Goal: Task Accomplishment & Management: Manage account settings

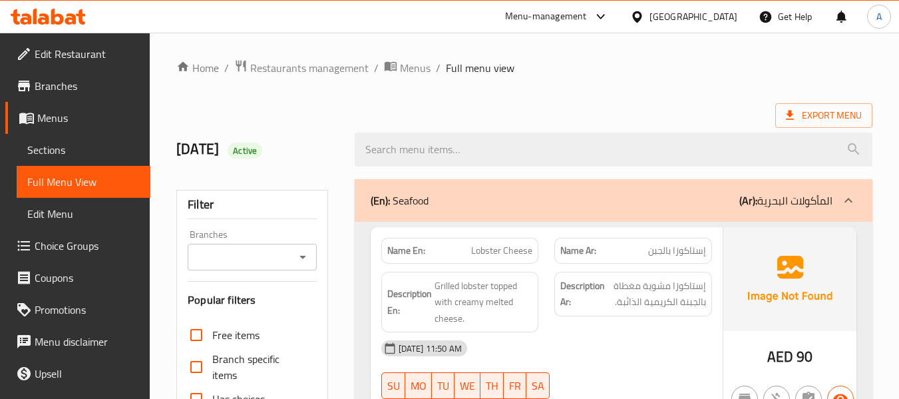
scroll to position [333, 0]
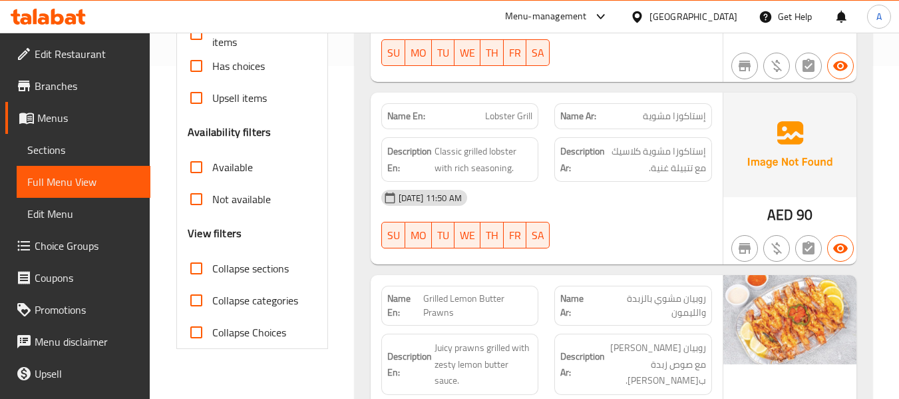
click at [530, 116] on span "Lobster Grill" at bounding box center [508, 116] width 47 height 14
copy span "Grill"
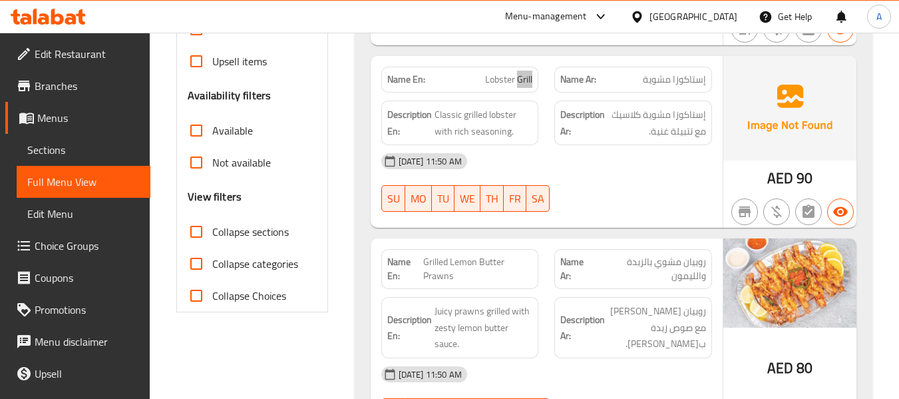
scroll to position [399, 0]
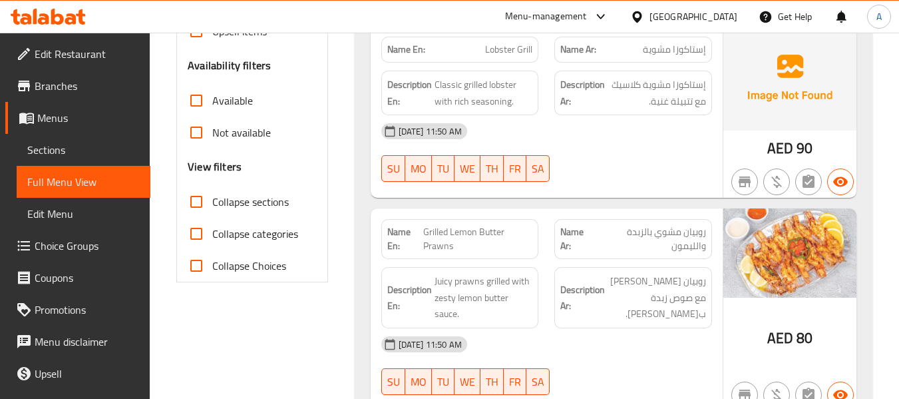
click at [502, 245] on span "Grilled Lemon Butter Prawns" at bounding box center [477, 239] width 109 height 28
click at [501, 246] on span "Grilled Lemon Butter Prawns" at bounding box center [477, 239] width 109 height 28
click at [500, 248] on span "Grilled Lemon Butter Prawns" at bounding box center [477, 239] width 109 height 28
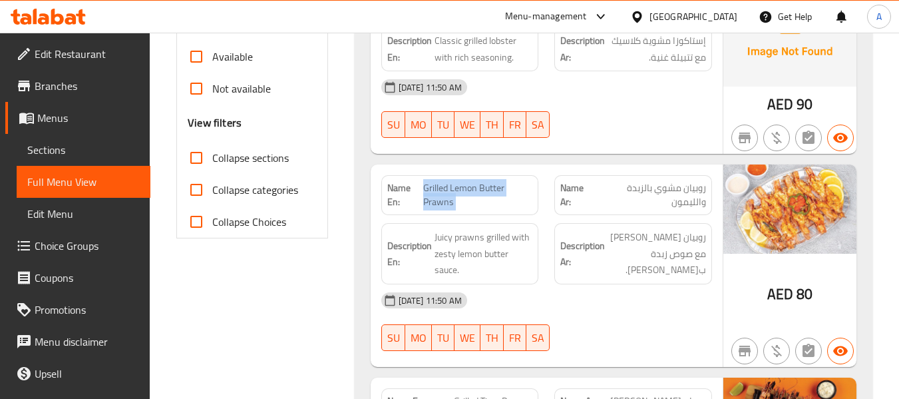
scroll to position [466, 0]
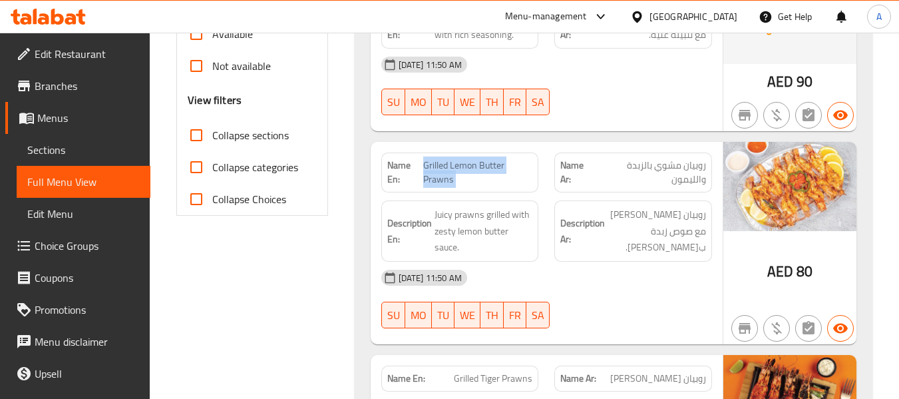
click at [457, 168] on span "Grilled Lemon Butter Prawns" at bounding box center [477, 172] width 109 height 28
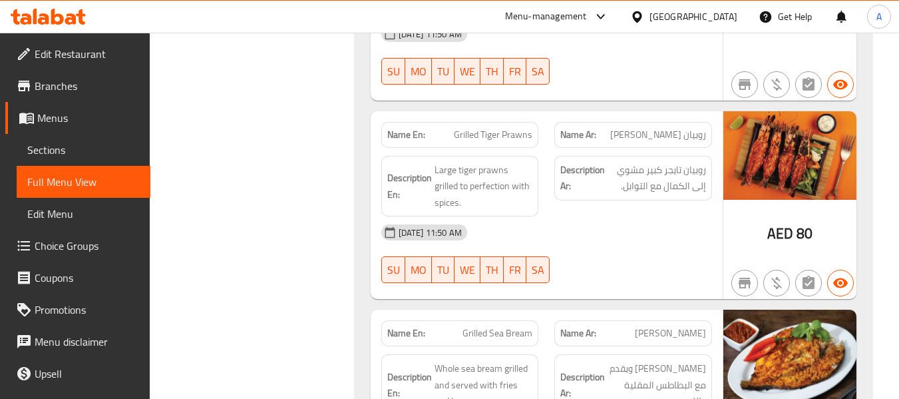
scroll to position [732, 0]
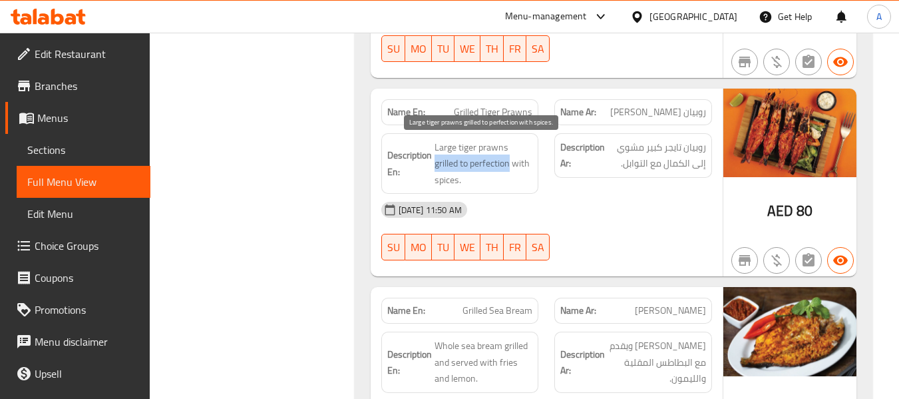
drag, startPoint x: 435, startPoint y: 164, endPoint x: 511, endPoint y: 167, distance: 75.9
click at [511, 167] on span "Large tiger prawns grilled to perfection with spices." at bounding box center [484, 163] width 98 height 49
copy span "grilled to perfection"
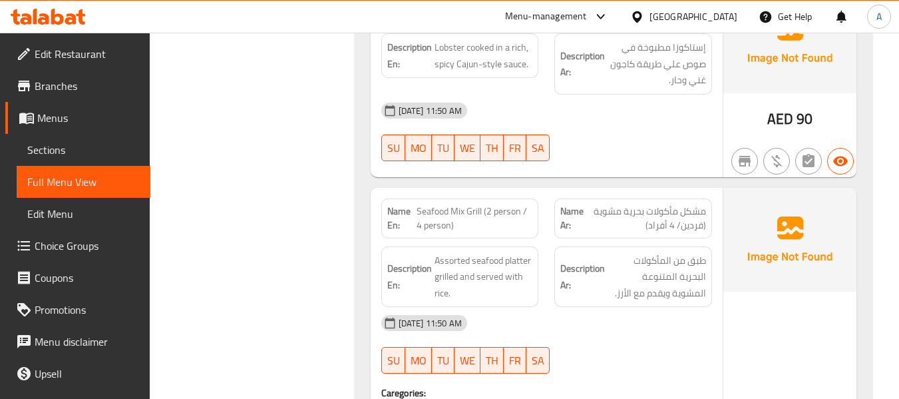
scroll to position [1464, 0]
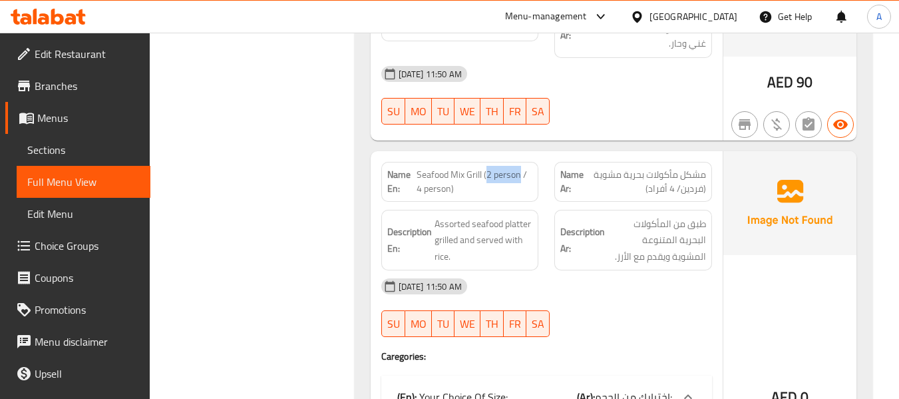
drag, startPoint x: 489, startPoint y: 174, endPoint x: 521, endPoint y: 176, distance: 32.7
click at [521, 176] on span "Seafood Mix Grill (2 person / 4 person)" at bounding box center [475, 182] width 116 height 28
copy span "2 person"
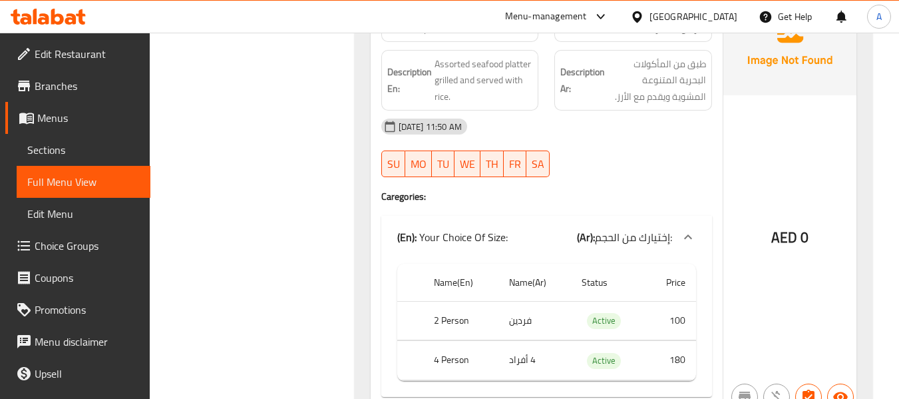
scroll to position [1664, 0]
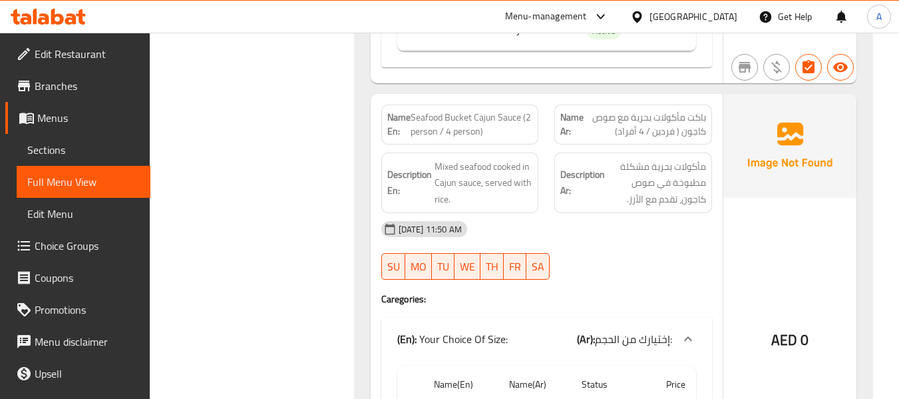
scroll to position [1930, 0]
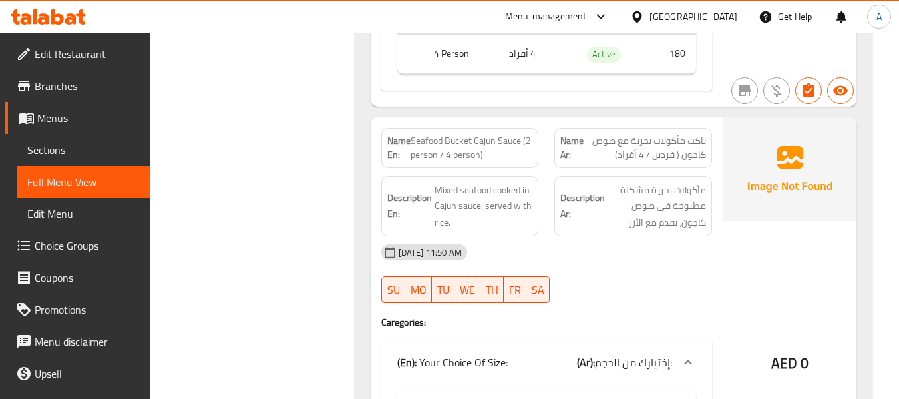
click at [491, 146] on span "Seafood Bucket Cajun Sauce (2 person / 4 person)" at bounding box center [472, 148] width 122 height 28
click at [456, 136] on span "Seafood Bucket Cajun Sauce (2 person / 4 person)" at bounding box center [472, 148] width 122 height 28
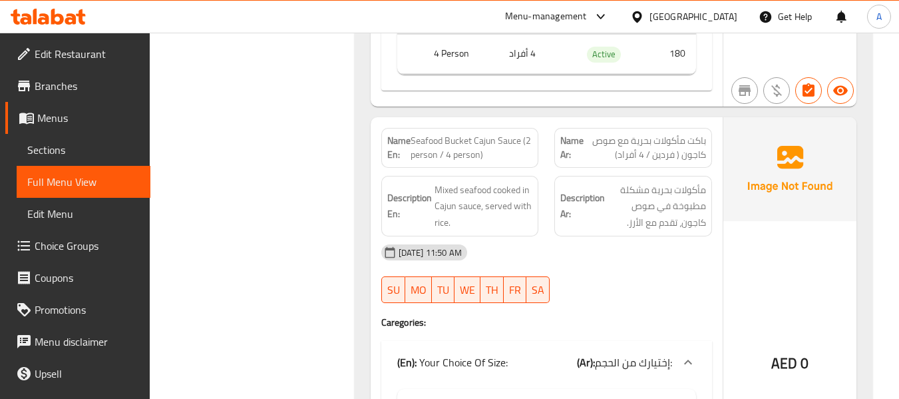
drag, startPoint x: 413, startPoint y: 140, endPoint x: 520, endPoint y: 147, distance: 108.0
click at [520, 147] on span "Seafood Bucket Cajun Sauce (2 person / 4 person)" at bounding box center [472, 148] width 122 height 28
copy span "Seafood Bucket Cajun Sauce"
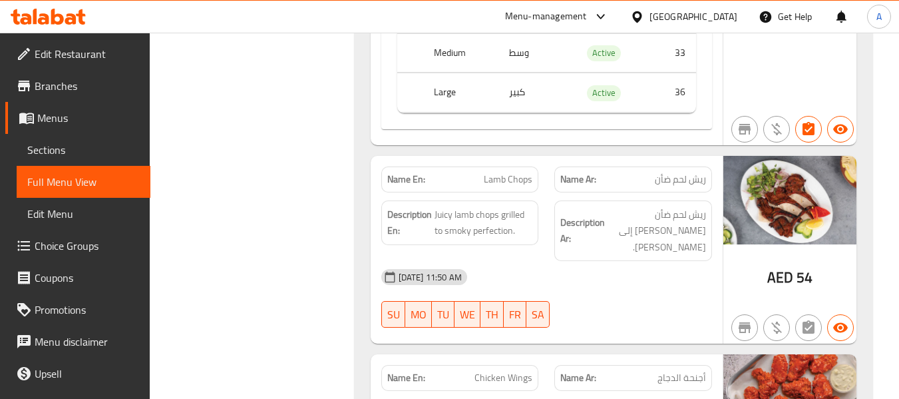
scroll to position [2862, 0]
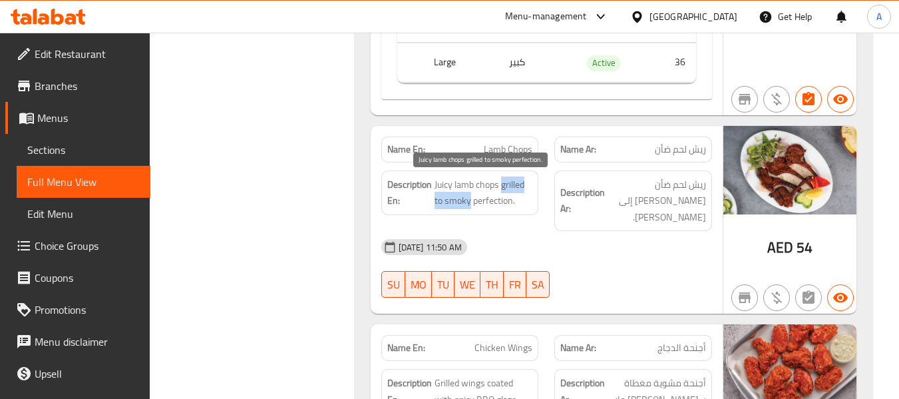
drag, startPoint x: 502, startPoint y: 185, endPoint x: 469, endPoint y: 200, distance: 36.0
click at [469, 200] on span "Juicy lamb chops grilled to smoky perfection." at bounding box center [484, 192] width 98 height 33
copy span "grilled to smoky"
click at [504, 194] on span "Juicy lamb chops grilled to smoky perfection." at bounding box center [484, 192] width 98 height 33
drag, startPoint x: 501, startPoint y: 184, endPoint x: 513, endPoint y: 194, distance: 16.0
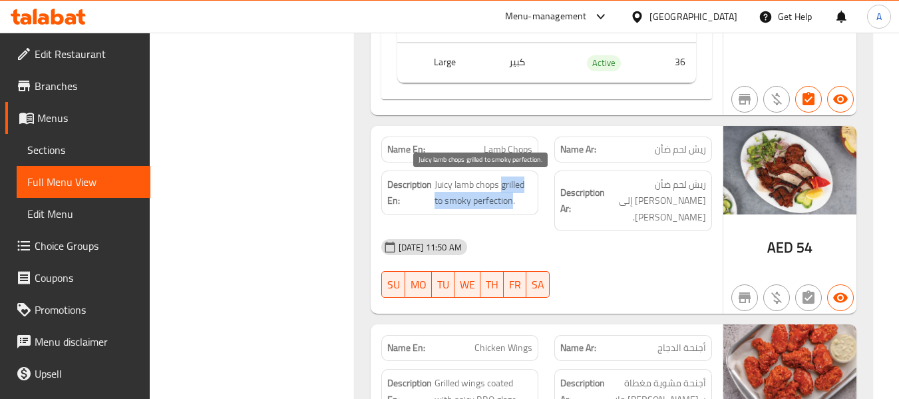
click at [513, 194] on span "Juicy lamb chops grilled to smoky perfection." at bounding box center [484, 192] width 98 height 33
copy span "grilled to smoky perfection"
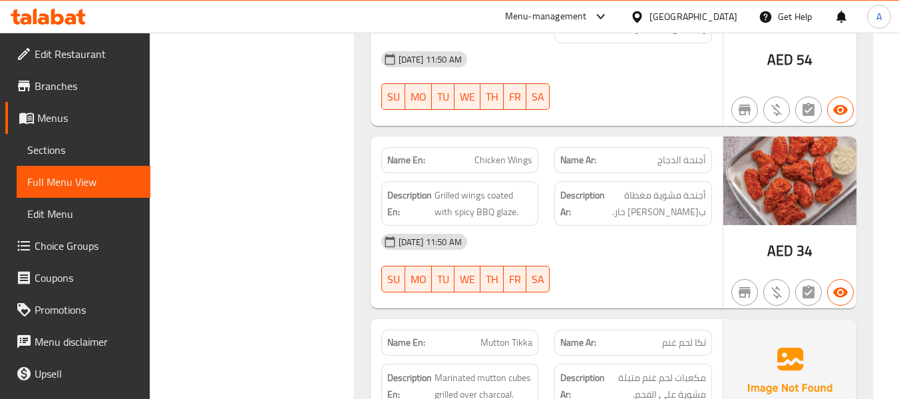
scroll to position [3061, 0]
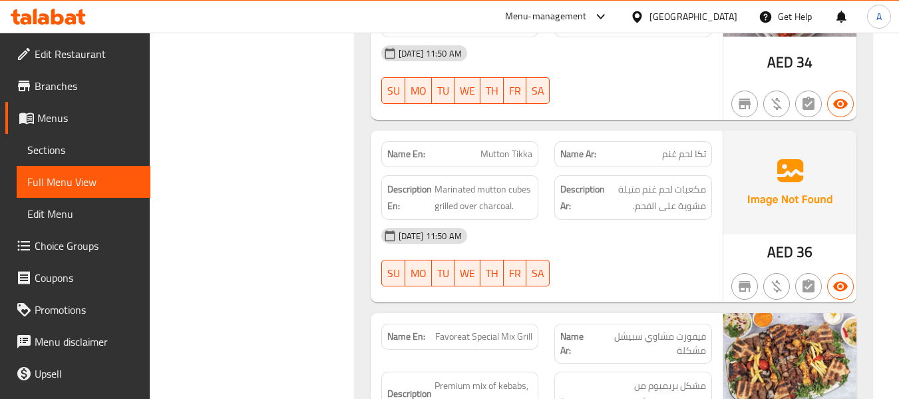
scroll to position [3261, 0]
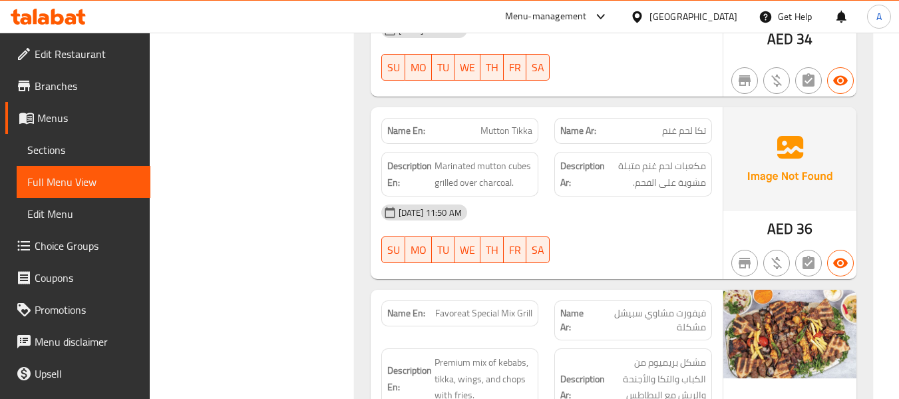
click at [642, 270] on div "Name En: Chicken Tikka / Yogurt Name Ar: دجاج تكا / زبادي Description En: Tende…" at bounding box center [614, 40] width 518 height 1506
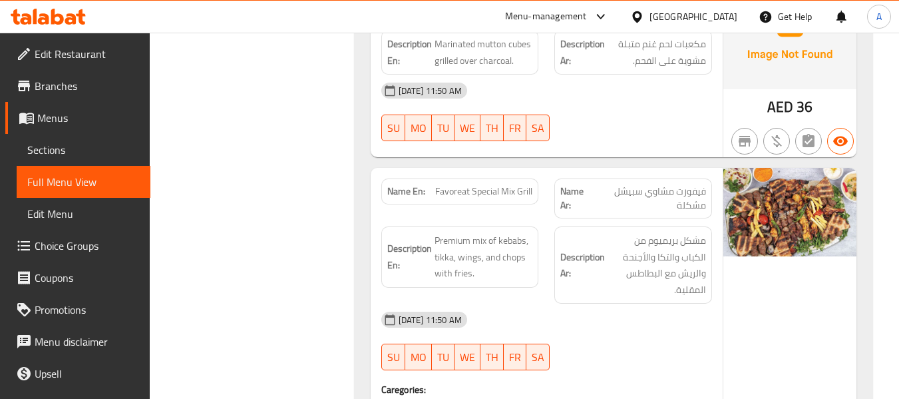
scroll to position [3394, 0]
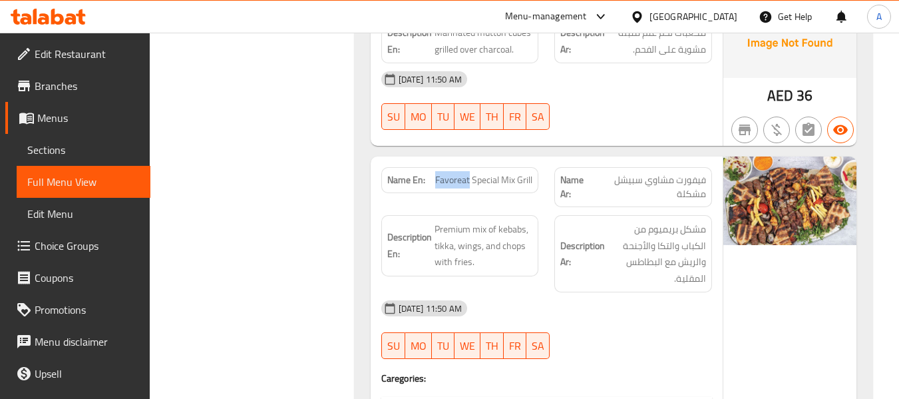
drag, startPoint x: 437, startPoint y: 164, endPoint x: 469, endPoint y: 172, distance: 32.1
click at [469, 173] on span "Favoreat Special Mix Grill" at bounding box center [483, 180] width 97 height 14
copy span "Favoreat"
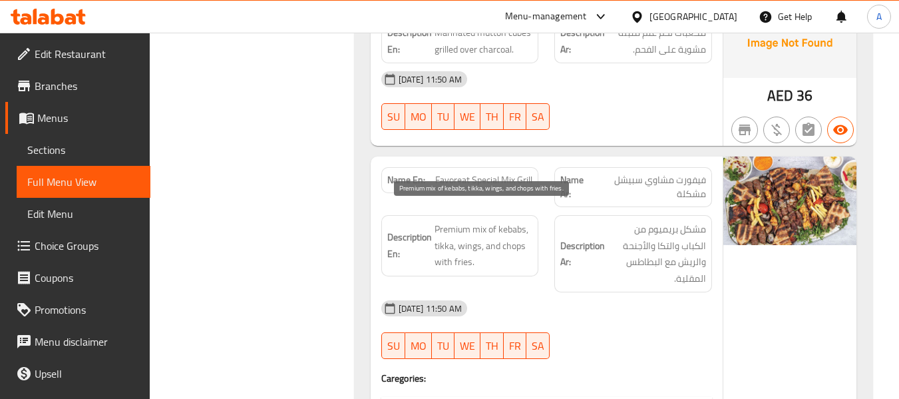
click at [480, 228] on span "Premium mix of kebabs, tikka, wings, and chops with fries." at bounding box center [484, 245] width 98 height 49
click at [455, 173] on span "Favoreat Special Mix Grill" at bounding box center [483, 180] width 97 height 14
click at [503, 173] on span "Favoreat Special Mix Grill" at bounding box center [483, 180] width 97 height 14
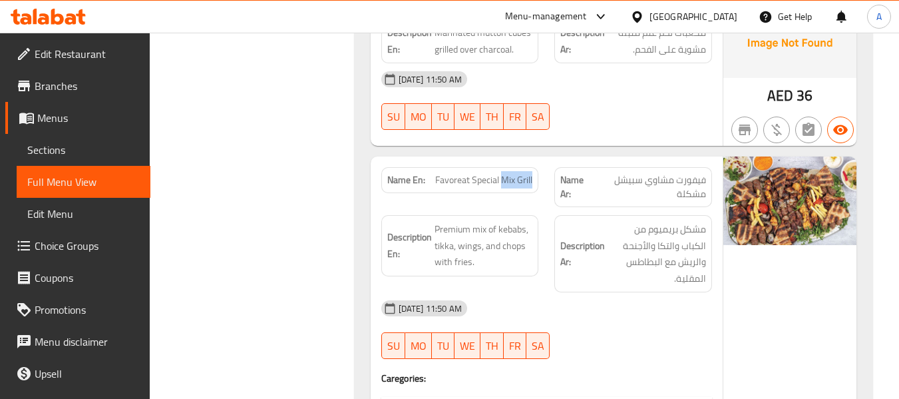
drag, startPoint x: 502, startPoint y: 164, endPoint x: 543, endPoint y: 170, distance: 41.0
click at [543, 170] on div "Name En: Favoreat Special Mix Grill" at bounding box center [460, 187] width 174 height 56
click at [472, 173] on span "Favoreat Special Mix Grill" at bounding box center [483, 180] width 97 height 14
drag, startPoint x: 437, startPoint y: 166, endPoint x: 554, endPoint y: 174, distance: 117.5
click at [554, 174] on div "Name En: Favoreat Special Mix Grill Name Ar: فيفورت مشاوي سبيشل مشكلة" at bounding box center [546, 187] width 347 height 56
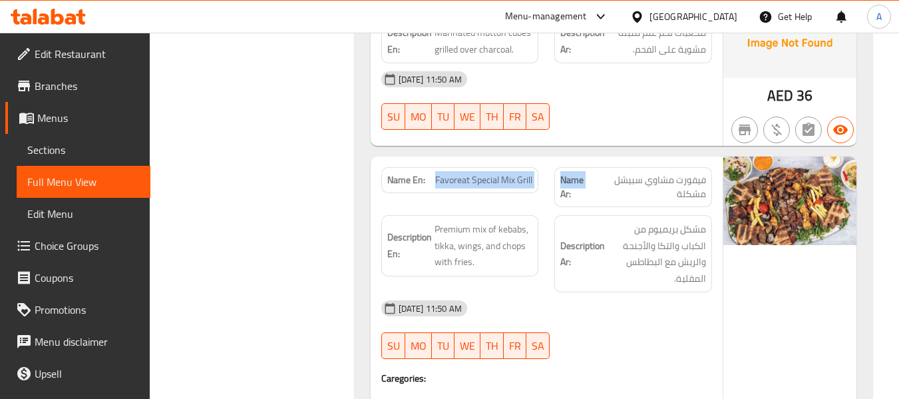
copy div "Favoreat Special Mix Grill Name"
drag, startPoint x: 421, startPoint y: 182, endPoint x: 427, endPoint y: 178, distance: 7.2
click at [421, 182] on div "Name En: Favoreat Special Mix Grill" at bounding box center [460, 187] width 174 height 56
drag, startPoint x: 436, startPoint y: 163, endPoint x: 533, endPoint y: 158, distance: 97.3
click at [533, 167] on div "Name En: Favoreat Special Mix Grill" at bounding box center [460, 180] width 158 height 26
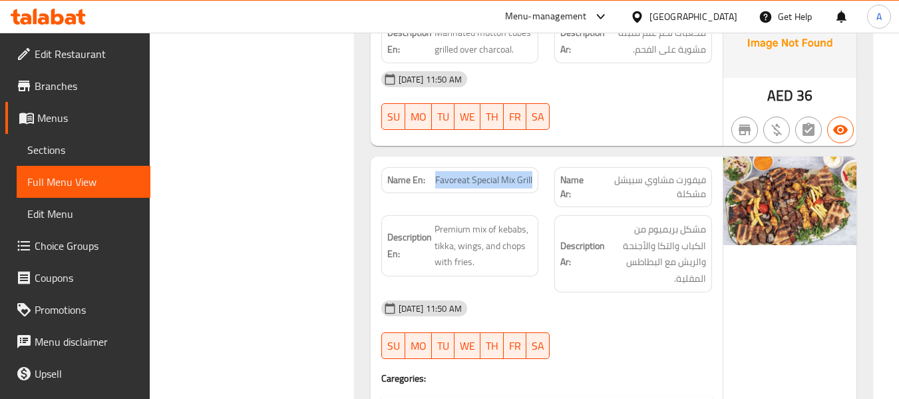
copy span "Favoreat Special Mix Grill"
click at [511, 215] on div "Description En: Premium mix of kebabs, tikka, wings, and chops with fries." at bounding box center [460, 245] width 158 height 61
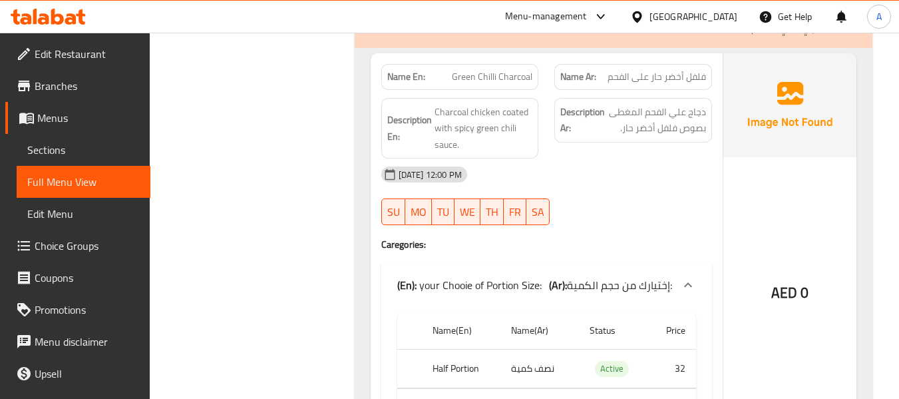
scroll to position [3993, 0]
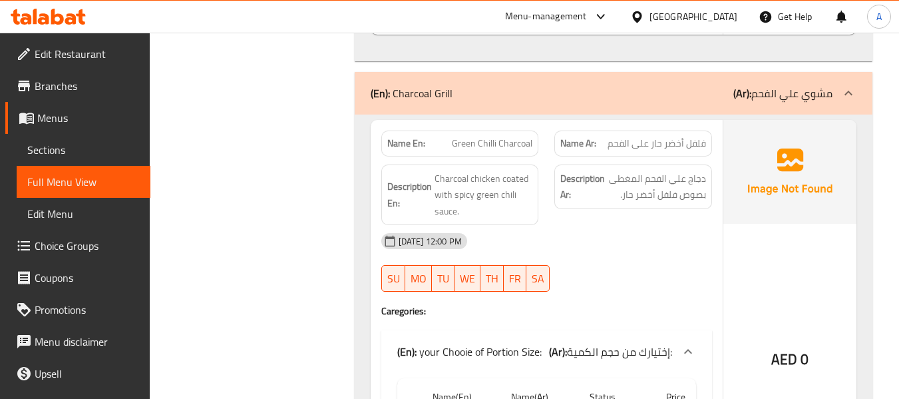
drag, startPoint x: 257, startPoint y: 180, endPoint x: 286, endPoint y: 160, distance: 35.1
click at [461, 182] on span "Charcoal chicken coated with spicy green chili sauce." at bounding box center [484, 194] width 98 height 49
drag, startPoint x: 446, startPoint y: 130, endPoint x: 453, endPoint y: 124, distance: 9.1
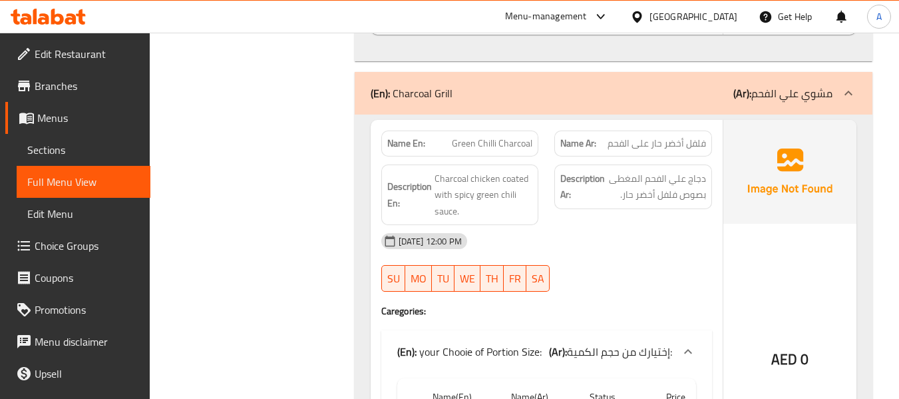
click at [450, 136] on p "Name En: Green Chilli Charcoal" at bounding box center [460, 143] width 146 height 14
drag, startPoint x: 453, startPoint y: 121, endPoint x: 539, endPoint y: 130, distance: 86.3
click at [539, 130] on div "Name En: Green Chilli Charcoal" at bounding box center [460, 143] width 174 height 42
click at [477, 179] on span "Charcoal chicken coated with spicy green chili sauce." at bounding box center [484, 194] width 98 height 49
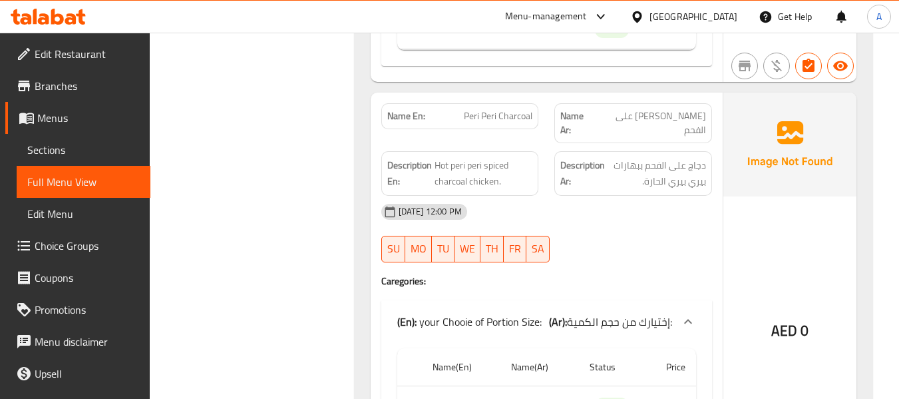
scroll to position [4459, 0]
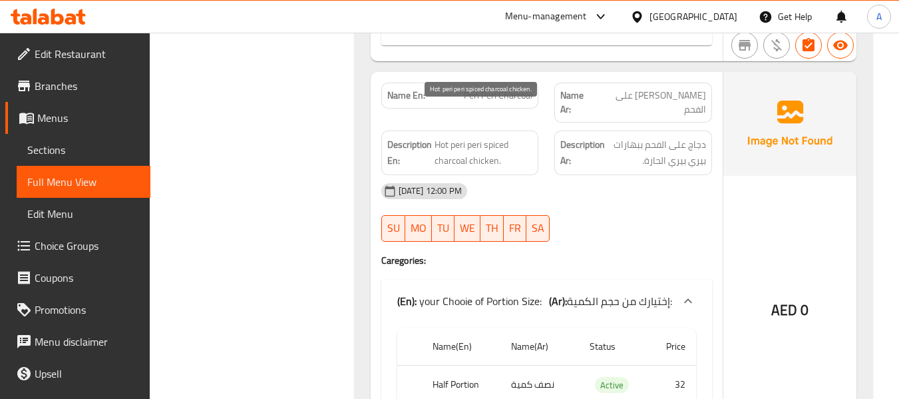
click at [491, 136] on span "Hot peri peri spiced charcoal chicken." at bounding box center [484, 152] width 98 height 33
click at [473, 136] on span "Hot peri peri spiced charcoal chicken." at bounding box center [484, 152] width 98 height 33
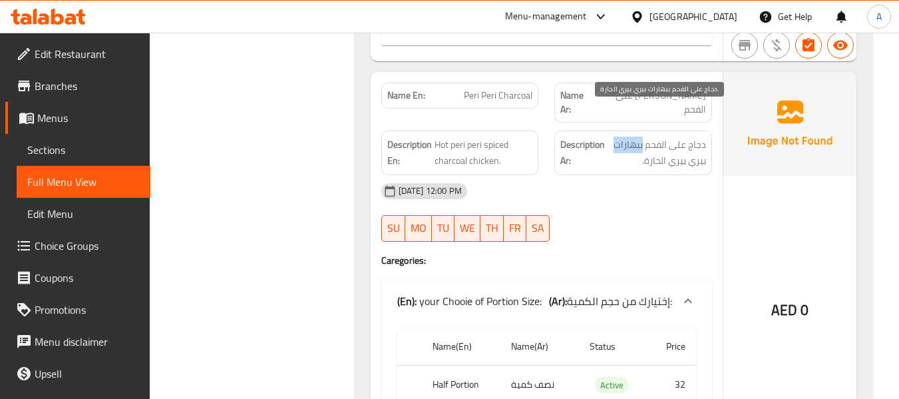
drag, startPoint x: 644, startPoint y: 118, endPoint x: 611, endPoint y: 118, distance: 33.3
click at [611, 136] on span "دجاج على الفحم ببهارات بيري بيري الحارة." at bounding box center [657, 152] width 98 height 33
click at [373, 140] on div "Description En: Hot peri peri spiced charcoal chicken." at bounding box center [460, 152] width 174 height 61
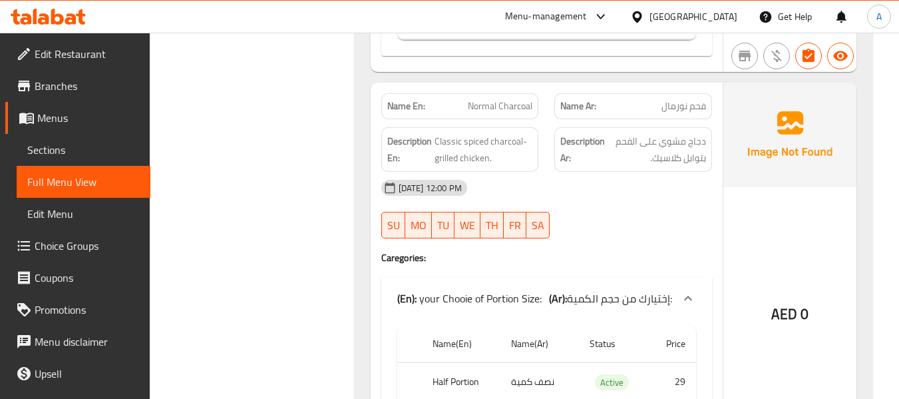
scroll to position [5258, 0]
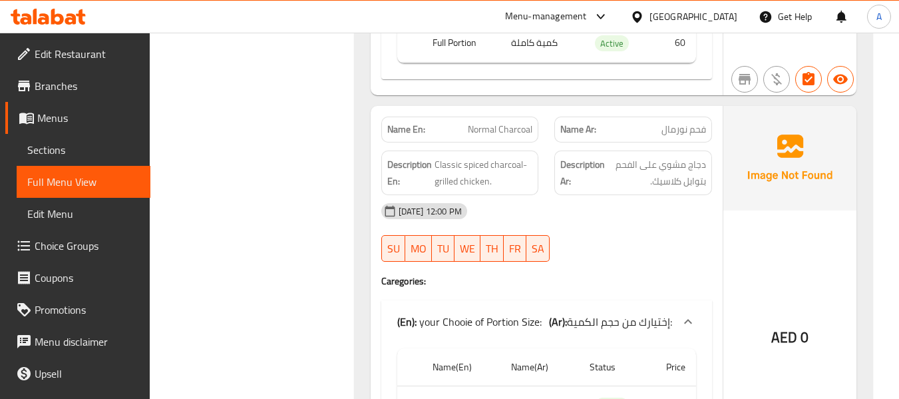
click at [455, 227] on div "SU MO TU WE TH FR SA" at bounding box center [460, 248] width 174 height 43
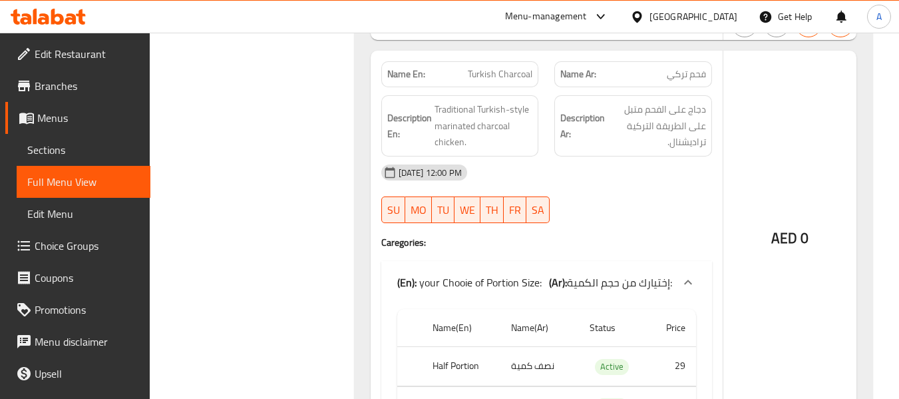
scroll to position [6056, 0]
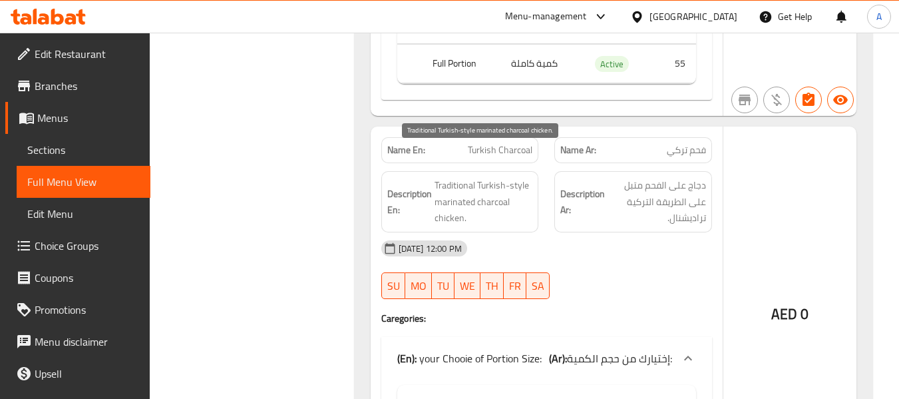
click at [443, 177] on span "Traditional Turkish-style marinated charcoal chicken." at bounding box center [484, 201] width 98 height 49
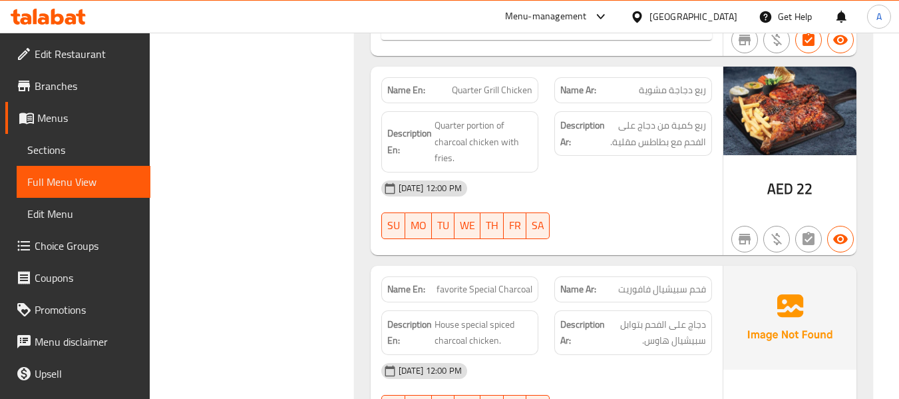
scroll to position [7454, 0]
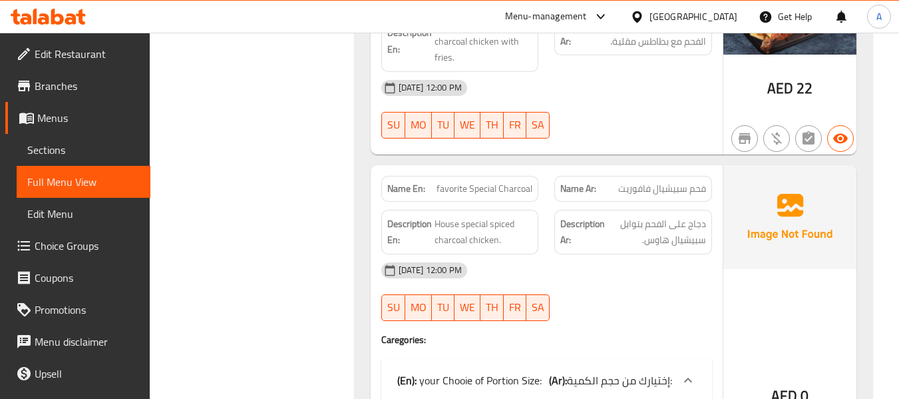
click at [440, 182] on span "favorite Special Charcoal" at bounding box center [485, 189] width 96 height 14
drag, startPoint x: 438, startPoint y: 154, endPoint x: 538, endPoint y: 164, distance: 101.1
click at [538, 176] on div "Name En: favorite Special Charcoal" at bounding box center [460, 189] width 158 height 26
click at [383, 210] on div "Description En: House special spiced charcoal chicken." at bounding box center [460, 232] width 158 height 45
click at [465, 216] on span "House special spiced charcoal chicken." at bounding box center [484, 232] width 98 height 33
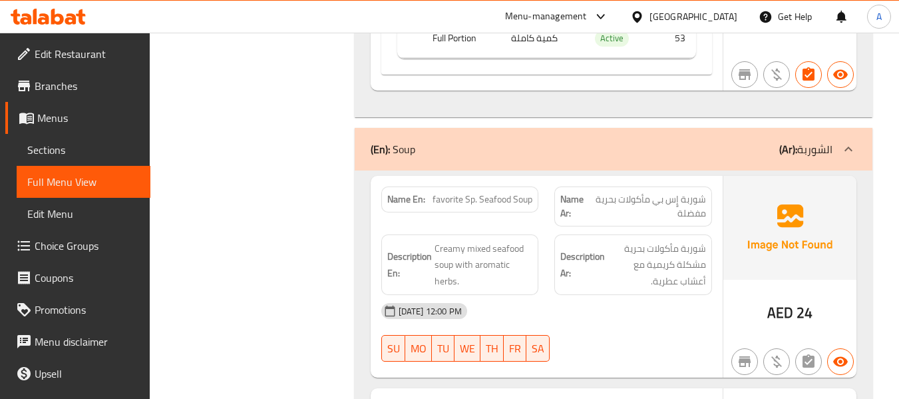
scroll to position [7920, 0]
click at [351, 247] on div "(En): Seafood (Ar): المأكولات البحرية Name En: Lobster Cheese Name Ar: إستاكوزا…" at bounding box center [614, 86] width 534 height 15670
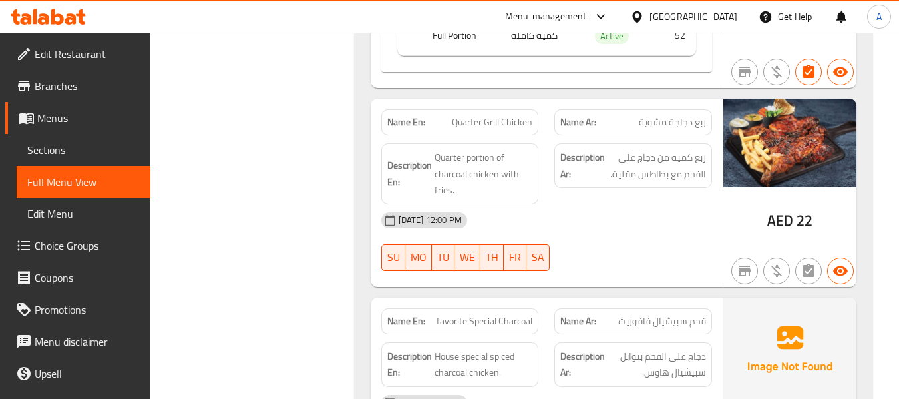
scroll to position [7321, 0]
click at [637, 315] on span "فحم سبيشيال فافوريت" at bounding box center [662, 322] width 88 height 14
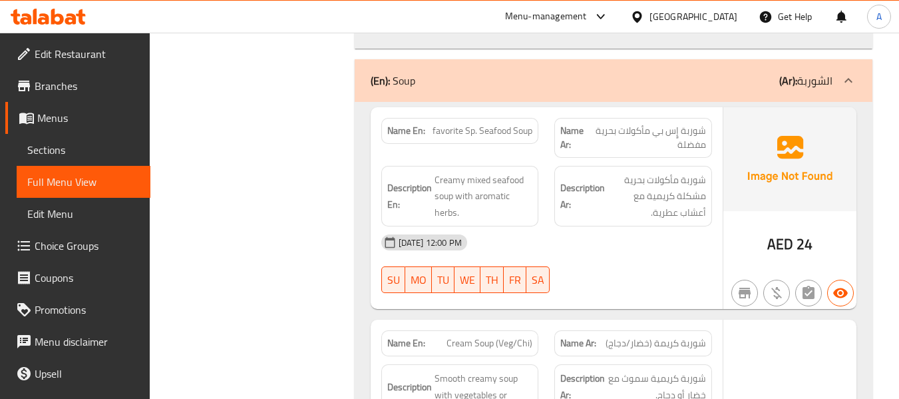
scroll to position [7986, 0]
click at [433, 119] on div "Name En: favorite Sp. Seafood Soup" at bounding box center [460, 132] width 158 height 26
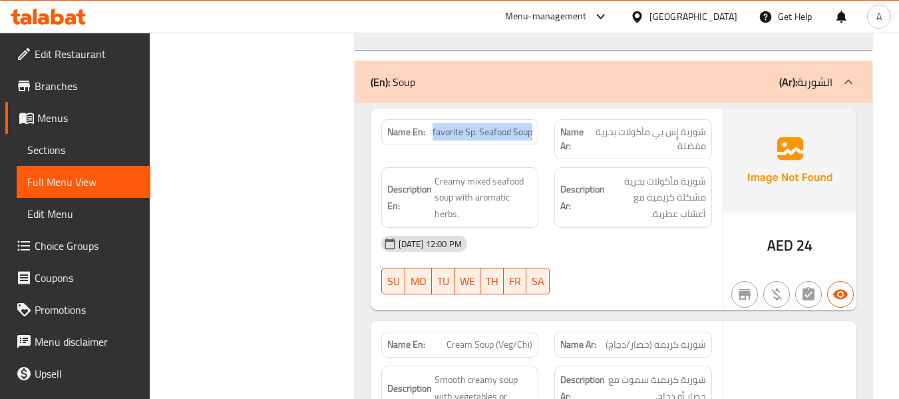
drag, startPoint x: 430, startPoint y: 102, endPoint x: 532, endPoint y: 106, distance: 101.9
click at [532, 125] on p "Name En: favorite Sp. Seafood Soup" at bounding box center [460, 132] width 146 height 14
click at [238, 238] on div "Filter Branches Branches Popular filters Free items Branch specific items Has c…" at bounding box center [257, 20] width 178 height 15670
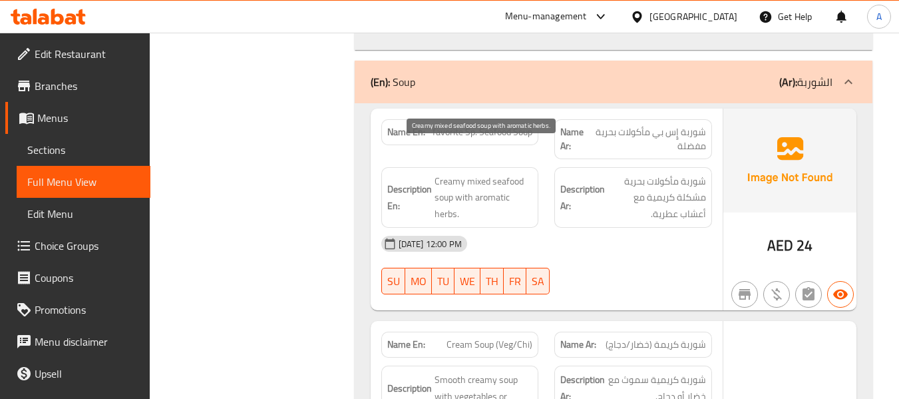
click at [452, 173] on span "Creamy mixed seafood soup with aromatic herbs." at bounding box center [484, 197] width 98 height 49
click at [498, 173] on span "Creamy mixed seafood soup with aromatic herbs." at bounding box center [484, 197] width 98 height 49
click at [467, 173] on span "Creamy mixed seafood soup with aromatic herbs." at bounding box center [484, 197] width 98 height 49
click at [460, 173] on span "Creamy mixed seafood soup with aromatic herbs." at bounding box center [484, 197] width 98 height 49
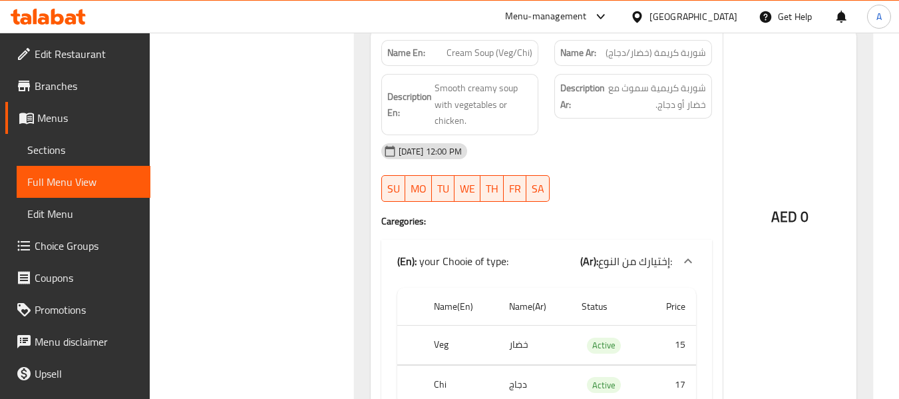
scroll to position [8319, 0]
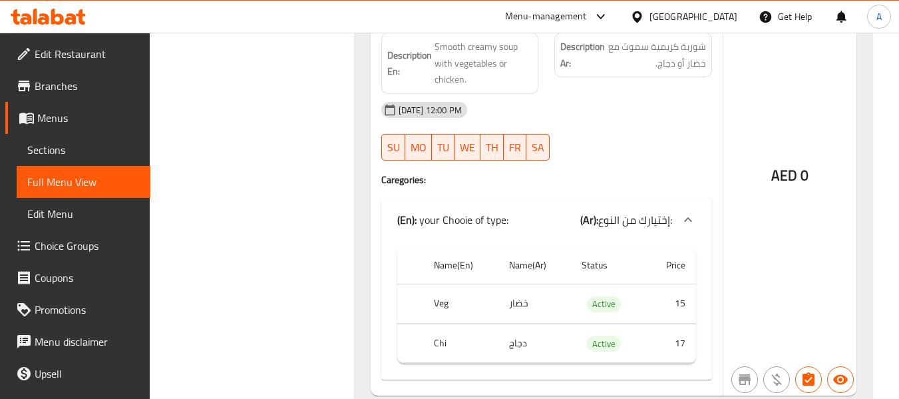
click at [440, 323] on th "Chi" at bounding box center [460, 342] width 75 height 39
click at [415, 323] on td "choices table" at bounding box center [410, 342] width 27 height 39
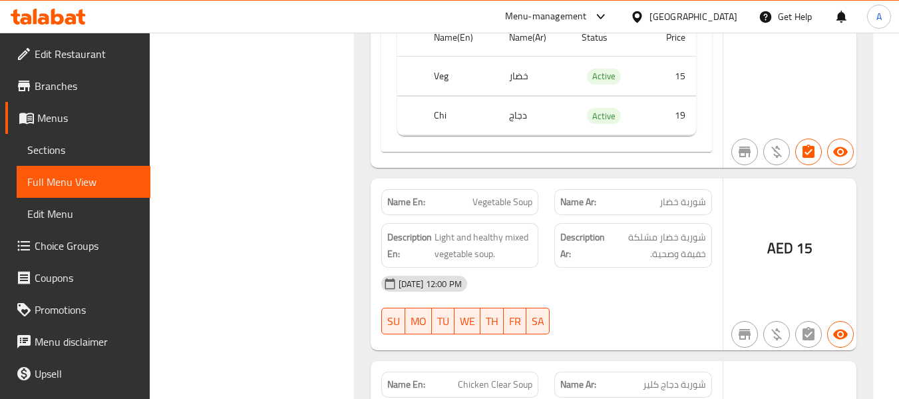
scroll to position [8985, 0]
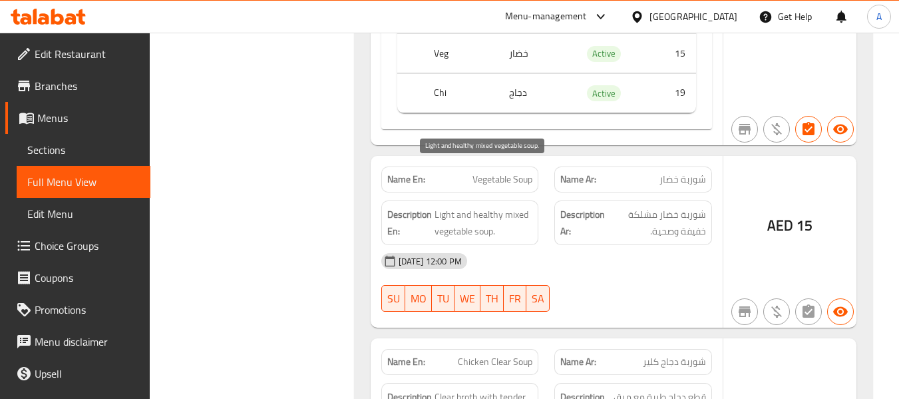
click at [467, 206] on span "Light and healthy mixed vegetable soup." at bounding box center [484, 222] width 98 height 33
click at [465, 206] on span "Light and healthy mixed vegetable soup." at bounding box center [484, 222] width 98 height 33
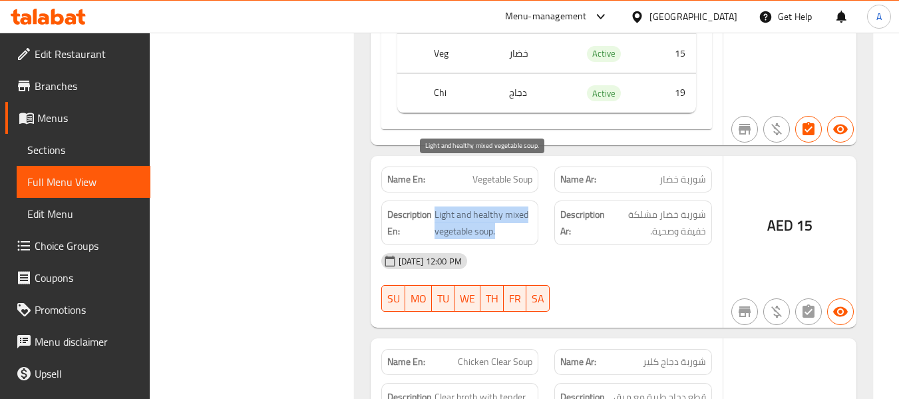
click at [465, 206] on span "Light and healthy mixed vegetable soup." at bounding box center [484, 222] width 98 height 33
click at [483, 206] on span "Light and healthy mixed vegetable soup." at bounding box center [484, 222] width 98 height 33
click at [521, 206] on span "Light and healthy mixed vegetable soup." at bounding box center [484, 222] width 98 height 33
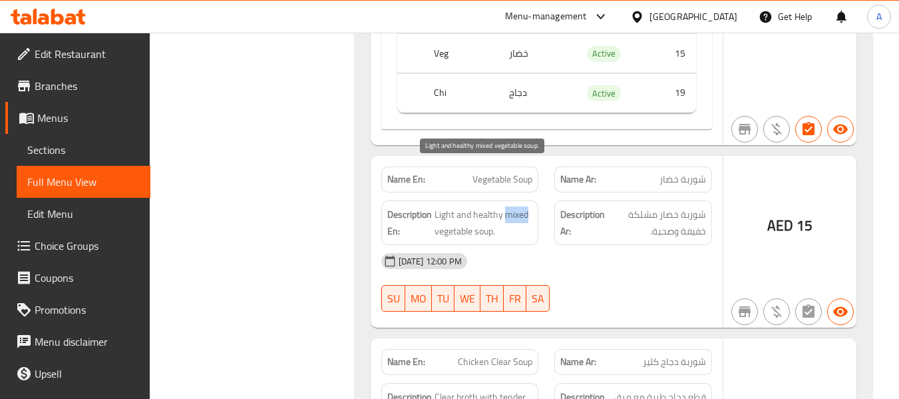
click at [521, 206] on span "Light and healthy mixed vegetable soup." at bounding box center [484, 222] width 98 height 33
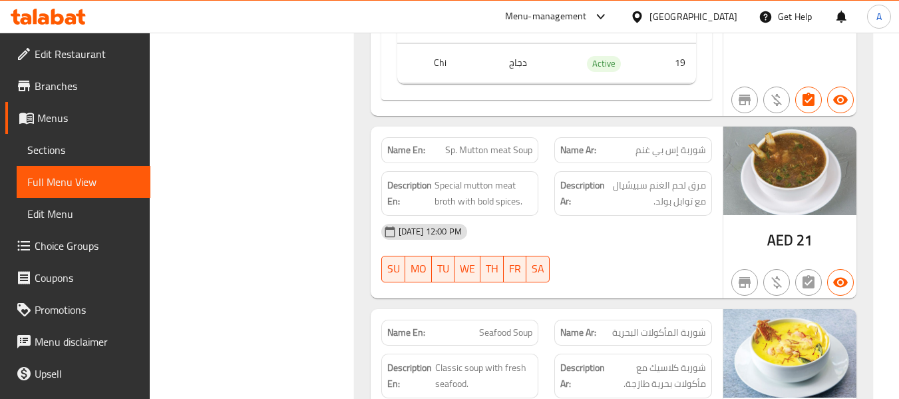
scroll to position [9983, 0]
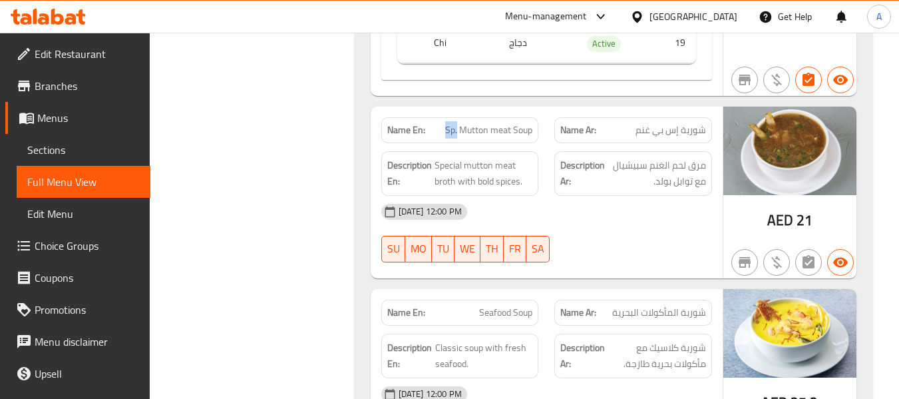
drag, startPoint x: 443, startPoint y: 85, endPoint x: 457, endPoint y: 89, distance: 15.2
click at [457, 123] on p "Name En: Sp. Mutton meat Soup" at bounding box center [460, 130] width 146 height 14
drag, startPoint x: 444, startPoint y: 122, endPoint x: 470, endPoint y: 119, distance: 26.2
click at [444, 157] on span "Special mutton meat broth with bold spices." at bounding box center [484, 173] width 98 height 33
click at [638, 157] on span "مرق لحم الغنم سبيشيال مع توابل بولد." at bounding box center [657, 173] width 98 height 33
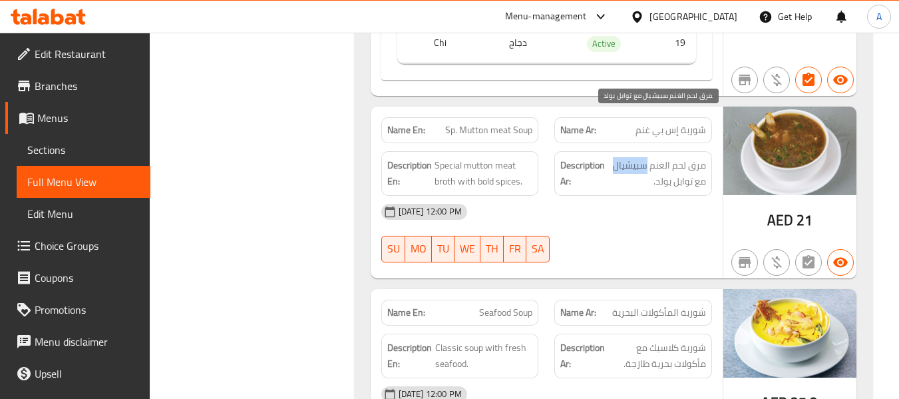
click at [638, 157] on span "مرق لحم الغنم سبيشيال مع توابل بولد." at bounding box center [657, 173] width 98 height 33
click at [380, 143] on div "Description En: Special mutton meat broth with bold spices." at bounding box center [460, 173] width 174 height 61
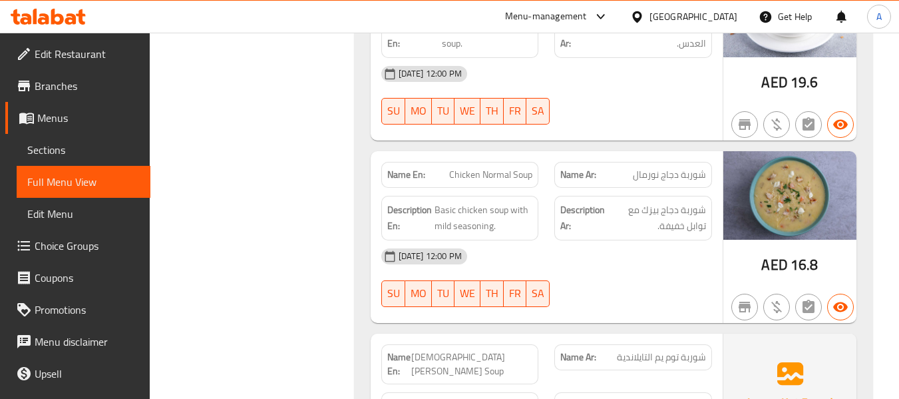
scroll to position [10516, 0]
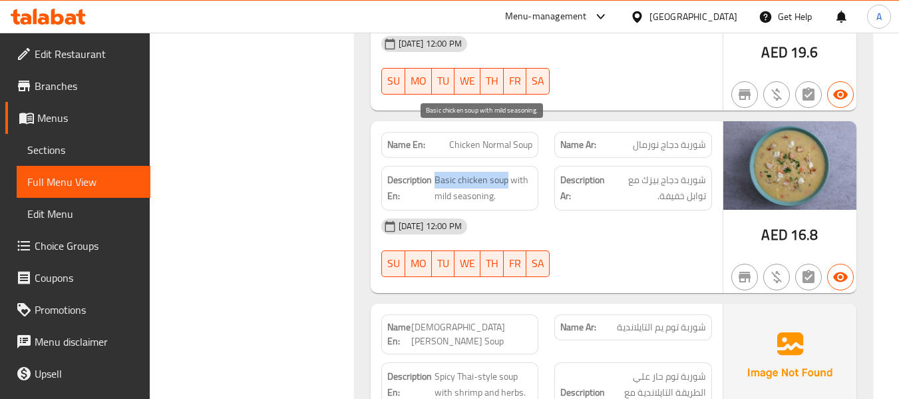
drag, startPoint x: 433, startPoint y: 135, endPoint x: 505, endPoint y: 138, distance: 72.0
click at [505, 172] on h6 "Description En: Basic chicken soup with mild seasoning." at bounding box center [460, 188] width 146 height 33
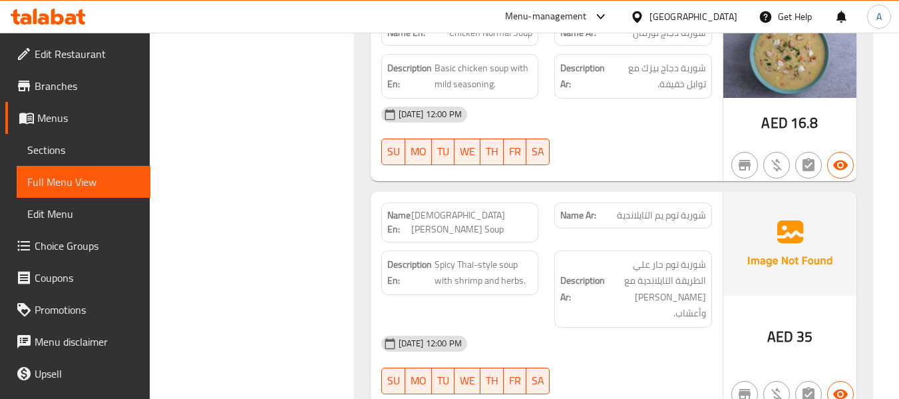
scroll to position [10649, 0]
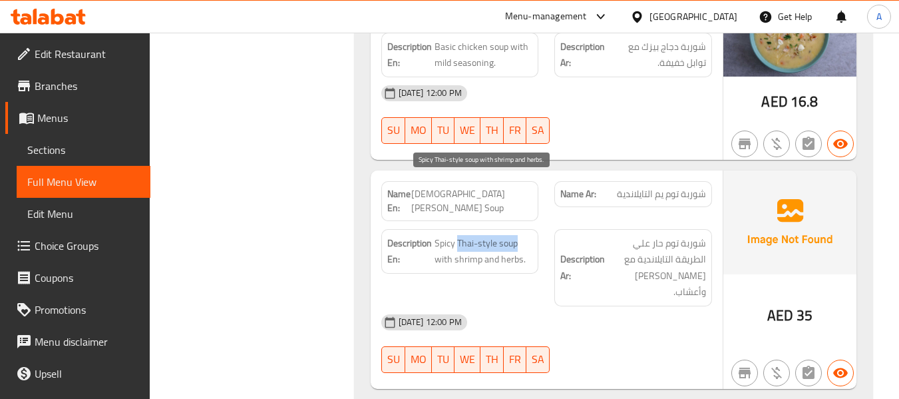
drag, startPoint x: 459, startPoint y: 181, endPoint x: 524, endPoint y: 186, distance: 66.1
click at [524, 235] on span "Spicy Thai-style soup with shrimp and herbs." at bounding box center [484, 251] width 98 height 33
click at [447, 235] on span "Spicy Thai-style soup with shrimp and herbs." at bounding box center [484, 251] width 98 height 33
drag, startPoint x: 433, startPoint y: 185, endPoint x: 525, endPoint y: 187, distance: 92.5
click at [525, 235] on h6 "Description En: Spicy Thai-style soup with shrimp and herbs." at bounding box center [460, 251] width 146 height 33
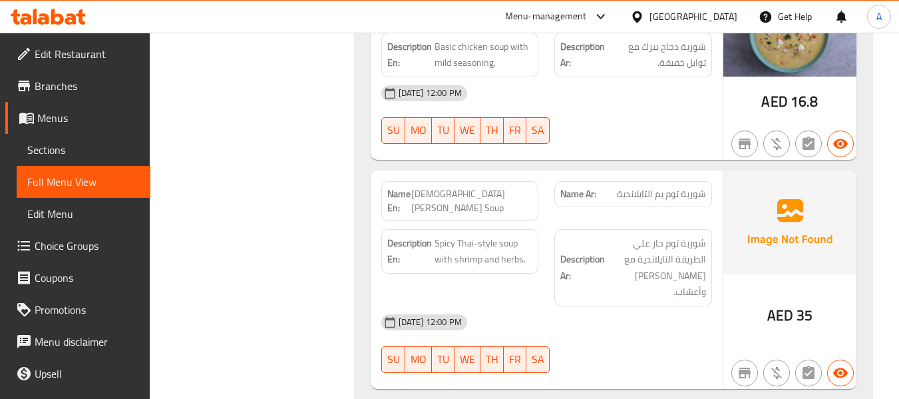
drag, startPoint x: 698, startPoint y: 267, endPoint x: 665, endPoint y: 237, distance: 44.8
click at [698, 306] on div "09-10-2025 12:00 PM SU MO TU WE TH FR SA" at bounding box center [546, 343] width 347 height 75
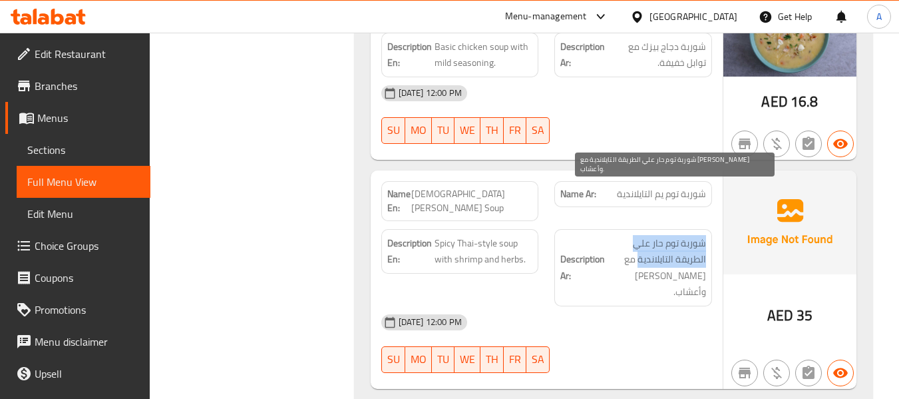
drag, startPoint x: 705, startPoint y: 179, endPoint x: 639, endPoint y: 198, distance: 69.3
click at [639, 235] on span "شوربة توم حار علي الطريقة التايلاندية مع [PERSON_NAME] وأعشاب." at bounding box center [657, 267] width 98 height 65
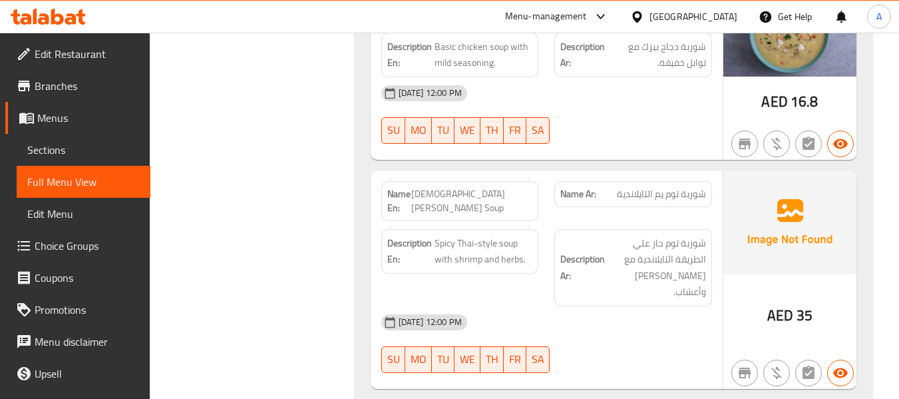
click at [389, 221] on div "Description En: Spicy Thai-style soup with shrimp and herbs." at bounding box center [460, 267] width 174 height 93
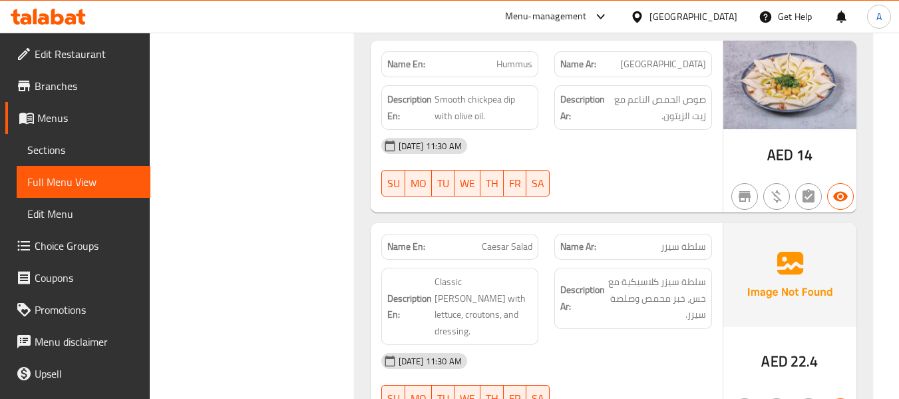
scroll to position [12046, 0]
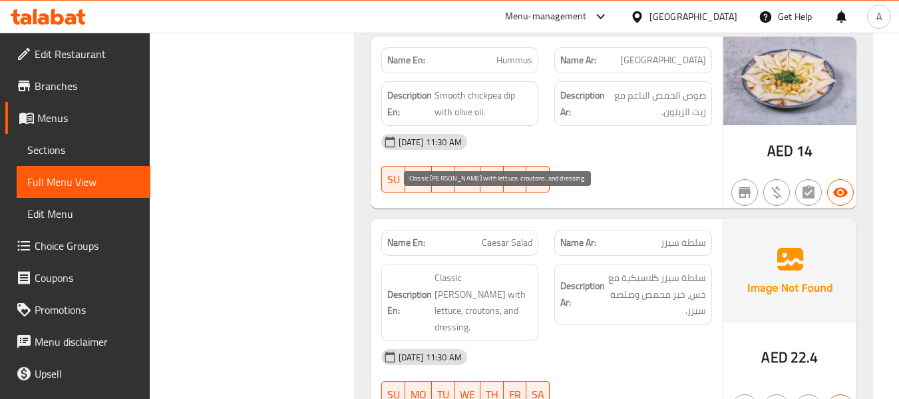
click at [437, 270] on span "Classic [PERSON_NAME] with lettuce, croutons, and dressing." at bounding box center [484, 302] width 98 height 65
drag, startPoint x: 435, startPoint y: 204, endPoint x: 514, endPoint y: 242, distance: 88.1
click at [514, 270] on span "Classic [PERSON_NAME] with lettuce, croutons, and dressing." at bounding box center [484, 302] width 98 height 65
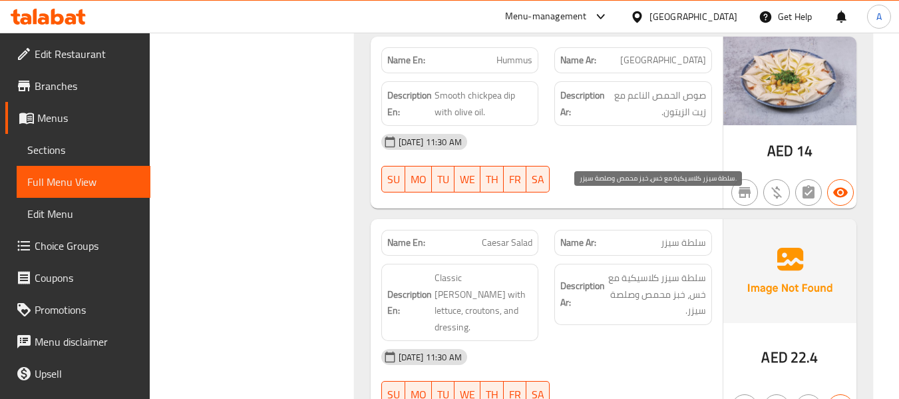
click at [677, 270] on span "سلطة سيزر كلاسيكية مع خس، خبز محمص وصلصة سيزر." at bounding box center [657, 294] width 98 height 49
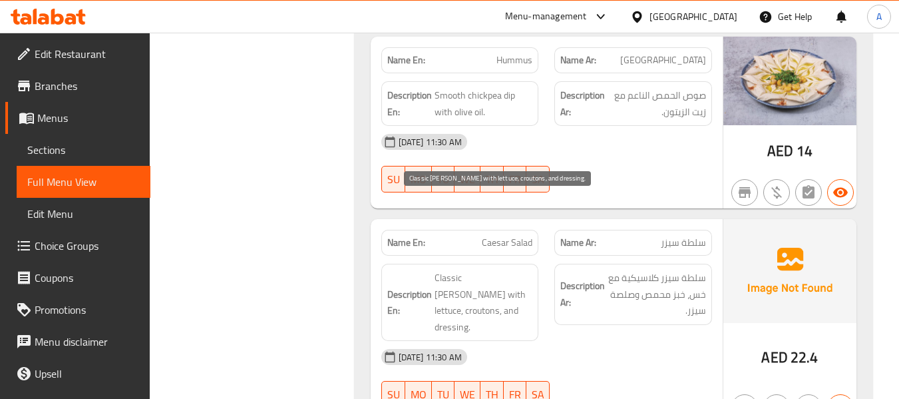
click at [479, 270] on span "Classic [PERSON_NAME] with lettuce, croutons, and dressing." at bounding box center [484, 302] width 98 height 65
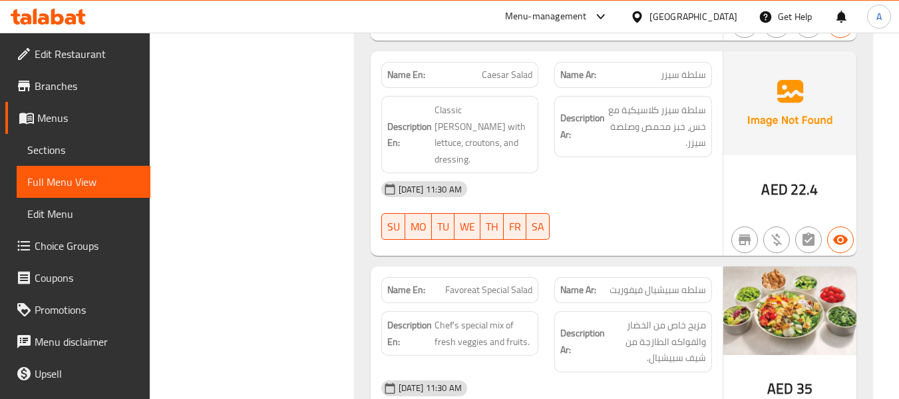
scroll to position [12246, 0]
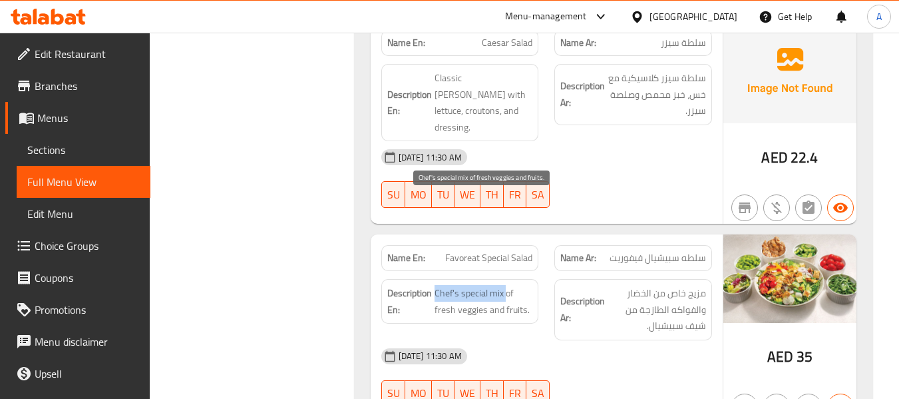
drag, startPoint x: 437, startPoint y: 204, endPoint x: 504, endPoint y: 202, distance: 67.9
click at [504, 285] on span "Chef's special mix of fresh veggies and fruits." at bounding box center [484, 301] width 98 height 33
click at [435, 285] on span "Chef's special mix of fresh veggies and fruits." at bounding box center [484, 301] width 98 height 33
drag, startPoint x: 433, startPoint y: 217, endPoint x: 514, endPoint y: 218, distance: 81.2
click at [514, 285] on h6 "Description En: Chef's special mix of fresh veggies and fruits." at bounding box center [460, 301] width 146 height 33
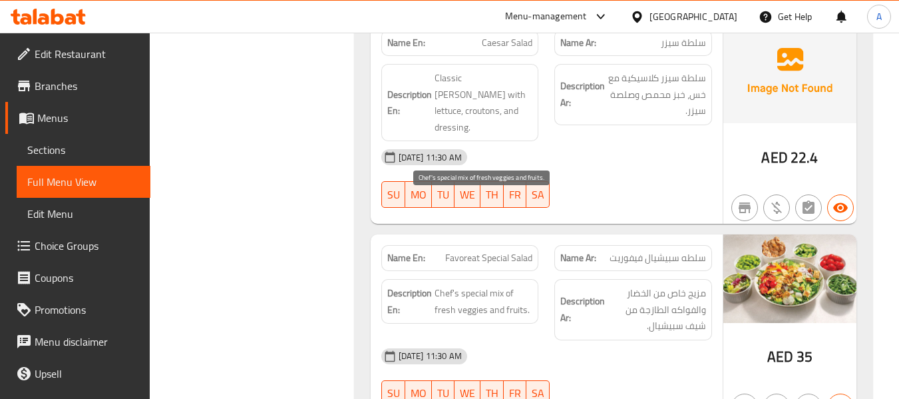
click at [443, 285] on span "Chef's special mix of fresh veggies and fruits." at bounding box center [484, 301] width 98 height 33
drag, startPoint x: 436, startPoint y: 203, endPoint x: 525, endPoint y: 222, distance: 91.1
click at [525, 285] on span "Chef's special mix of fresh veggies and fruits." at bounding box center [484, 301] width 98 height 33
drag, startPoint x: 257, startPoint y: 223, endPoint x: 280, endPoint y: 222, distance: 23.3
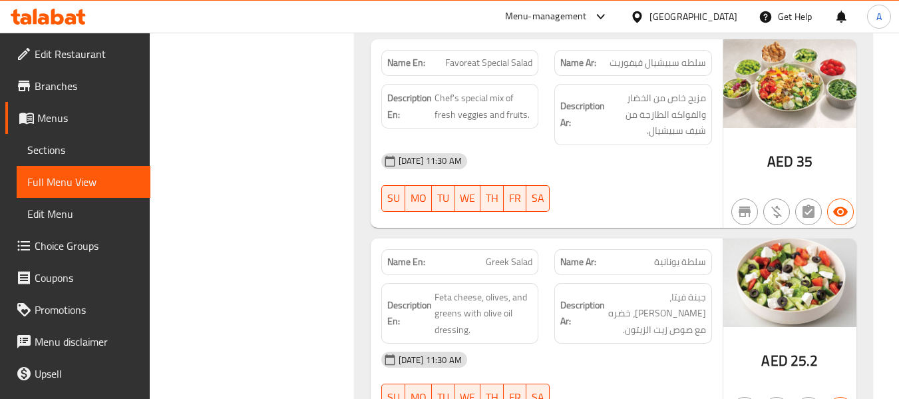
scroll to position [12446, 0]
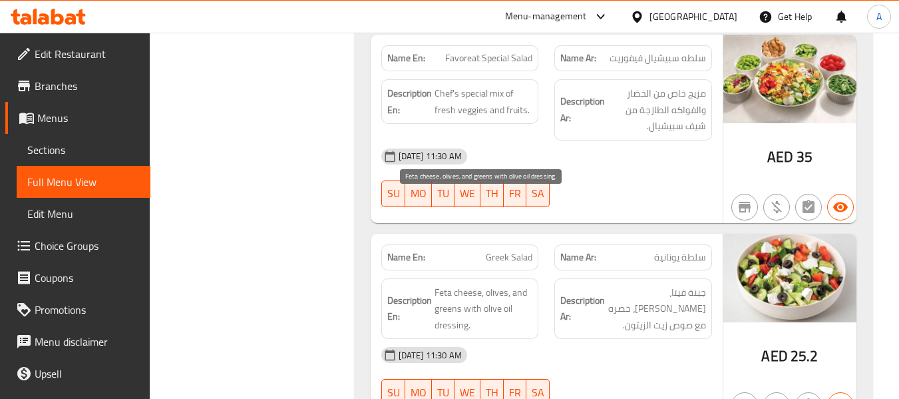
click at [444, 284] on span "Feta cheese, olives, and greens with olive oil dressing." at bounding box center [484, 308] width 98 height 49
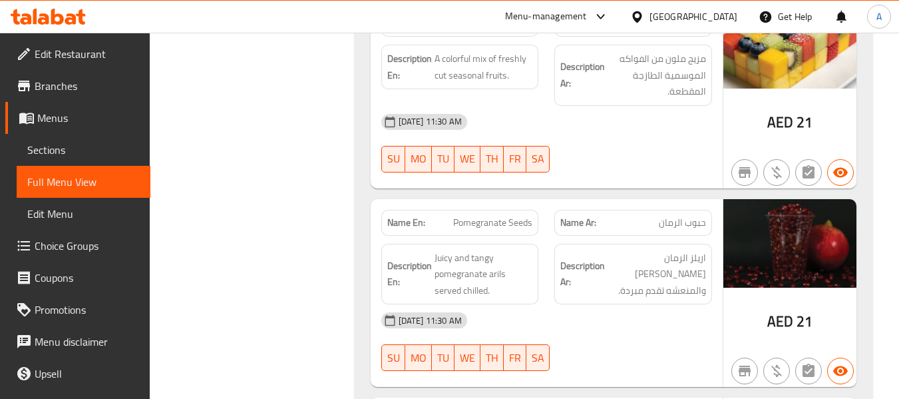
scroll to position [12978, 0]
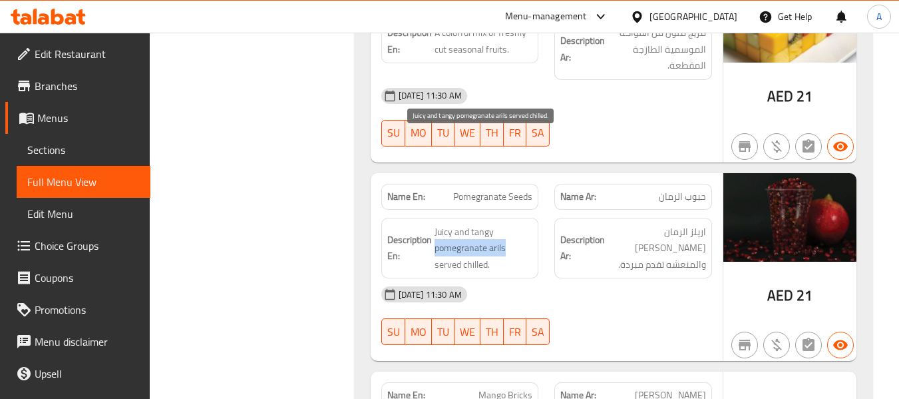
drag, startPoint x: 434, startPoint y: 157, endPoint x: 512, endPoint y: 160, distance: 77.9
click at [512, 224] on span "Juicy and tangy pomegranate arils served chilled." at bounding box center [484, 248] width 98 height 49
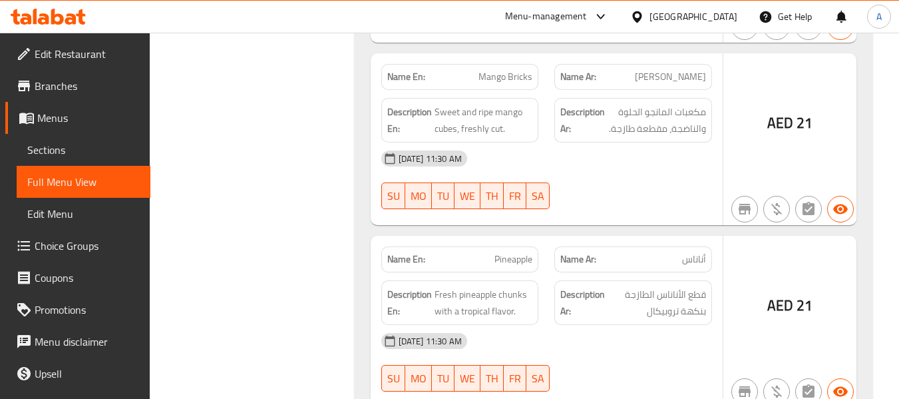
scroll to position [13311, 0]
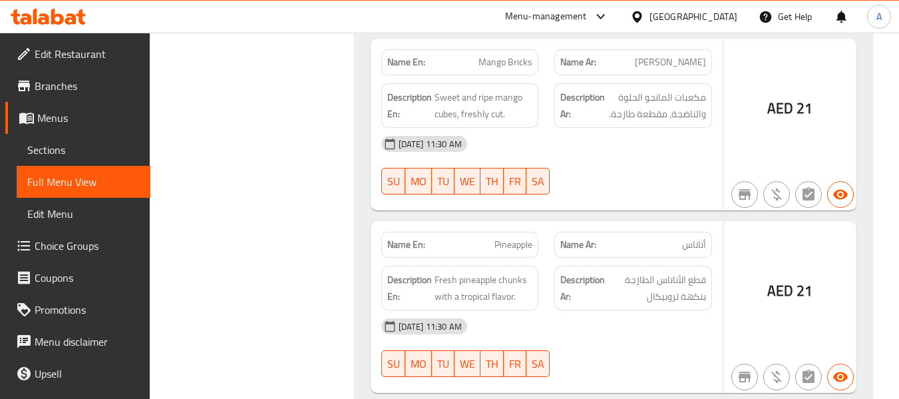
drag, startPoint x: 269, startPoint y: 172, endPoint x: 297, endPoint y: 170, distance: 28.7
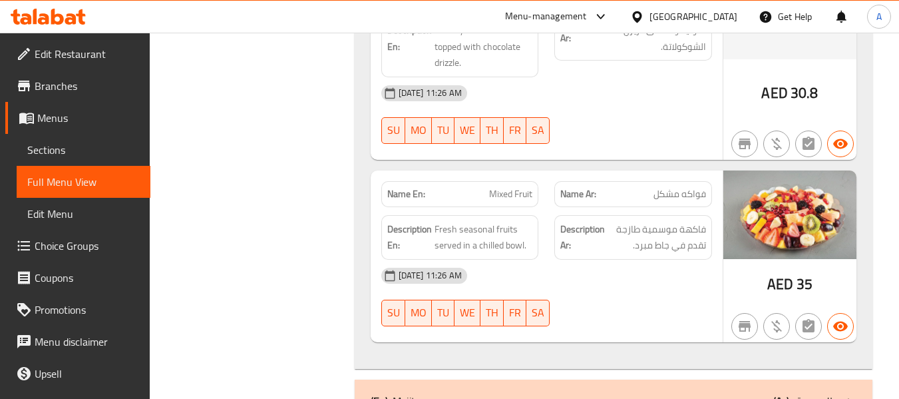
scroll to position [14043, 0]
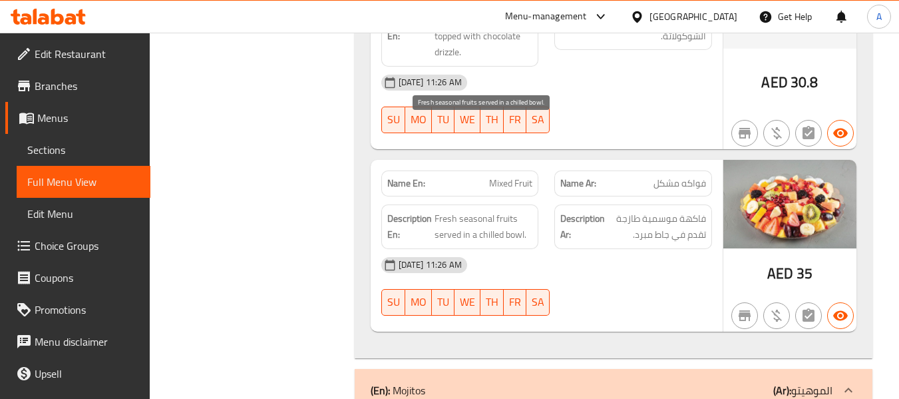
click at [506, 210] on span "Fresh seasonal fruits served in a chilled bowl." at bounding box center [484, 226] width 98 height 33
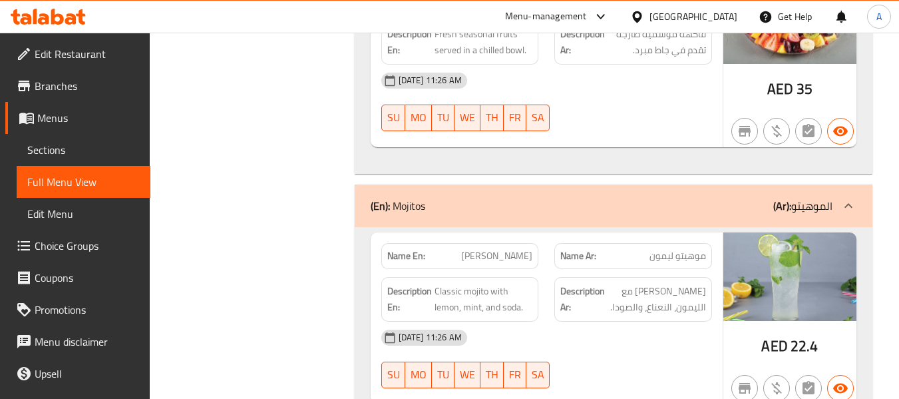
scroll to position [14243, 0]
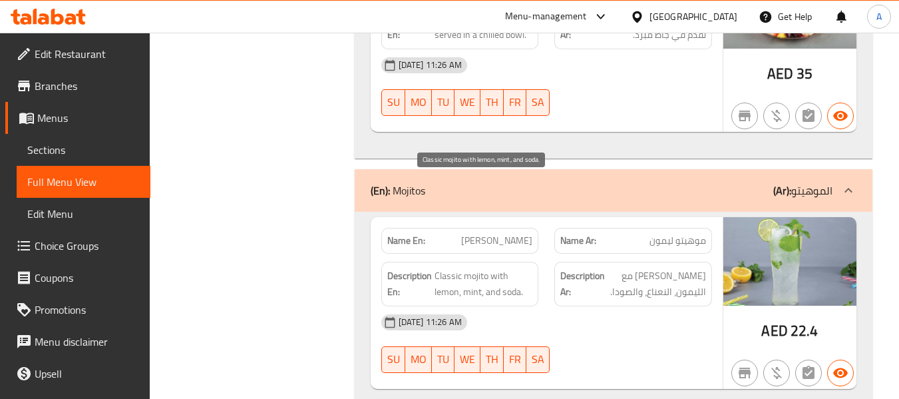
click at [515, 268] on span "Classic mojito with lemon, mint, and soda." at bounding box center [484, 284] width 98 height 33
click at [436, 268] on span "Classic mojito with lemon, mint, and soda." at bounding box center [484, 284] width 98 height 33
click at [494, 268] on span "Classic mojito with lemon, mint, and soda." at bounding box center [484, 284] width 98 height 33
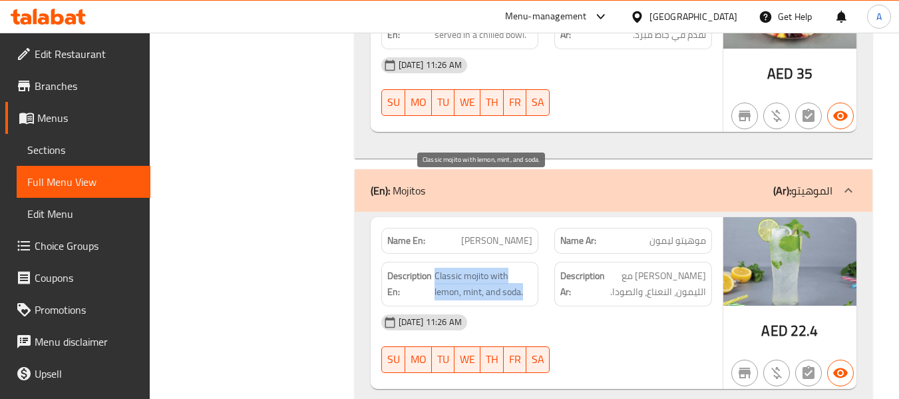
click at [494, 268] on span "Classic mojito with lemon, mint, and soda." at bounding box center [484, 284] width 98 height 33
click at [493, 268] on span "Classic mojito with lemon, mint, and soda." at bounding box center [484, 284] width 98 height 33
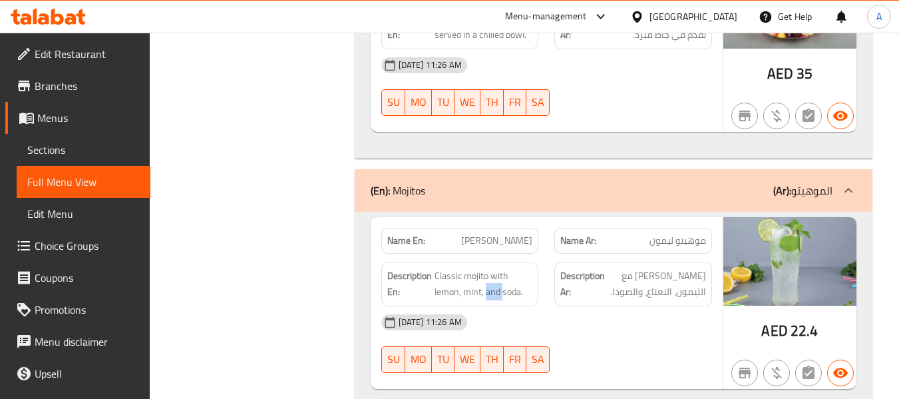
click at [471, 262] on div "Description En: Classic mojito with lemon, mint, and soda." at bounding box center [460, 284] width 158 height 45
click at [475, 268] on span "Classic mojito with lemon, mint, and soda." at bounding box center [484, 284] width 98 height 33
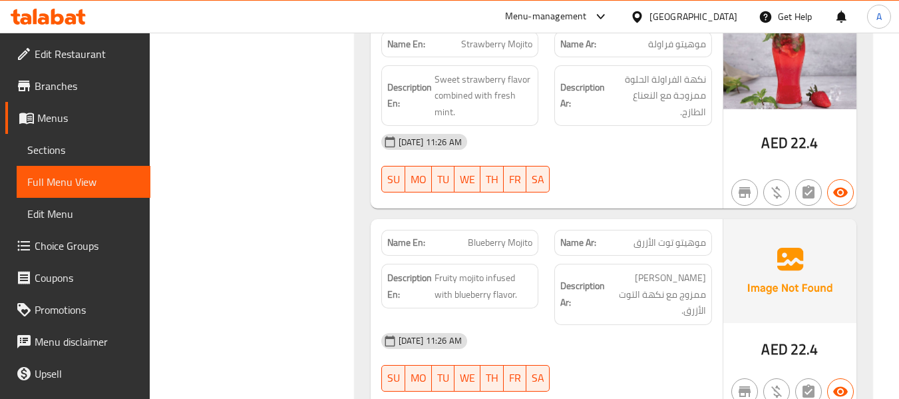
scroll to position [15041, 0]
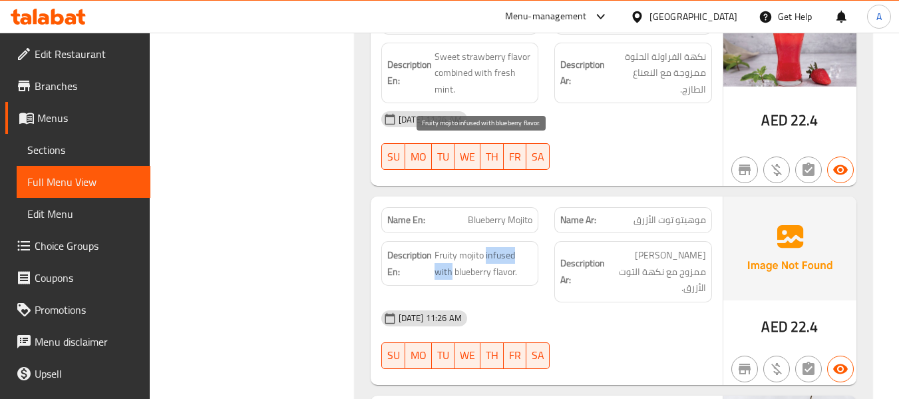
drag, startPoint x: 487, startPoint y: 144, endPoint x: 451, endPoint y: 160, distance: 38.7
click at [451, 247] on span "Fruity mojito infused with blueberry flavor." at bounding box center [484, 263] width 98 height 33
drag, startPoint x: 301, startPoint y: 179, endPoint x: 296, endPoint y: 158, distance: 22.0
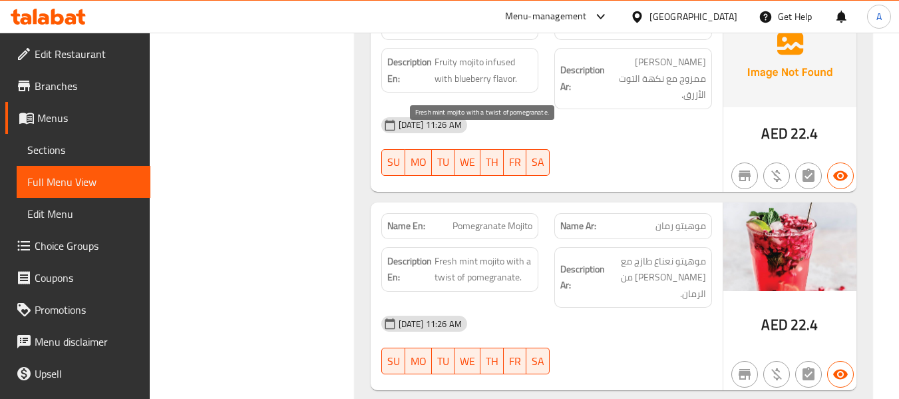
scroll to position [15321, 0]
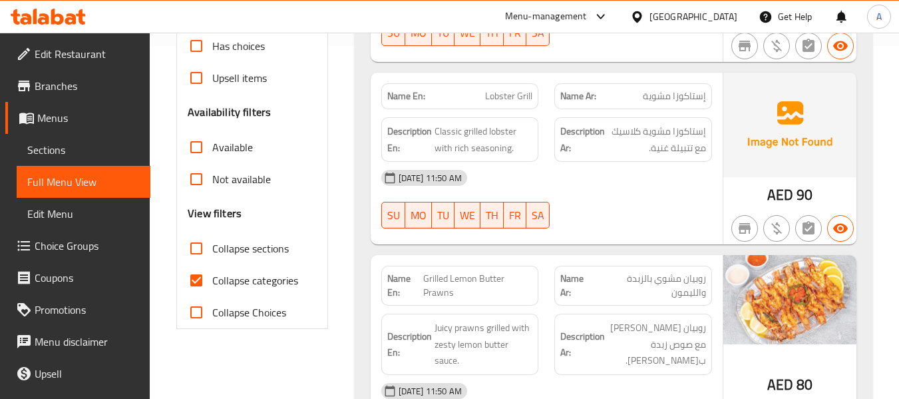
scroll to position [532, 0]
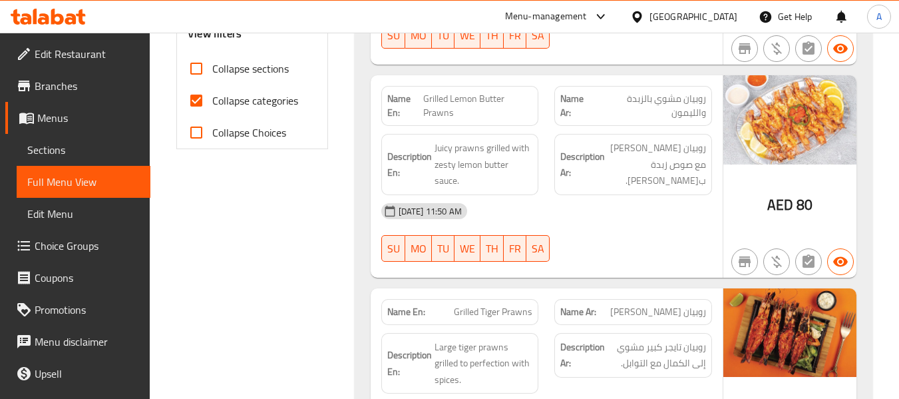
click at [267, 100] on span "Collapse categories" at bounding box center [255, 101] width 86 height 16
click at [212, 100] on input "Collapse categories" at bounding box center [196, 101] width 32 height 32
checkbox input "false"
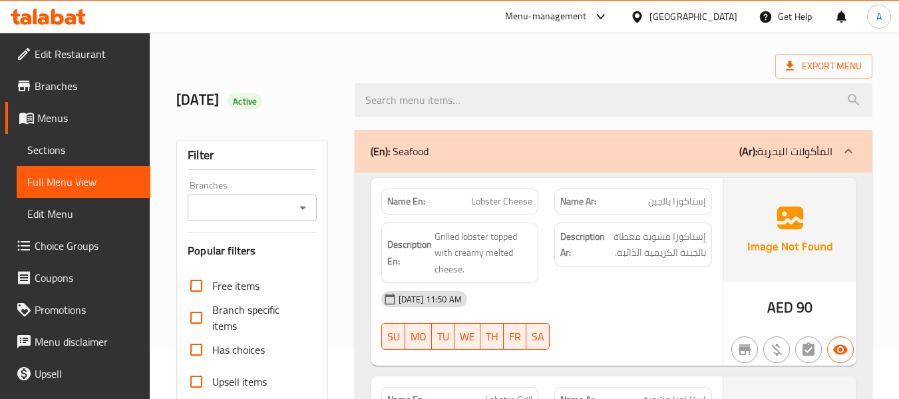
scroll to position [0, 0]
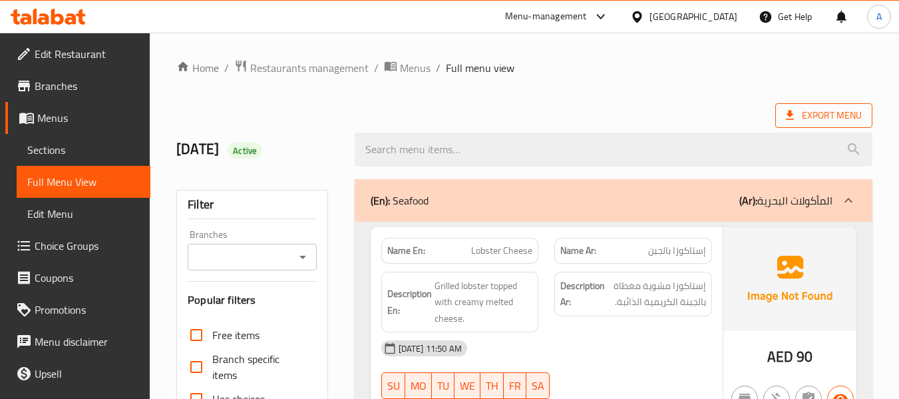
click at [798, 112] on span "Export Menu" at bounding box center [824, 115] width 76 height 17
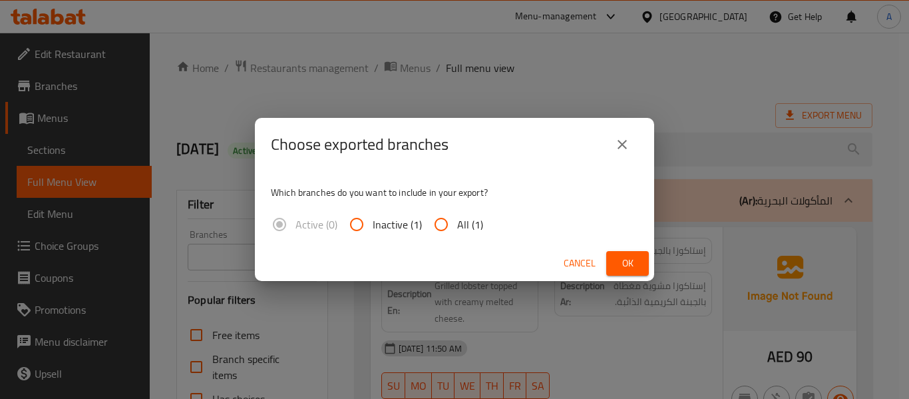
click at [461, 220] on span "All (1)" at bounding box center [470, 224] width 26 height 16
click at [457, 220] on input "All (1)" at bounding box center [441, 224] width 32 height 32
radio input "true"
click at [626, 263] on span "Ok" at bounding box center [627, 263] width 21 height 17
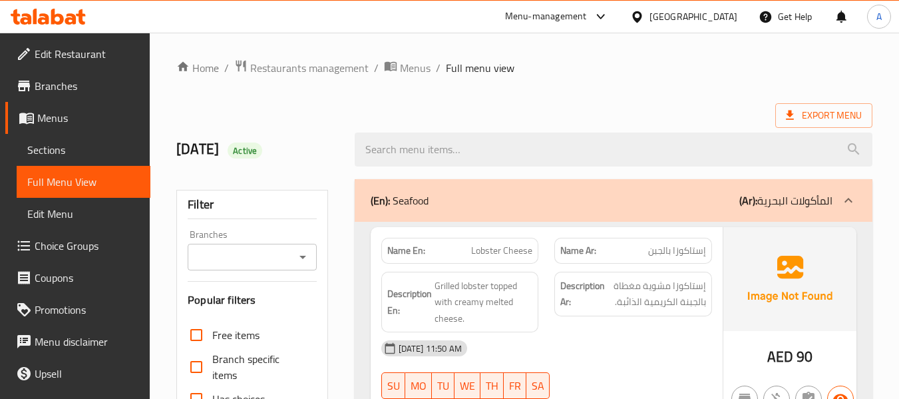
click at [341, 150] on div "[DATE] Active" at bounding box center [257, 149] width 178 height 59
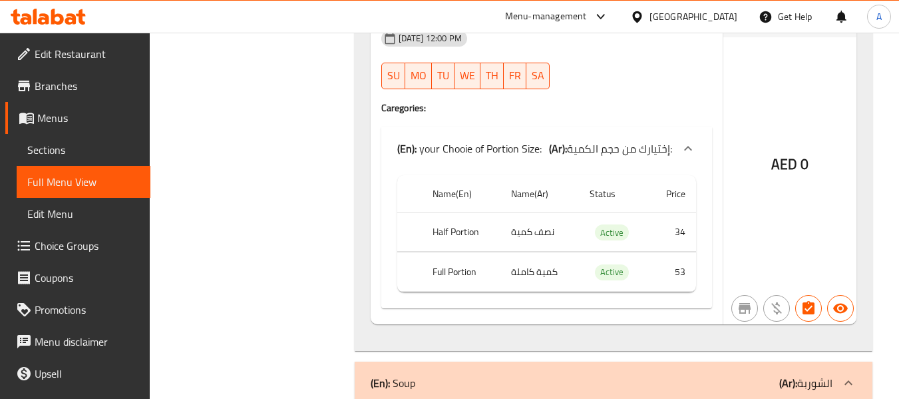
scroll to position [7689, 0]
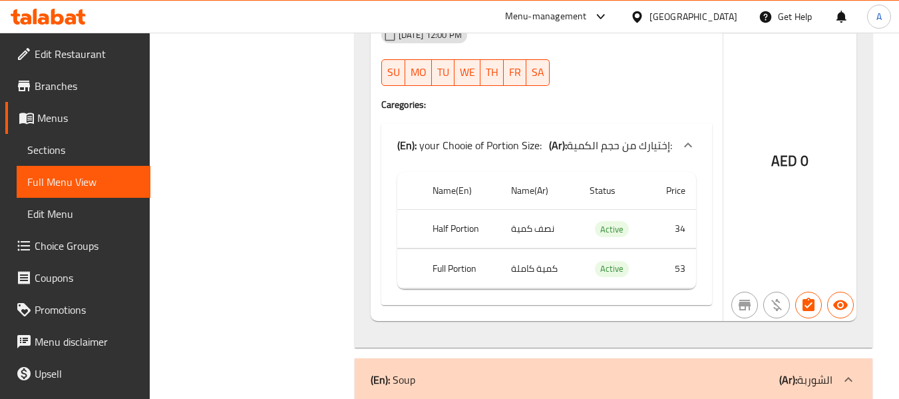
click at [317, 202] on div "Filter Branches Branches Popular filters Free items Branch specific items Has c…" at bounding box center [257, 317] width 178 height 15670
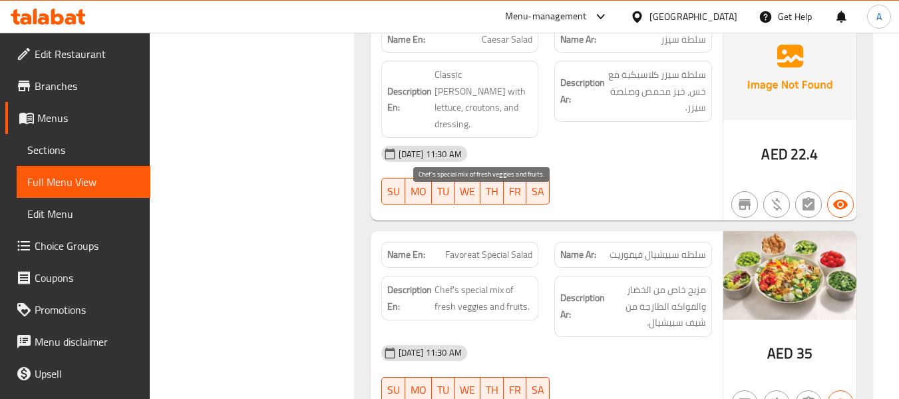
click at [442, 282] on span "Chef's special mix of fresh veggies and fruits." at bounding box center [484, 298] width 98 height 33
click at [435, 282] on span "Chef's special mix of fresh veggies and fruits." at bounding box center [484, 298] width 98 height 33
drag, startPoint x: 433, startPoint y: 200, endPoint x: 525, endPoint y: 216, distance: 93.2
click at [525, 282] on h6 "Description En: Chef's special mix of fresh veggies and fruits." at bounding box center [460, 298] width 146 height 33
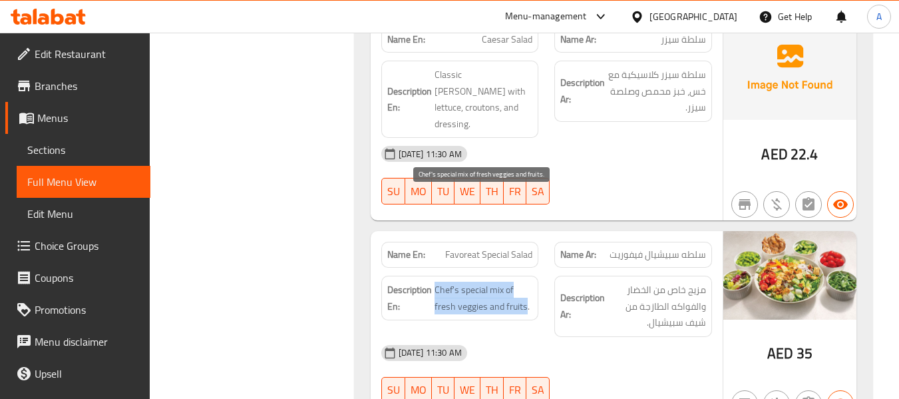
copy span "Chef's special mix of fresh veggies and fruits"
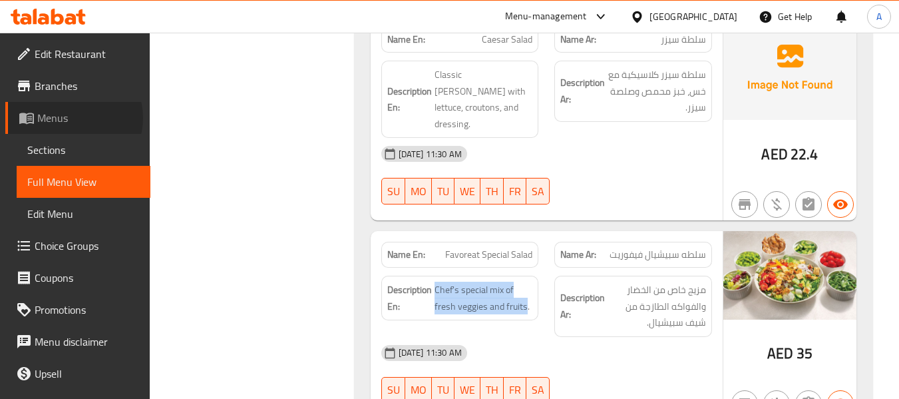
click at [72, 118] on span "Menus" at bounding box center [88, 118] width 102 height 16
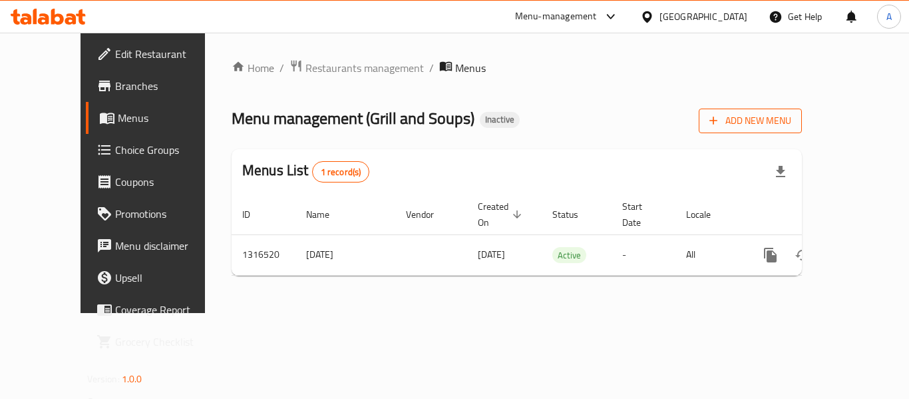
click at [791, 122] on span "Add New Menu" at bounding box center [750, 120] width 82 height 17
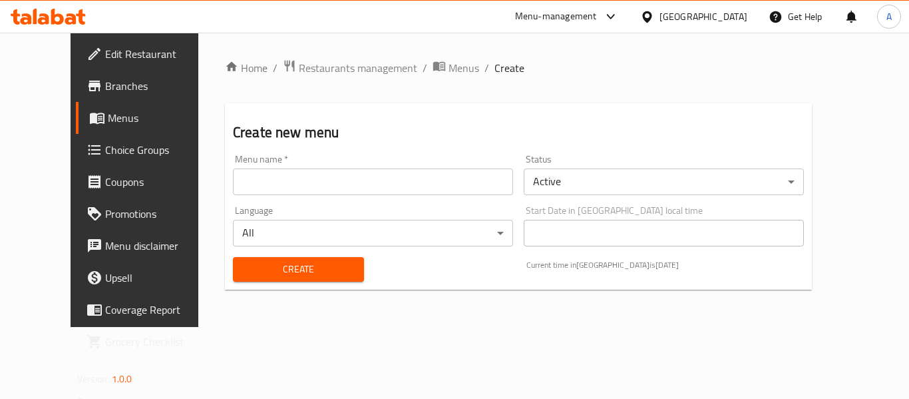
click at [233, 181] on input "text" at bounding box center [373, 181] width 280 height 27
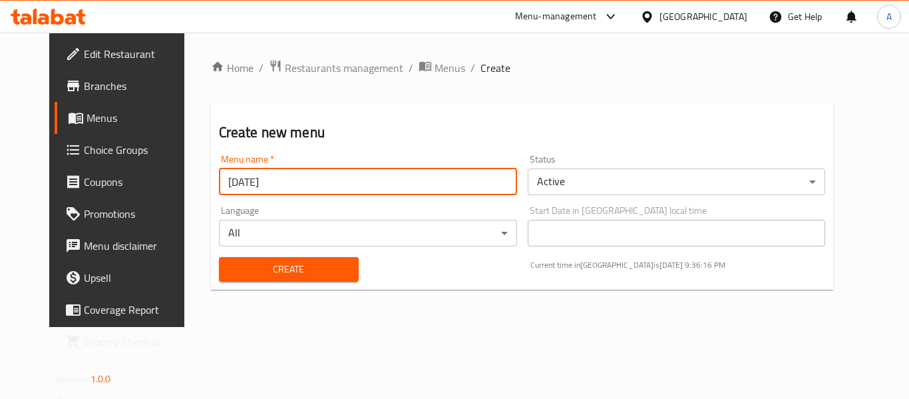
type input "[DATE]"
click at [219, 257] on button "Create" at bounding box center [289, 269] width 140 height 25
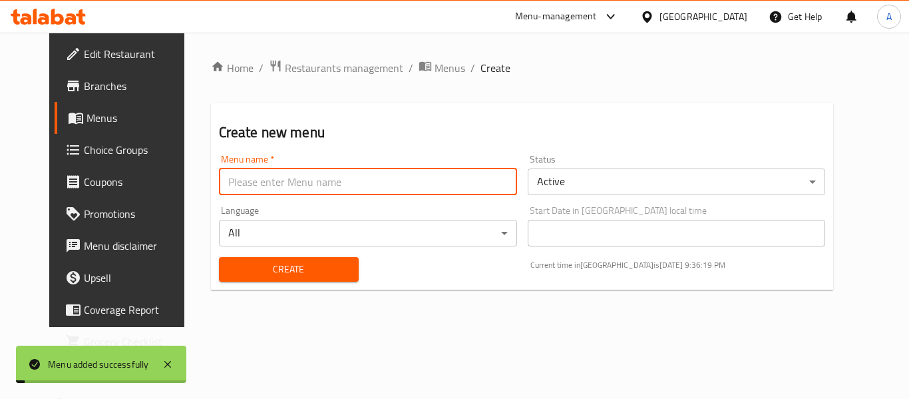
click at [435, 70] on span "Menus" at bounding box center [450, 68] width 31 height 16
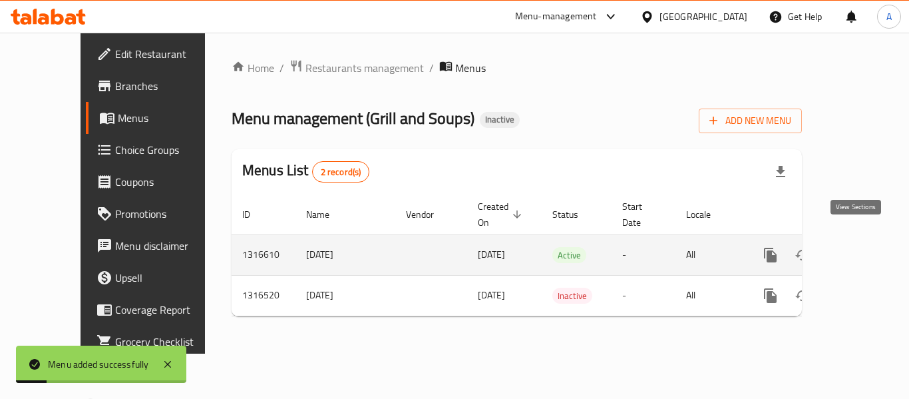
click at [859, 247] on icon "enhanced table" at bounding box center [867, 255] width 16 height 16
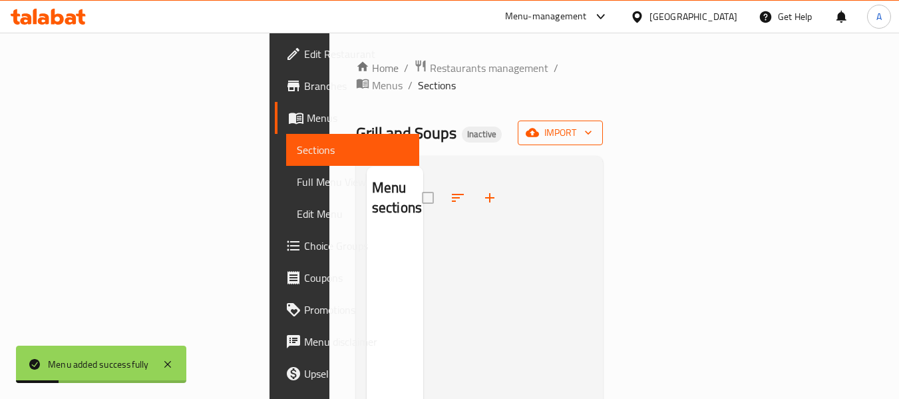
click at [592, 124] on span "import" at bounding box center [560, 132] width 64 height 17
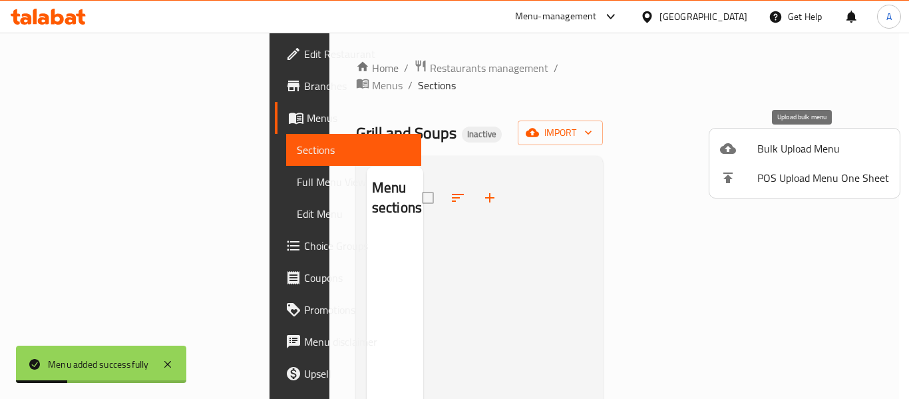
click at [797, 143] on span "Bulk Upload Menu" at bounding box center [823, 148] width 132 height 16
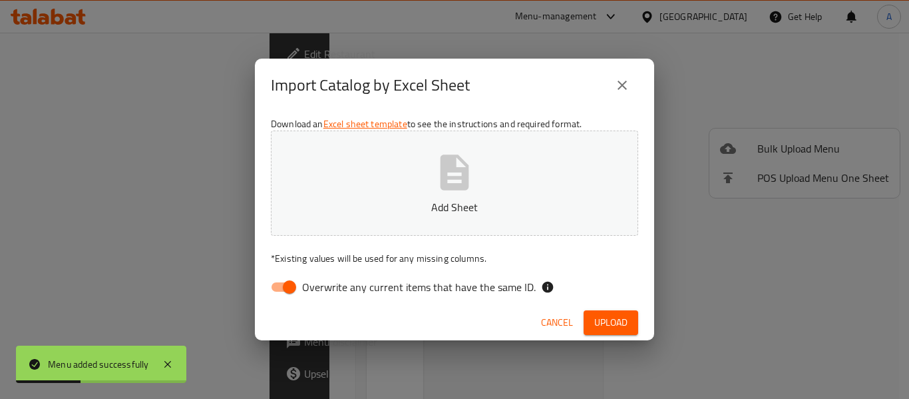
click at [457, 268] on div "Download an Excel sheet template to see the instructions and required format. A…" at bounding box center [454, 208] width 399 height 193
drag, startPoint x: 449, startPoint y: 289, endPoint x: 451, endPoint y: 224, distance: 65.3
click at [447, 288] on span "Overwrite any current items that have the same ID." at bounding box center [419, 287] width 234 height 16
click at [327, 288] on input "Overwrite any current items that have the same ID." at bounding box center [290, 286] width 76 height 25
checkbox input "false"
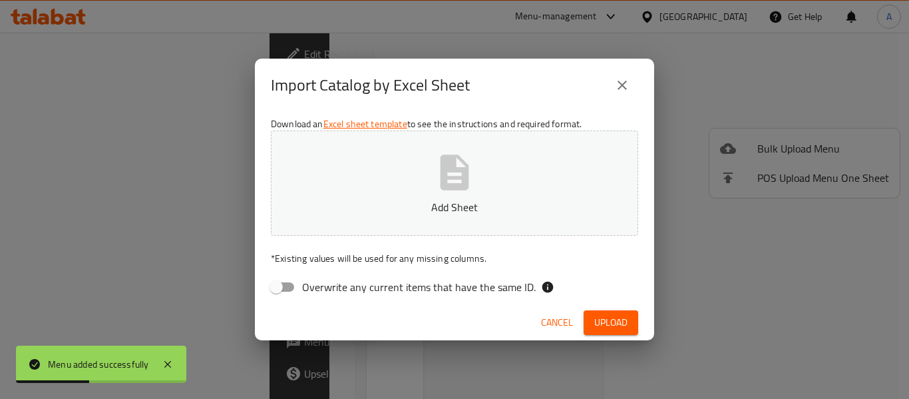
click at [451, 218] on button "Add Sheet" at bounding box center [454, 182] width 367 height 105
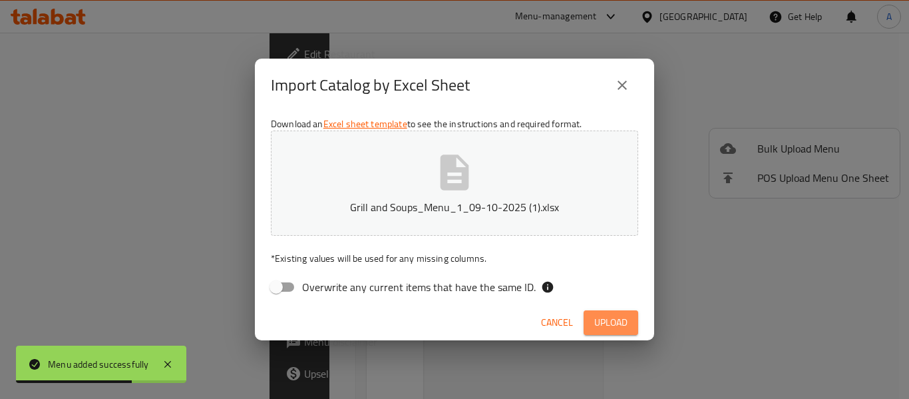
click at [619, 319] on span "Upload" at bounding box center [610, 322] width 33 height 17
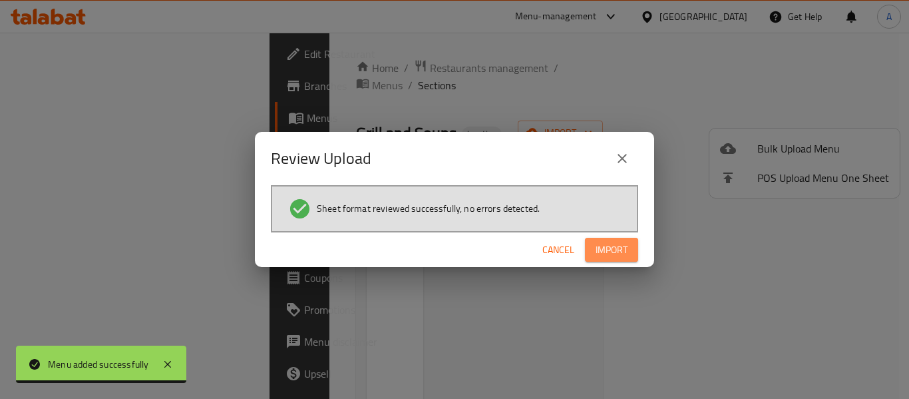
click at [614, 249] on span "Import" at bounding box center [612, 250] width 32 height 17
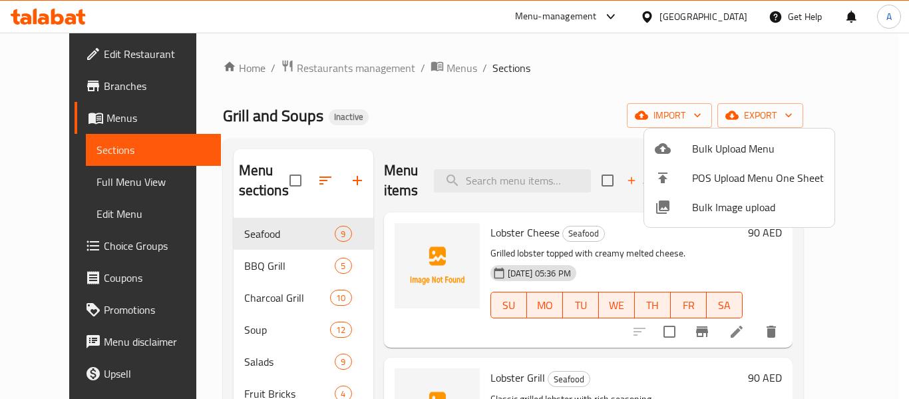
click at [463, 132] on div at bounding box center [454, 199] width 909 height 399
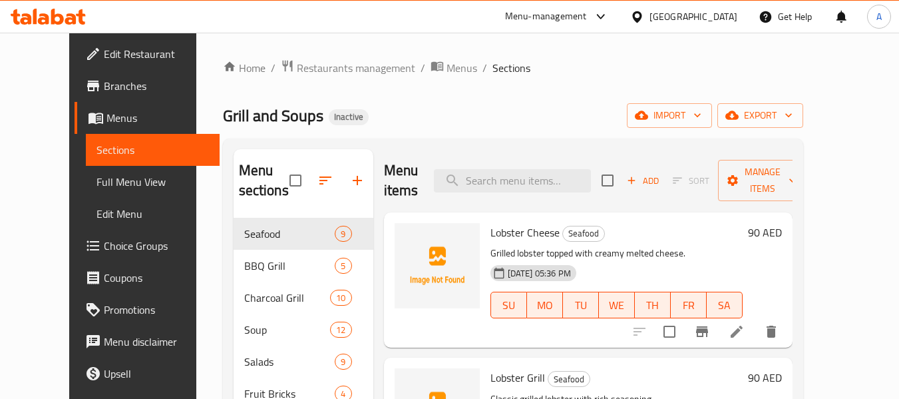
click at [97, 188] on span "Full Menu View" at bounding box center [153, 182] width 112 height 16
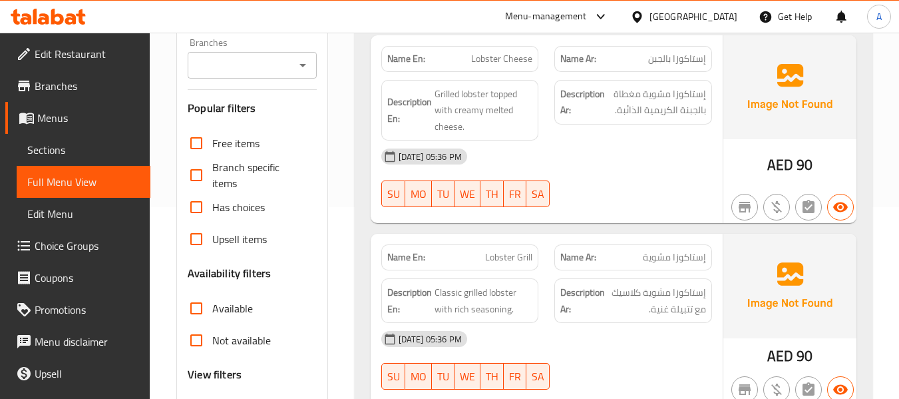
scroll to position [333, 0]
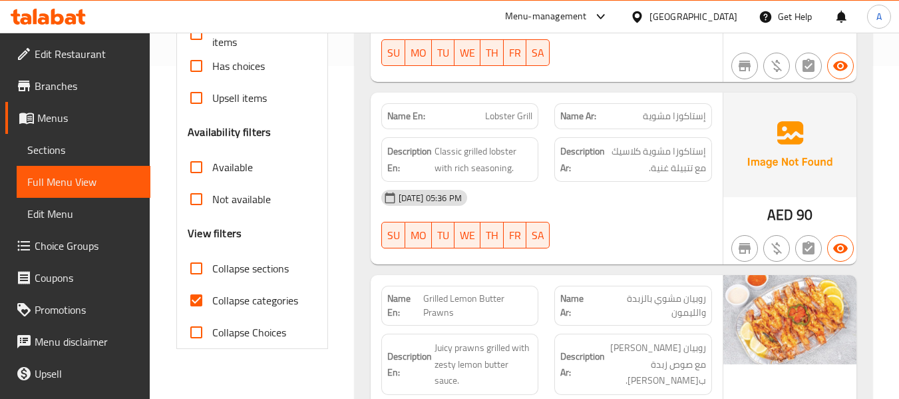
click at [262, 286] on label "Collapse categories" at bounding box center [239, 300] width 118 height 32
click at [212, 286] on input "Collapse categories" at bounding box center [196, 300] width 32 height 32
checkbox input "false"
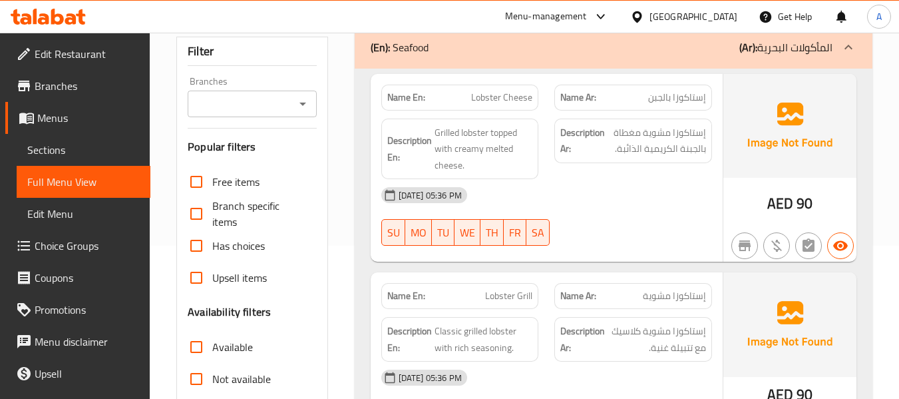
scroll to position [67, 0]
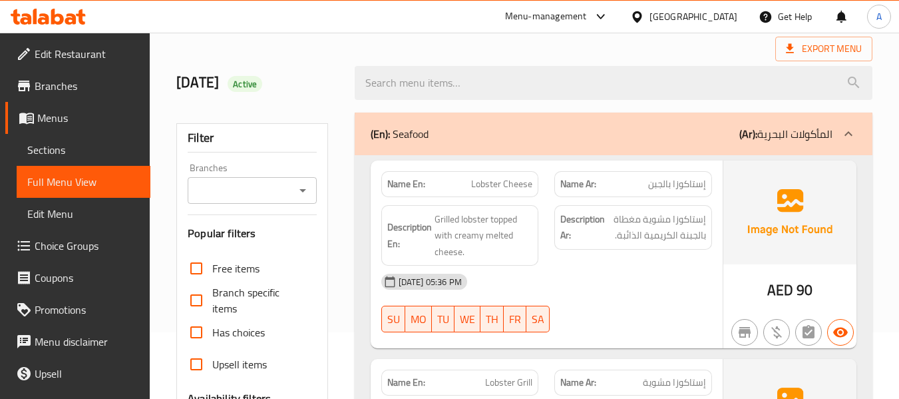
click at [417, 185] on strong "Name En:" at bounding box center [406, 184] width 38 height 14
copy strong "Name En:"
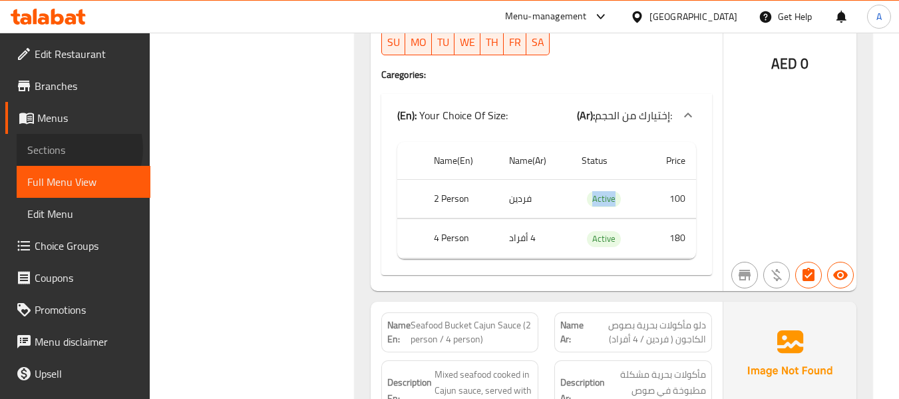
click at [71, 148] on span "Sections" at bounding box center [83, 150] width 112 height 16
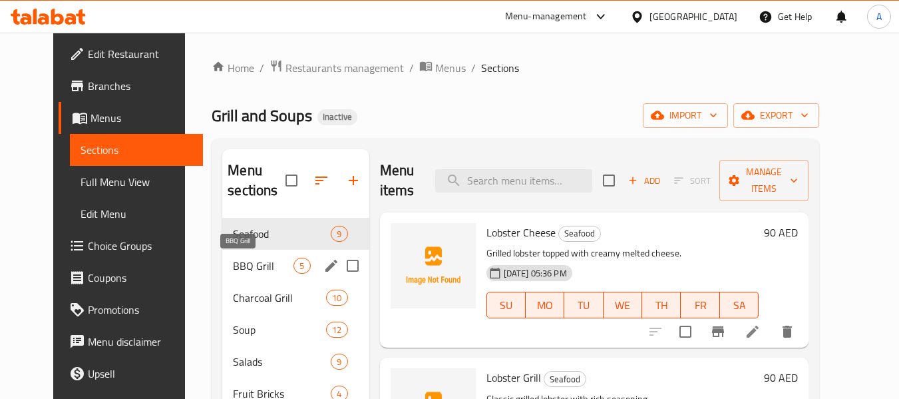
click at [233, 268] on span "BBQ Grill" at bounding box center [263, 266] width 61 height 16
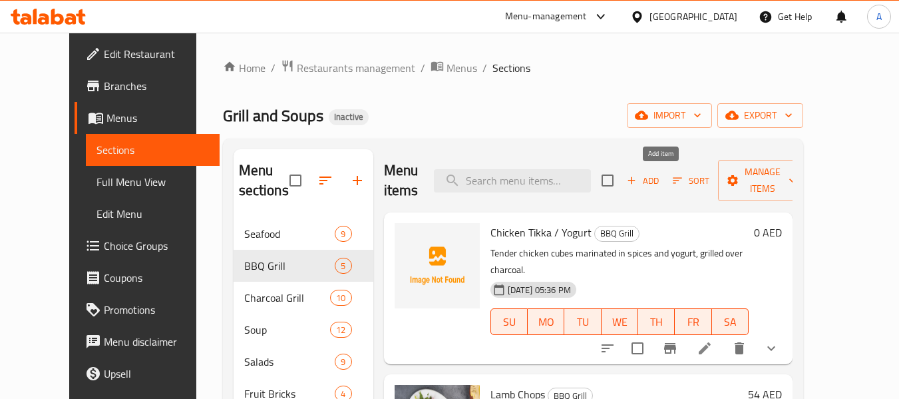
click at [661, 178] on span "Add" at bounding box center [643, 180] width 36 height 15
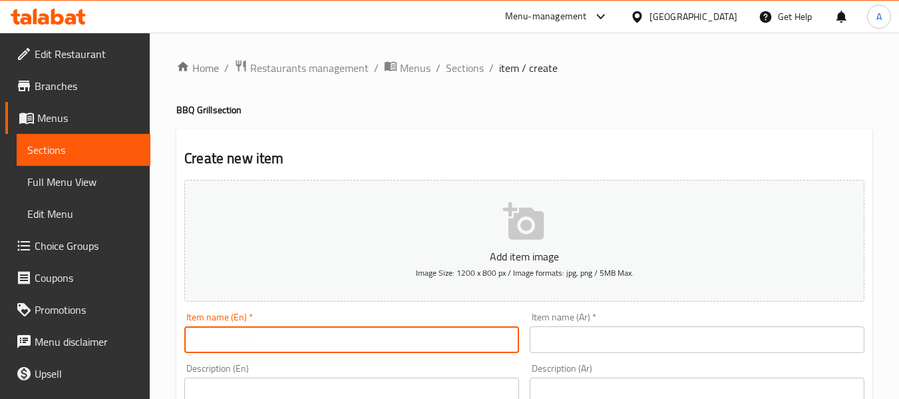
click at [318, 341] on input "text" at bounding box center [351, 339] width 335 height 27
paste input "Kabab Chicken / Mutton"
type input "Kabab Chicken / Mutton"
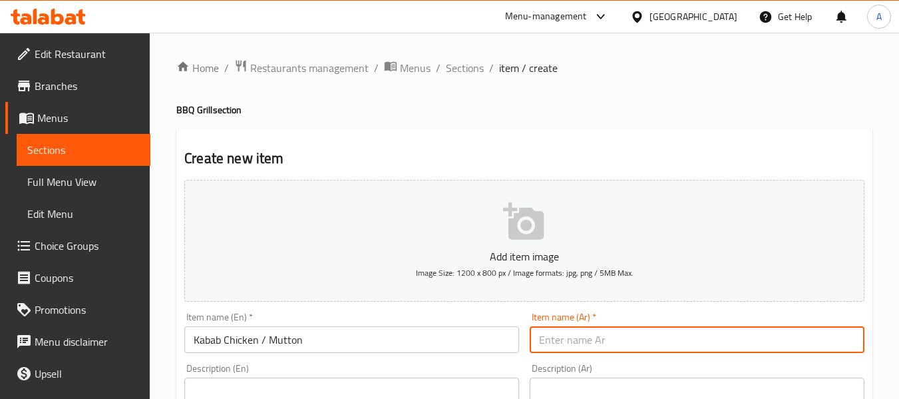
click at [624, 339] on input "text" at bounding box center [697, 339] width 335 height 27
paste input "كباب دجاج / لحم ضأن"
click at [780, 347] on input "كباب دجاج / لحم ضأن" at bounding box center [697, 339] width 335 height 27
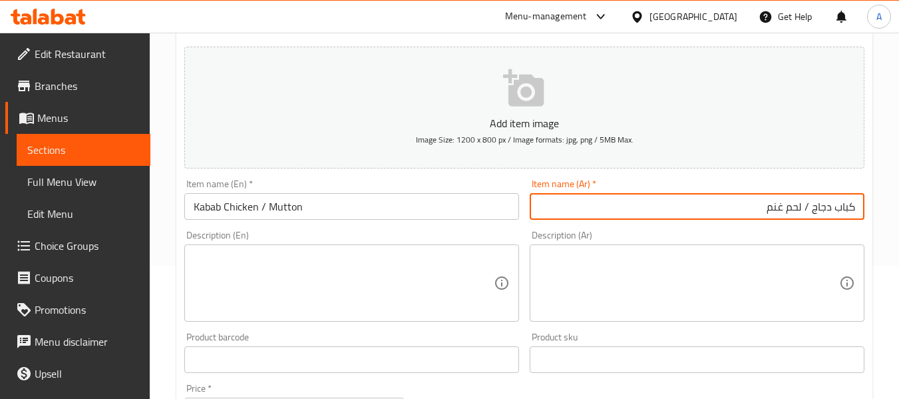
type input "كباب دجاج / لحم غنم"
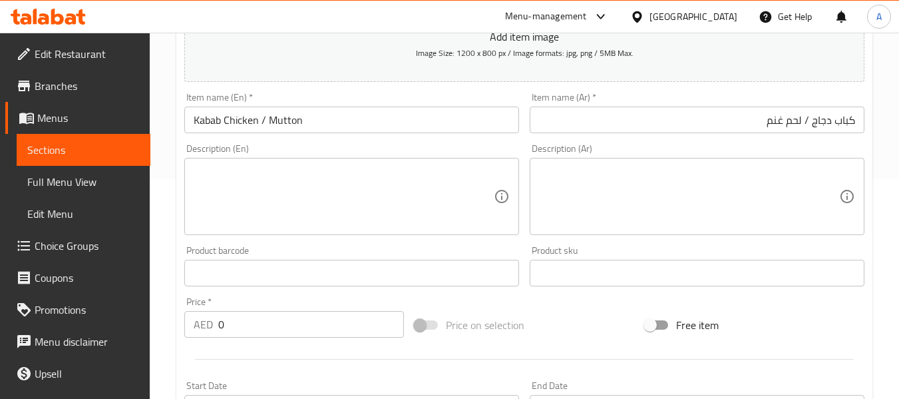
scroll to position [333, 0]
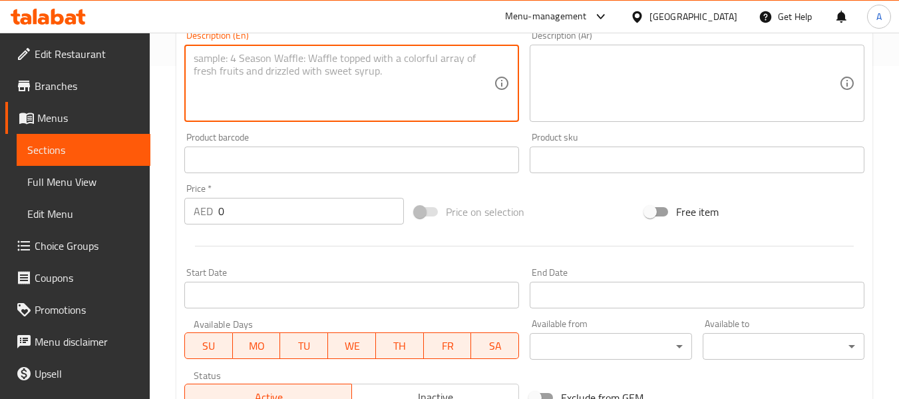
click at [293, 101] on textarea at bounding box center [344, 83] width 300 height 63
paste textarea "Minced meat skewers grilled with spices and herbs"
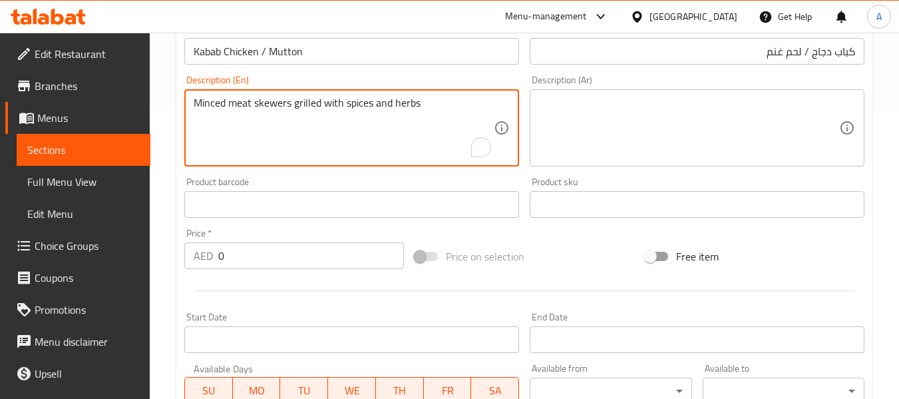
scroll to position [266, 0]
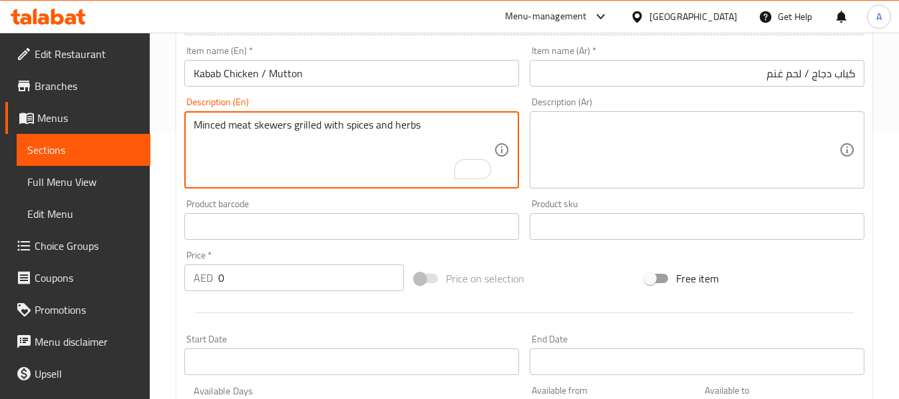
type textarea "Minced meat skewers grilled with spices and herbs"
click at [692, 156] on textarea at bounding box center [689, 149] width 300 height 63
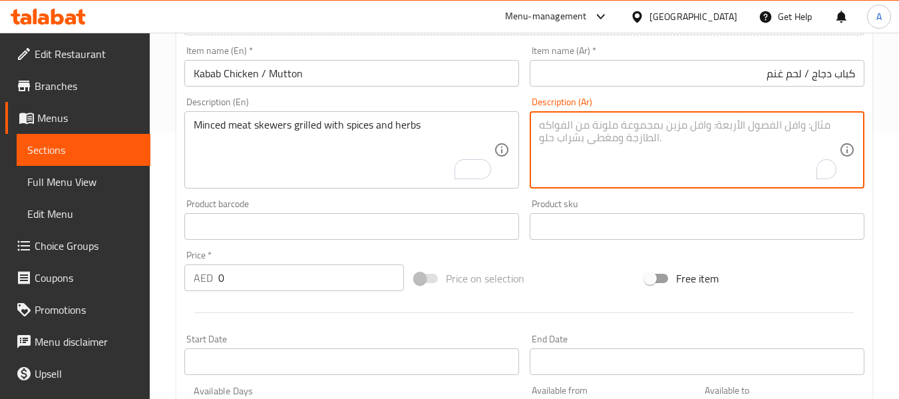
paste textarea "أسياخ لحم مفروم مشوية مع البهارات والأعشاب"
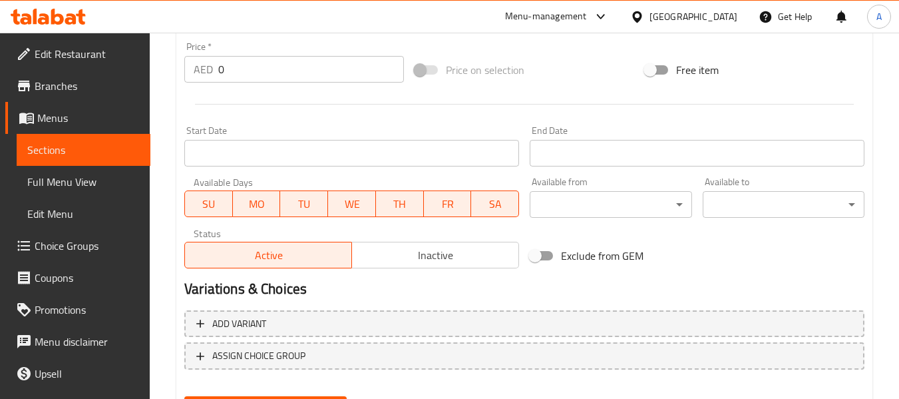
scroll to position [542, 0]
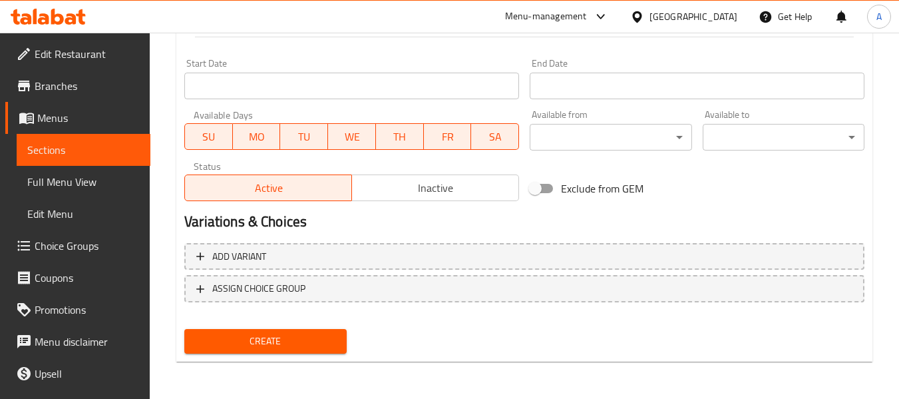
type textarea "أسياخ لحم مفروم مشوية مع البهارات والأعشاب"
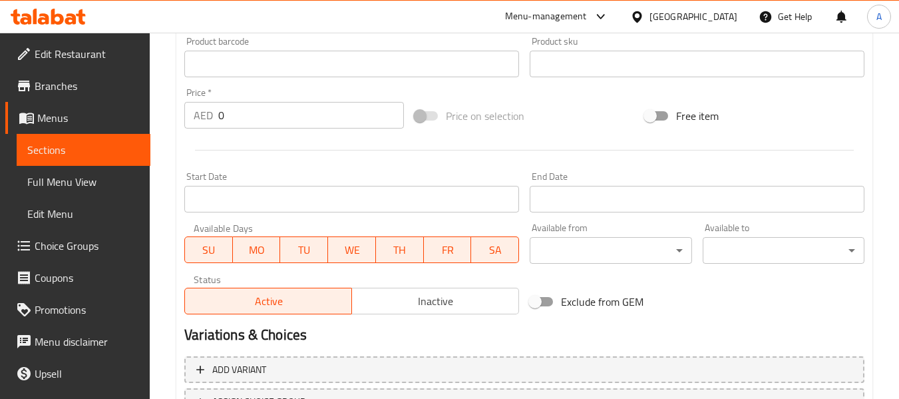
scroll to position [409, 0]
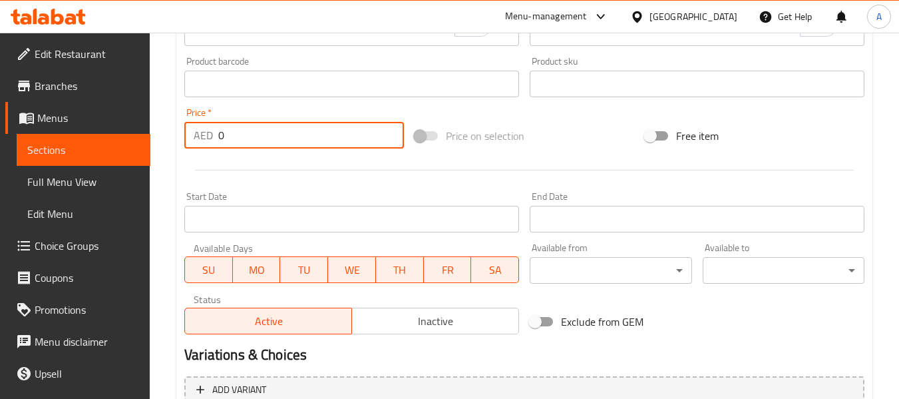
drag, startPoint x: 248, startPoint y: 136, endPoint x: 216, endPoint y: 136, distance: 32.6
click at [216, 136] on div "AED 0 Price *" at bounding box center [294, 135] width 220 height 27
click at [263, 162] on div at bounding box center [524, 170] width 691 height 33
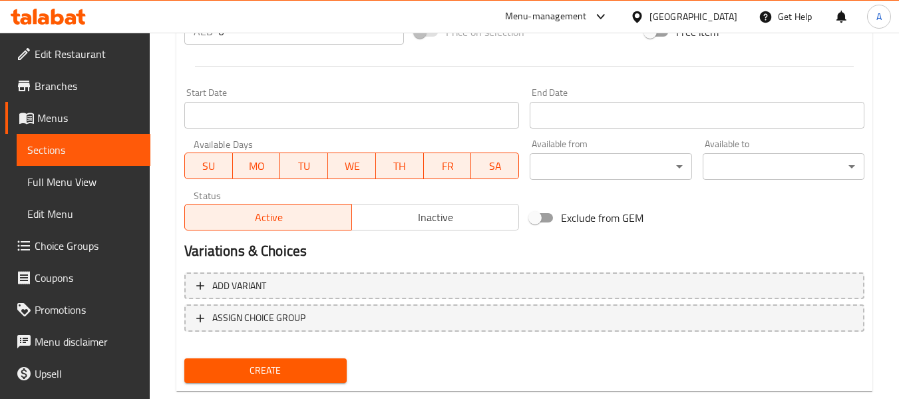
scroll to position [542, 0]
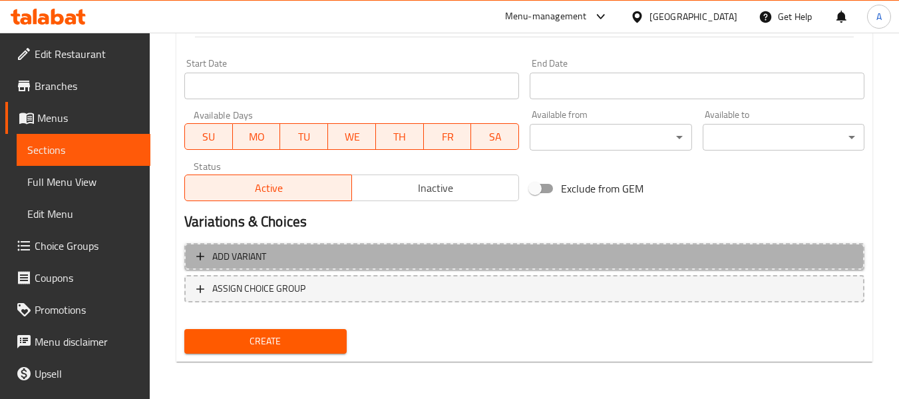
click at [264, 257] on span "Add variant" at bounding box center [239, 256] width 54 height 17
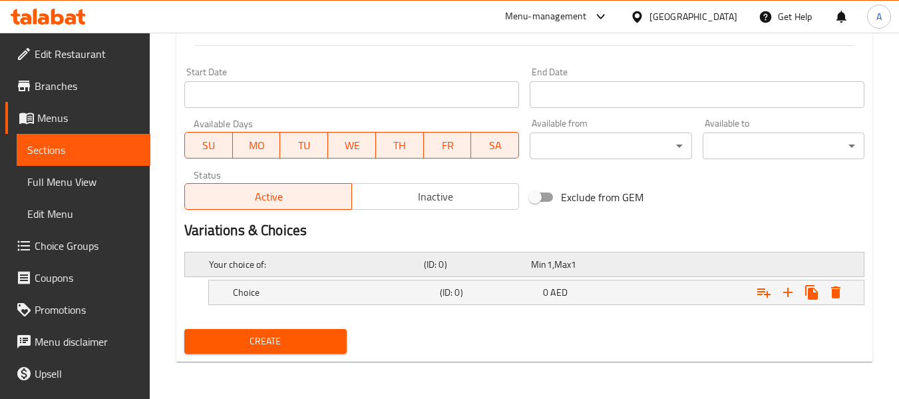
click at [276, 268] on h5 "Your choice of:" at bounding box center [314, 264] width 210 height 13
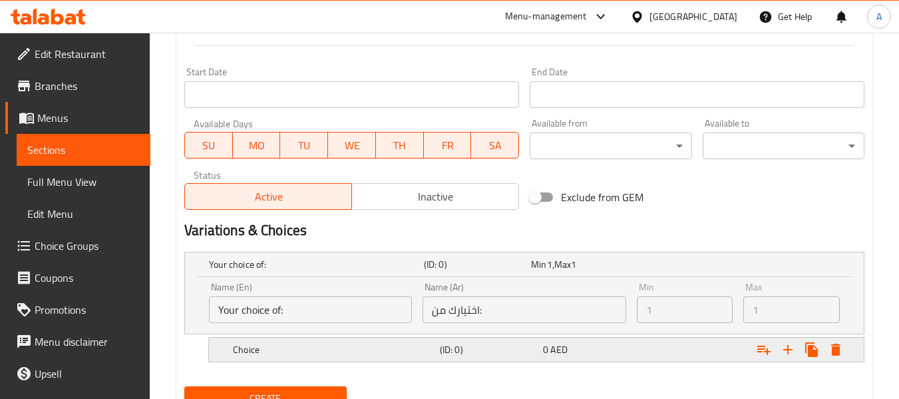
click at [319, 357] on div "Choice" at bounding box center [333, 349] width 207 height 19
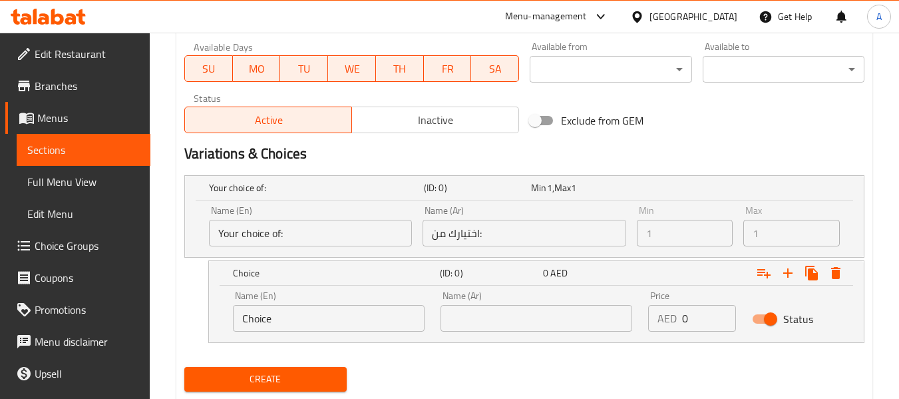
scroll to position [648, 0]
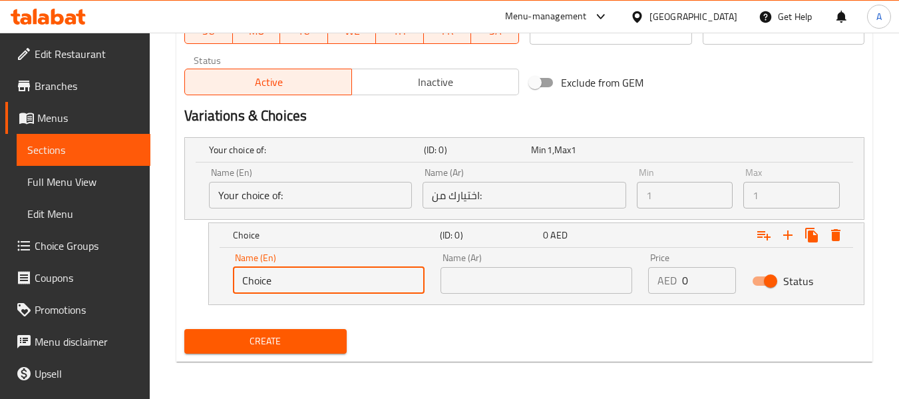
click at [305, 288] on input "Choice" at bounding box center [329, 280] width 192 height 27
paste input "Kabab Chicken"
type input "Kabab Chicken"
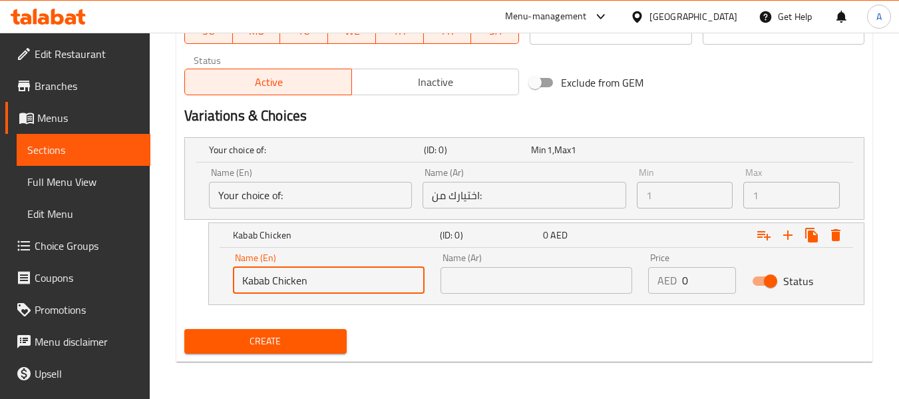
click at [562, 284] on input "text" at bounding box center [537, 280] width 192 height 27
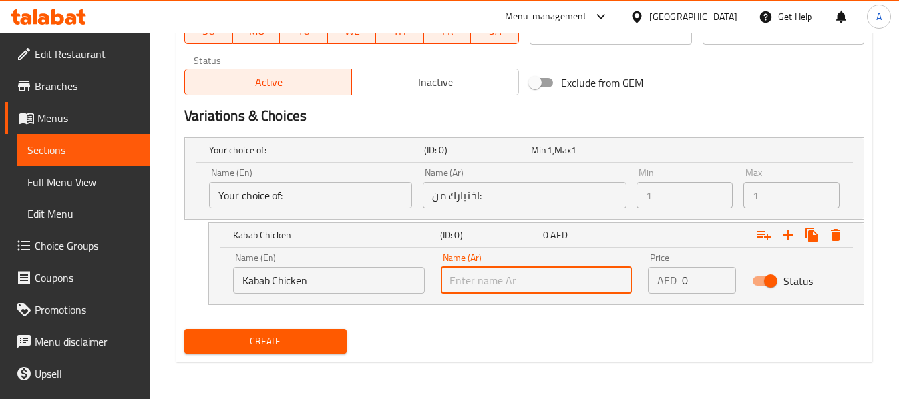
paste input "كباب دجاج"
type input "كباب دجاج"
click at [711, 325] on div "Create" at bounding box center [524, 340] width 691 height 35
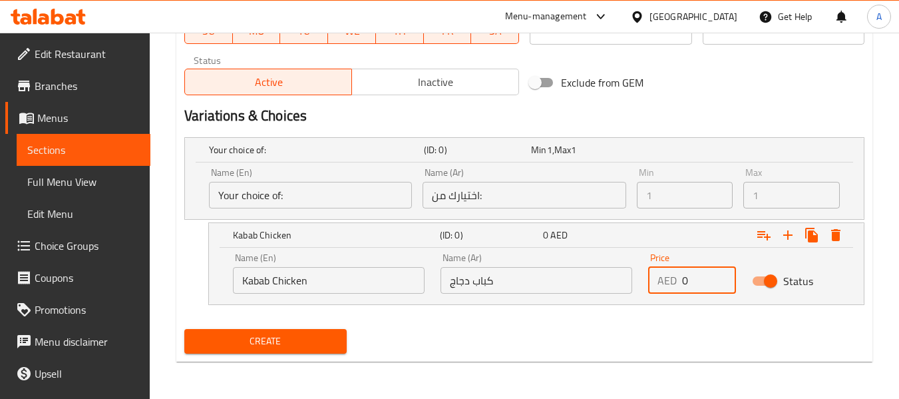
click at [674, 278] on div "AED 0 Price" at bounding box center [692, 280] width 88 height 27
type input "30"
click at [705, 330] on div "Create" at bounding box center [524, 340] width 691 height 35
click at [782, 230] on icon "Expand" at bounding box center [788, 235] width 16 height 16
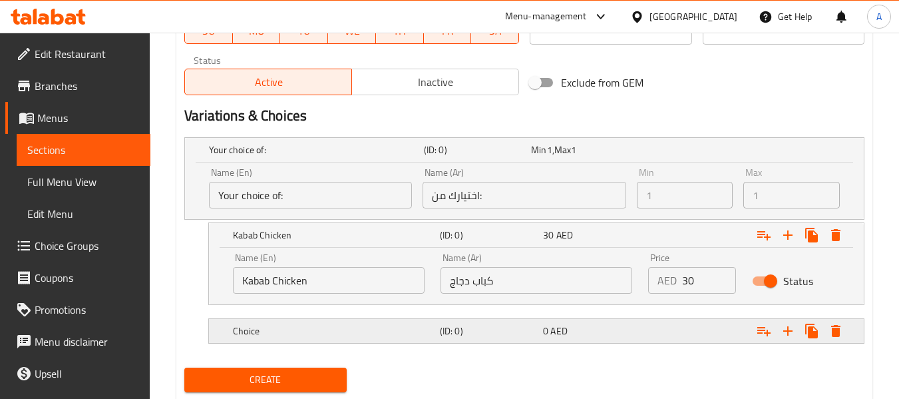
click at [266, 321] on div "Choice" at bounding box center [333, 330] width 207 height 19
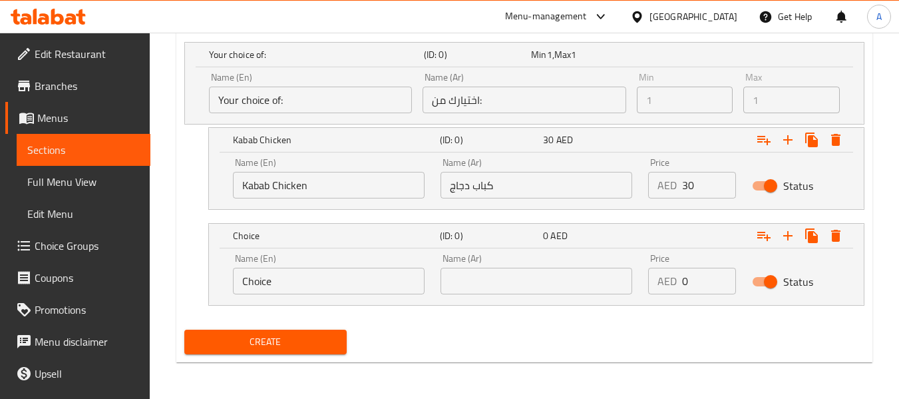
scroll to position [743, 0]
click at [292, 282] on input "Choice" at bounding box center [329, 280] width 192 height 27
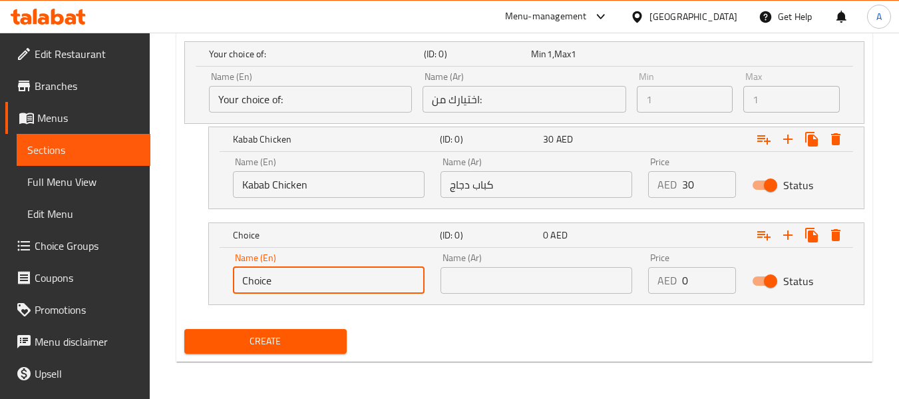
click at [292, 282] on input "Choice" at bounding box center [329, 280] width 192 height 27
paste input "Mutton"
click at [256, 180] on input "Kabab Chicken" at bounding box center [329, 184] width 192 height 27
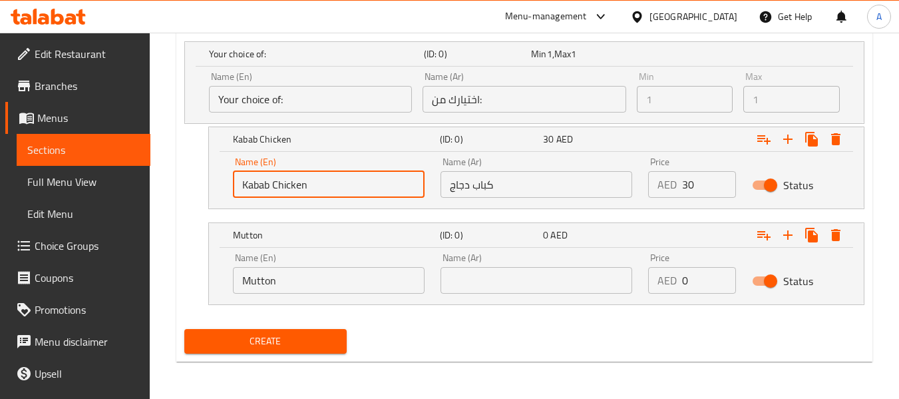
click at [256, 180] on input "Kabab Chicken" at bounding box center [329, 184] width 192 height 27
click at [244, 278] on input "Mutton" at bounding box center [329, 280] width 192 height 27
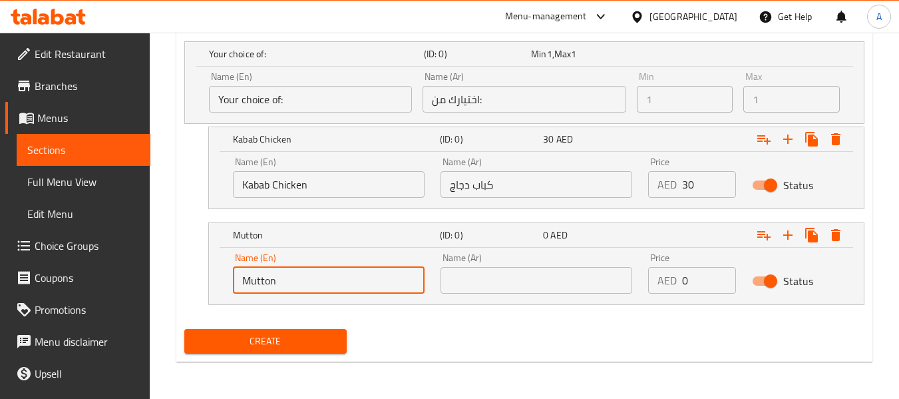
paste input "Kabab"
type input "Kabab Mutton"
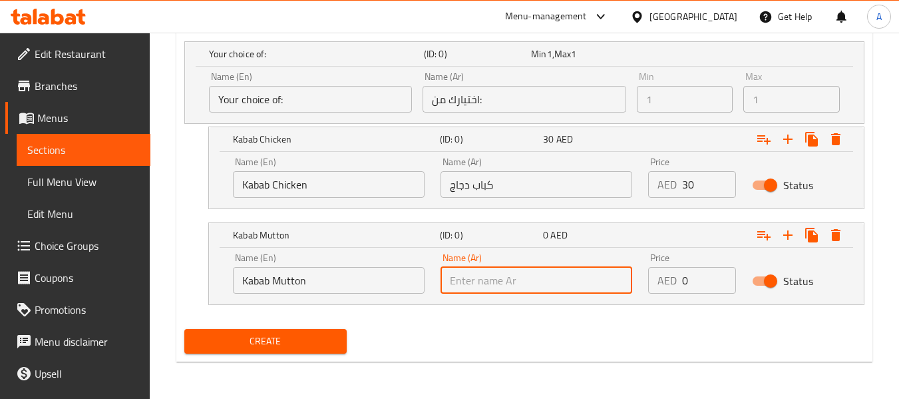
click at [537, 282] on input "text" at bounding box center [537, 280] width 192 height 27
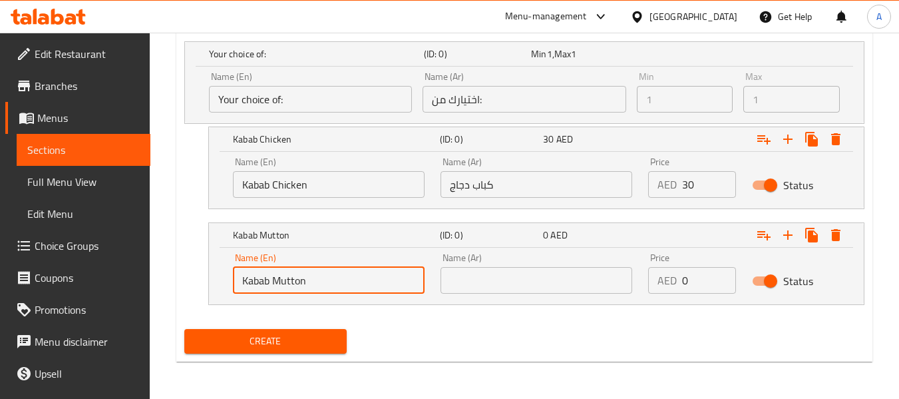
drag, startPoint x: 315, startPoint y: 276, endPoint x: 224, endPoint y: 270, distance: 91.4
click at [224, 270] on div "Name (En) Kabab Mutton Name (En) Name (Ar) Name (Ar) Price AED 0 Price Status" at bounding box center [536, 276] width 655 height 57
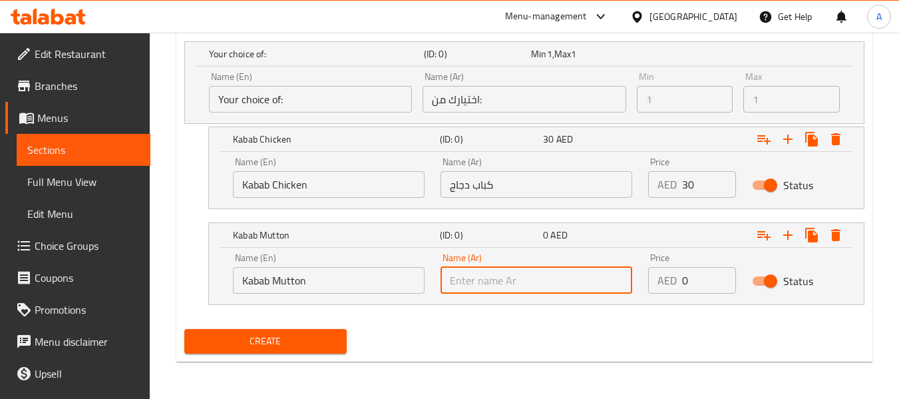
click at [554, 280] on input "text" at bounding box center [537, 280] width 192 height 27
type input "كباب لحم غنم"
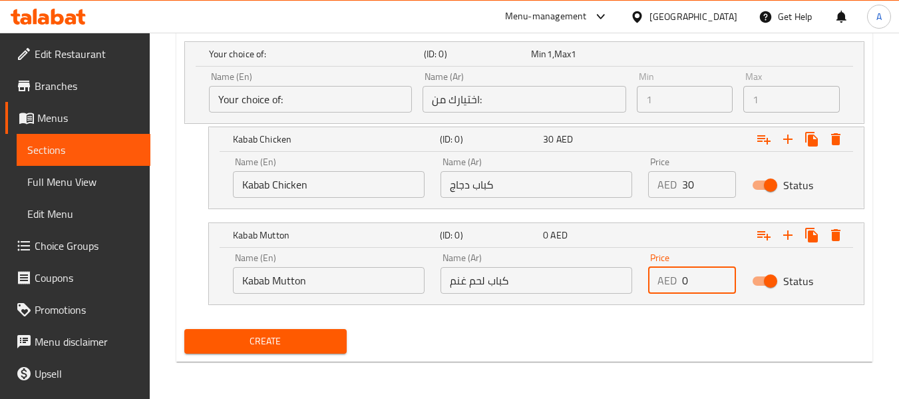
drag, startPoint x: 701, startPoint y: 283, endPoint x: 674, endPoint y: 280, distance: 26.8
click at [676, 280] on div "AED 0 Price" at bounding box center [692, 280] width 88 height 27
type input "37"
click at [673, 330] on div "Create" at bounding box center [524, 340] width 691 height 35
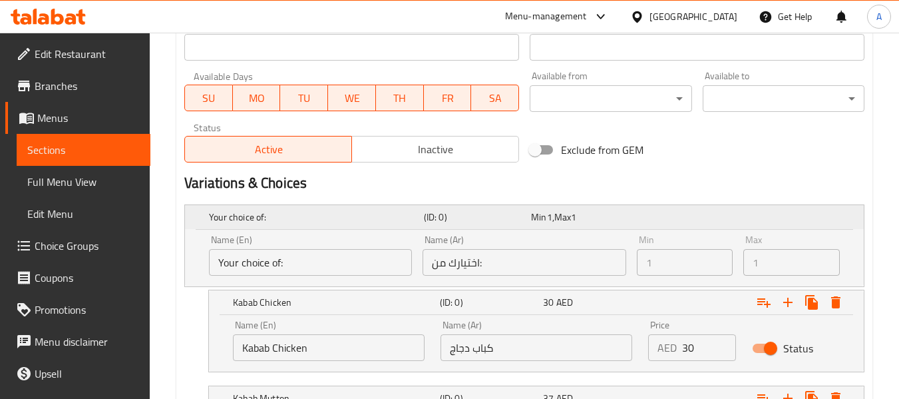
scroll to position [610, 0]
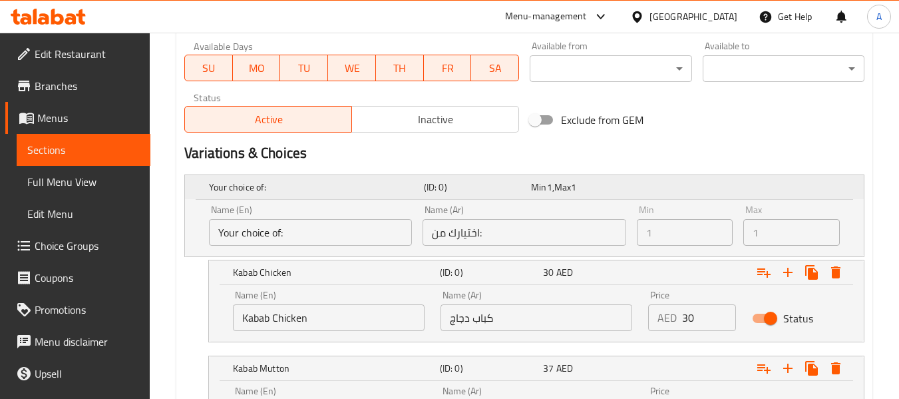
click at [324, 184] on h5 "Your choice of:" at bounding box center [314, 186] width 210 height 13
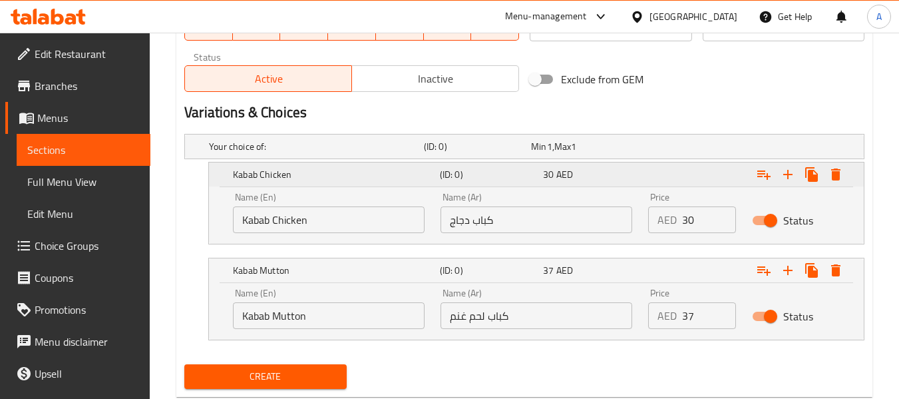
scroll to position [686, 0]
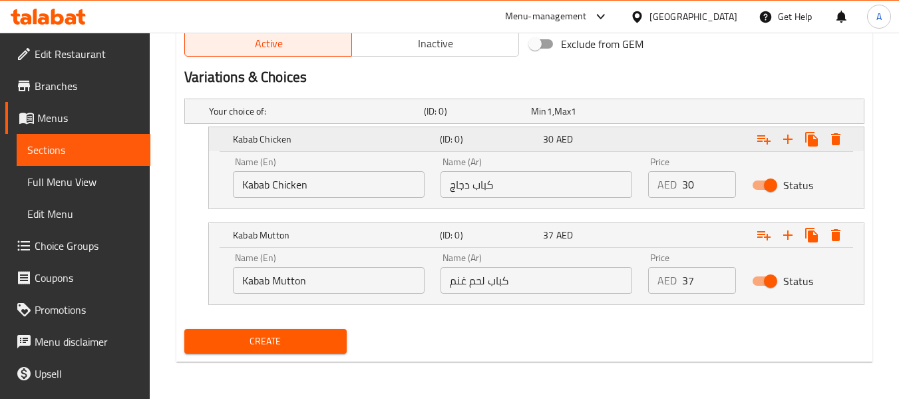
click at [329, 140] on h5 "Kabab Chicken" at bounding box center [334, 138] width 202 height 13
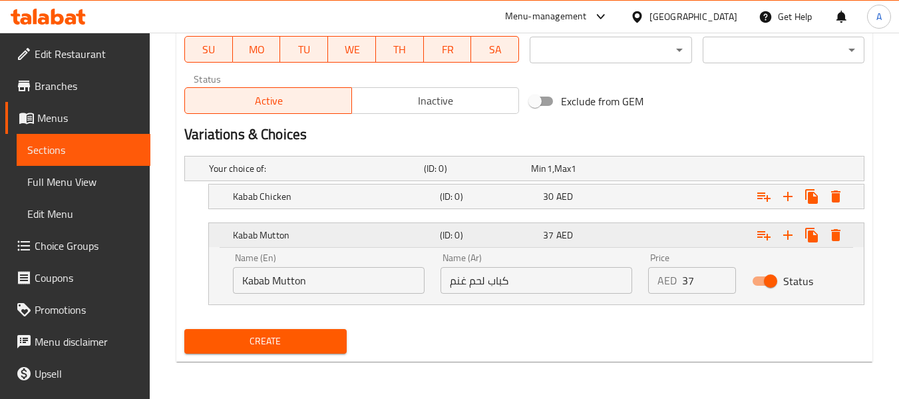
click at [330, 237] on h5 "Kabab Mutton" at bounding box center [334, 234] width 202 height 13
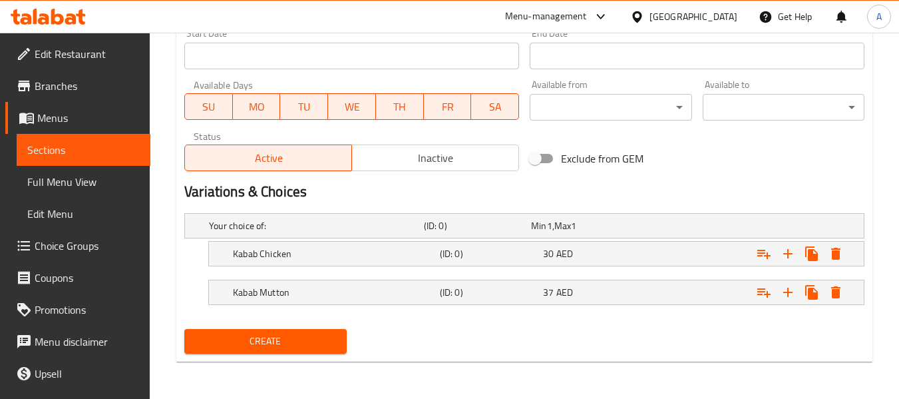
scroll to position [572, 0]
click at [314, 341] on span "Create" at bounding box center [265, 341] width 140 height 17
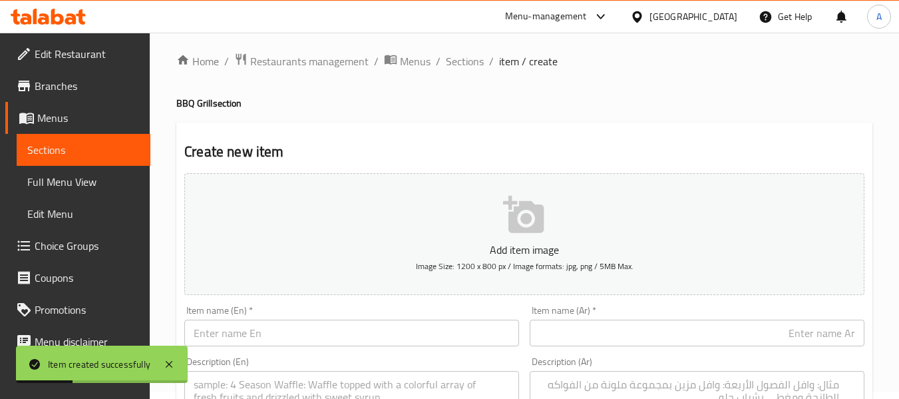
scroll to position [0, 0]
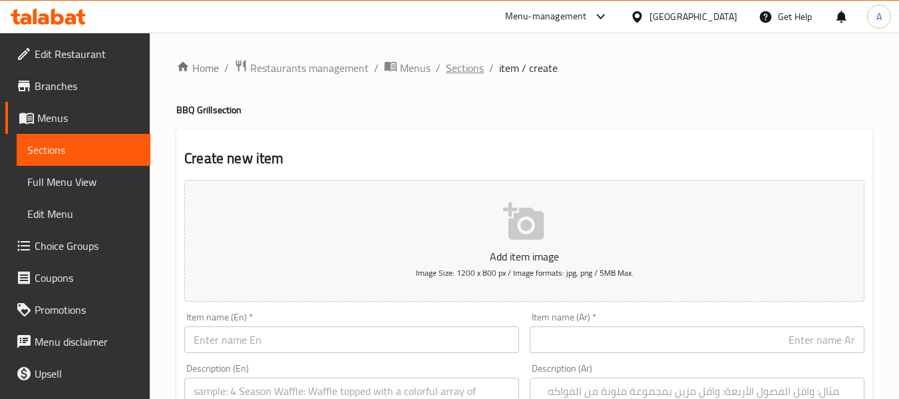
click at [453, 70] on span "Sections" at bounding box center [465, 68] width 38 height 16
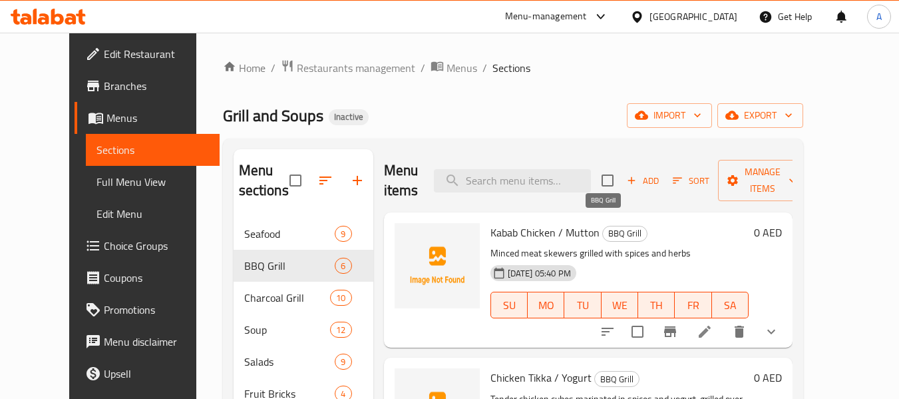
scroll to position [67, 0]
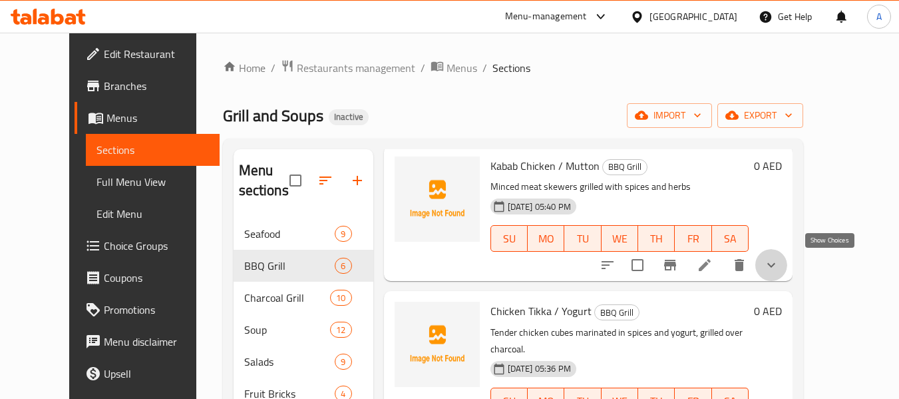
click at [779, 268] on icon "show more" at bounding box center [771, 265] width 16 height 16
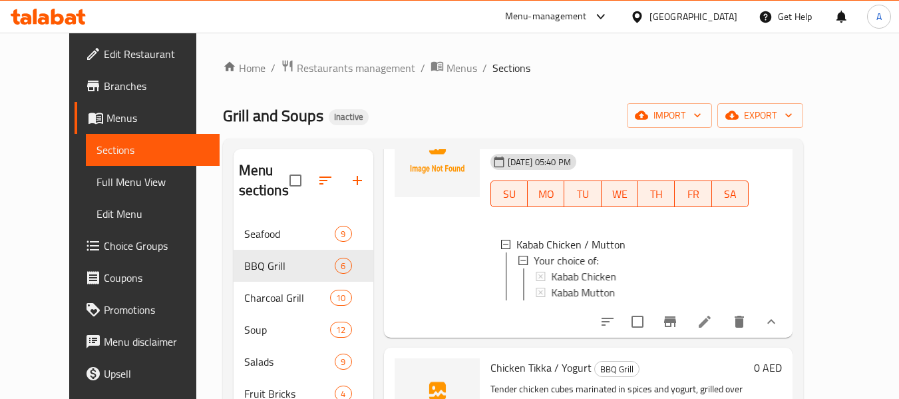
scroll to position [133, 0]
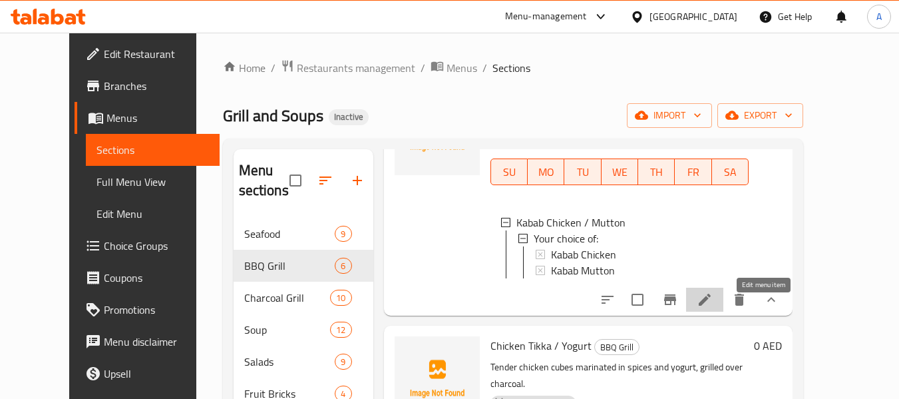
click at [711, 305] on icon at bounding box center [705, 300] width 12 height 12
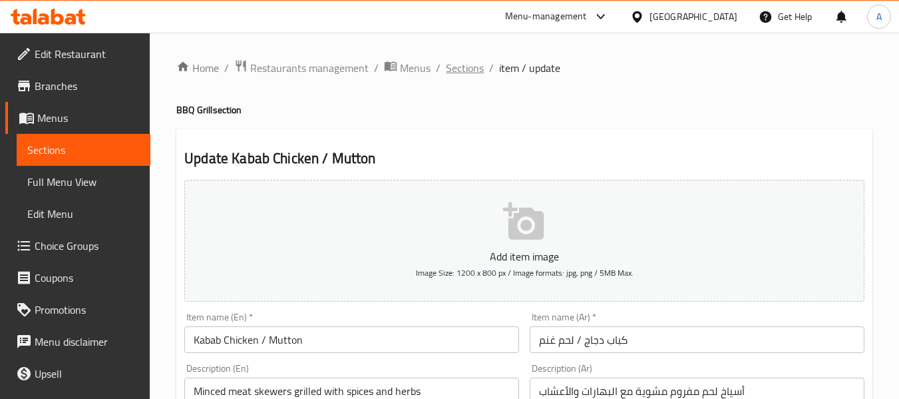
click at [465, 70] on span "Sections" at bounding box center [465, 68] width 38 height 16
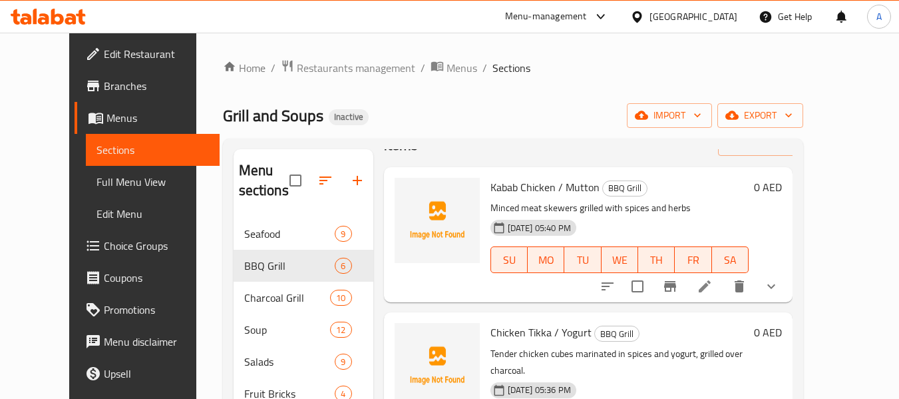
scroll to position [67, 0]
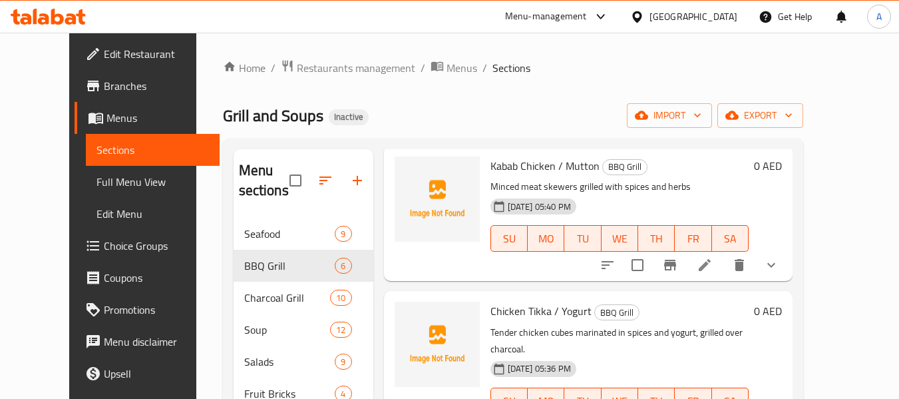
click at [787, 263] on button "show more" at bounding box center [771, 265] width 32 height 32
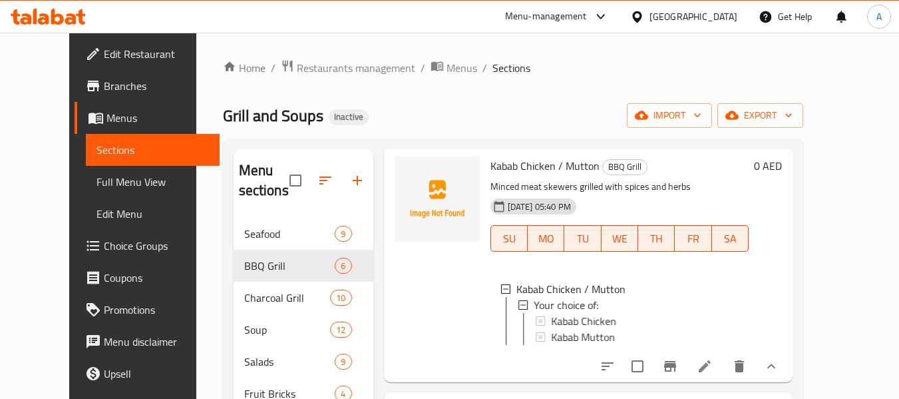
scroll to position [133, 0]
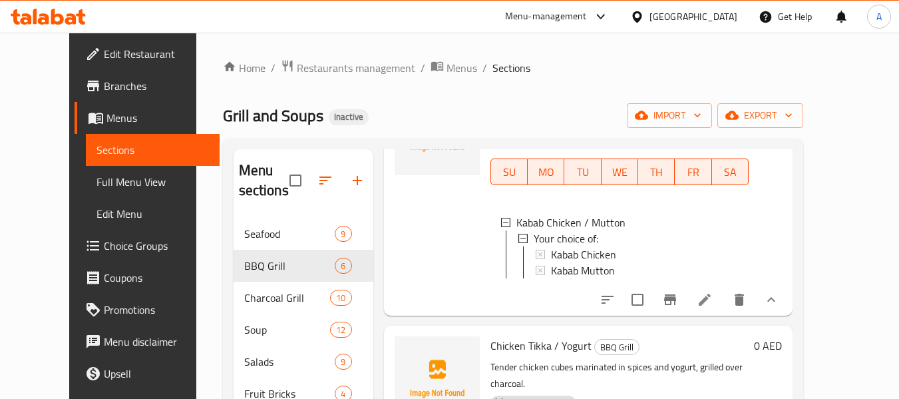
click at [779, 305] on icon "show more" at bounding box center [771, 300] width 16 height 16
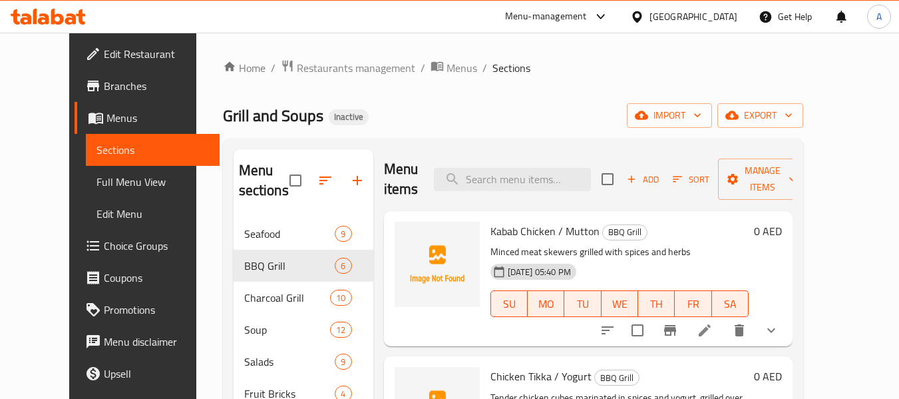
scroll to position [0, 0]
click at [544, 176] on input "search" at bounding box center [512, 180] width 157 height 23
paste input "Arayes Chicken / Mutton"
type input "Arayes Chicken / Mutton"
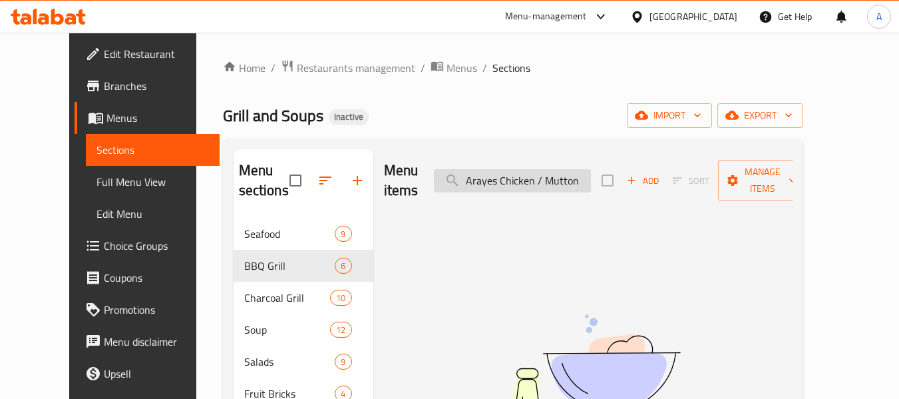
drag, startPoint x: 601, startPoint y: 171, endPoint x: 461, endPoint y: 171, distance: 139.8
click at [461, 171] on input "Arayes Chicken / Mutton" at bounding box center [512, 180] width 157 height 23
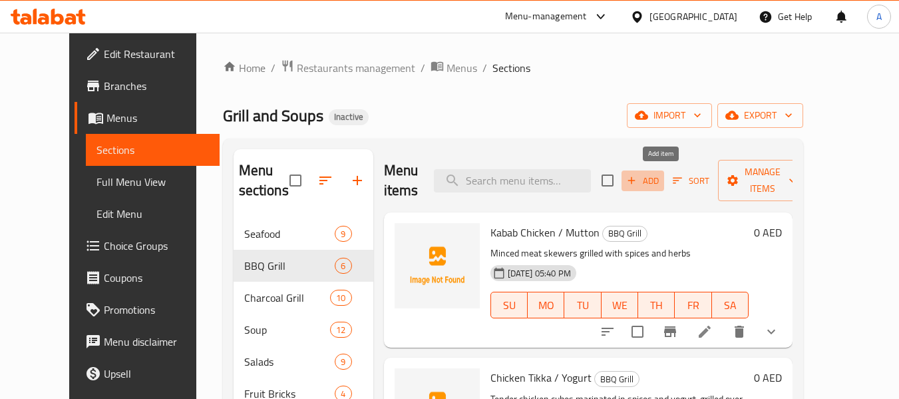
click at [661, 175] on span "Add" at bounding box center [643, 180] width 36 height 15
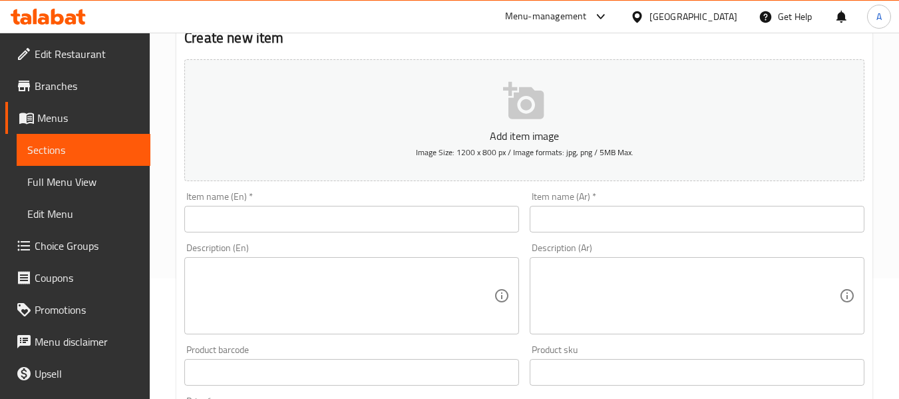
scroll to position [133, 0]
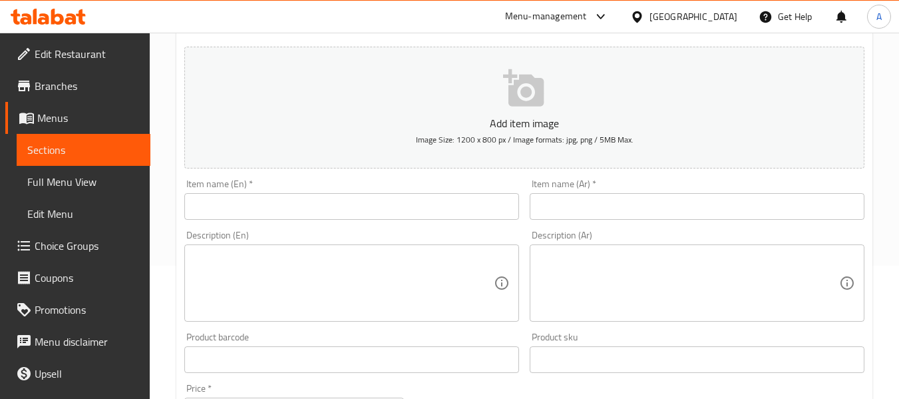
click at [345, 195] on input "text" at bounding box center [351, 206] width 335 height 27
paste input "Arayes Chicken / Mutton"
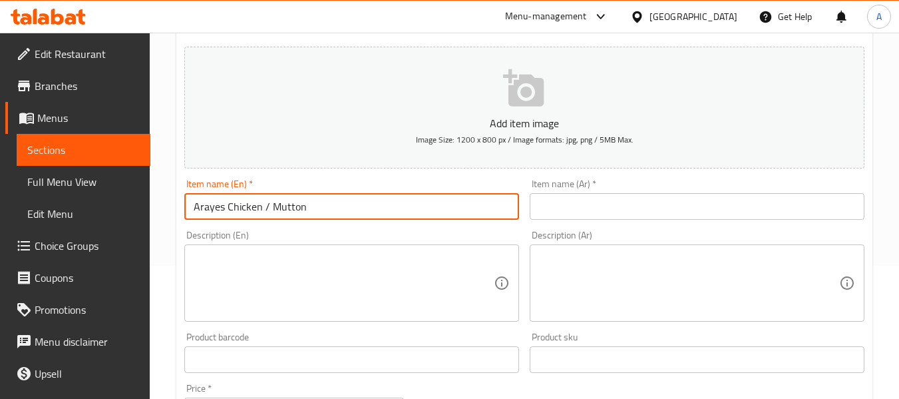
type input "Arayes Chicken / Mutton"
click at [618, 196] on input "text" at bounding box center [697, 206] width 335 height 27
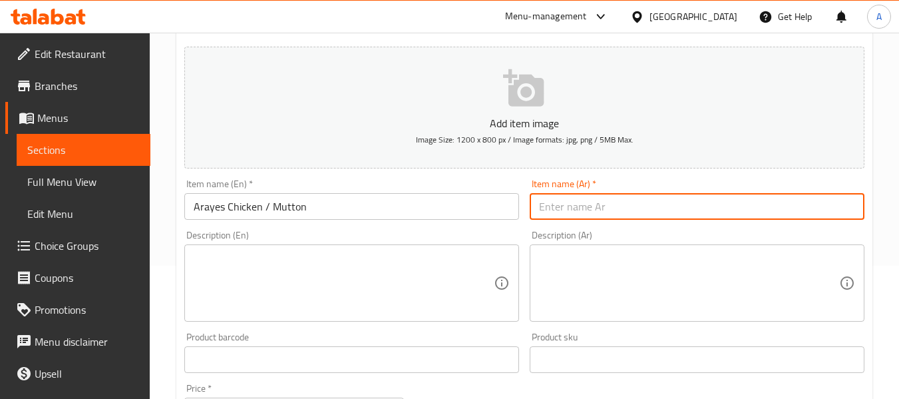
paste input "عرايس دجاج / لحم ضأن"
click at [769, 206] on input "عرايس دجاج / لحم ضأن" at bounding box center [697, 206] width 335 height 27
type input "عرايس دجاج / لحم غنم"
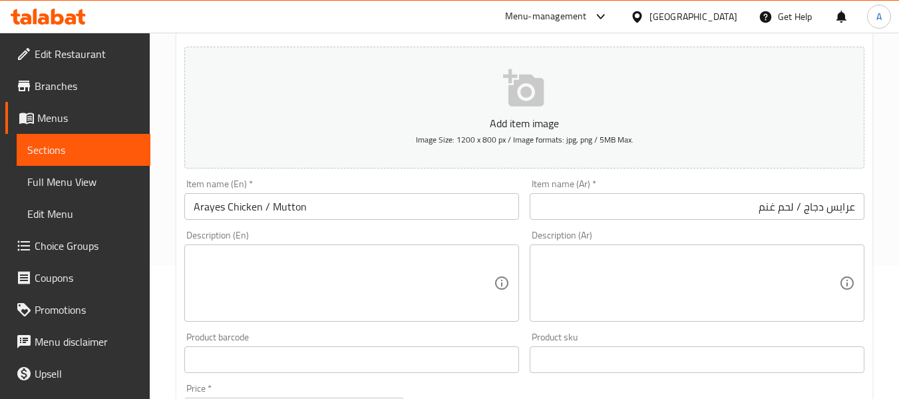
click at [504, 174] on div "Item name (En)   * Arayes Chicken / Mutton Item name (En) *" at bounding box center [351, 199] width 345 height 51
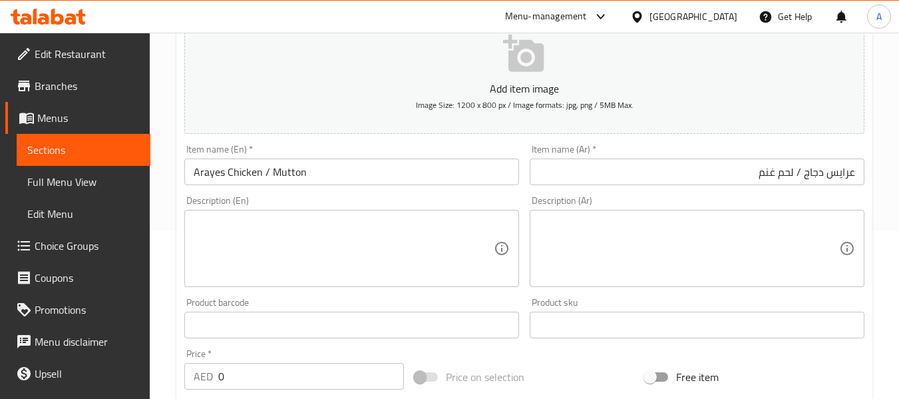
scroll to position [200, 0]
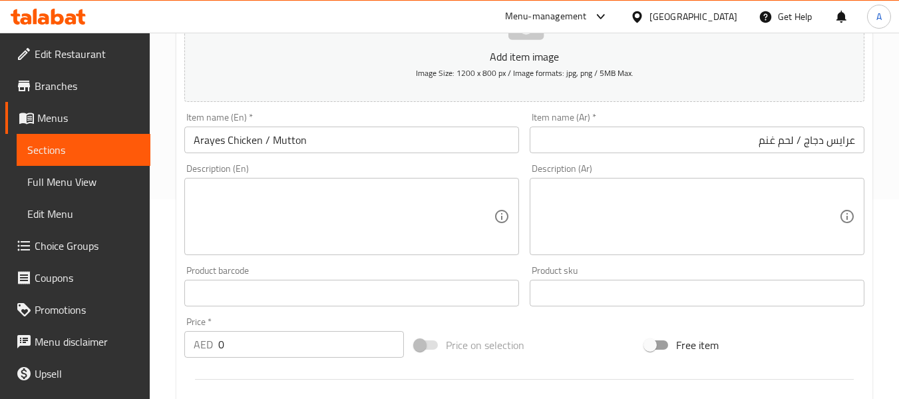
click at [345, 216] on textarea at bounding box center [344, 216] width 300 height 63
paste textarea "Pita stuffed with spiced minced meat, grilled crisp"
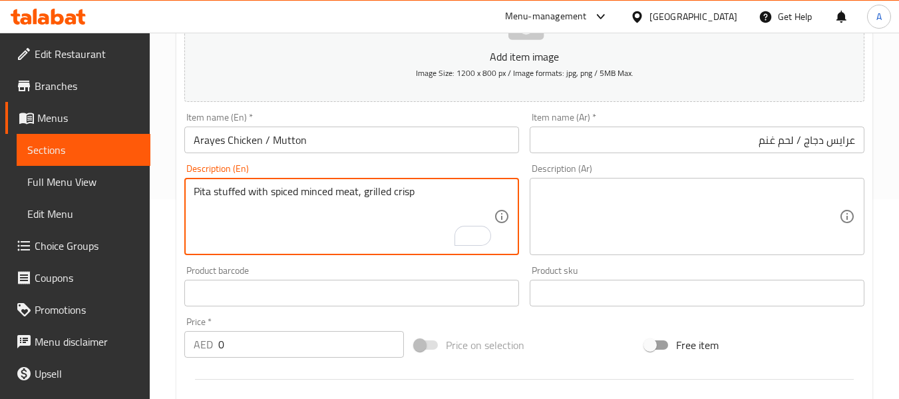
type textarea "Pita stuffed with spiced minced meat, grilled crisp"
click at [675, 226] on textarea at bounding box center [689, 216] width 300 height 63
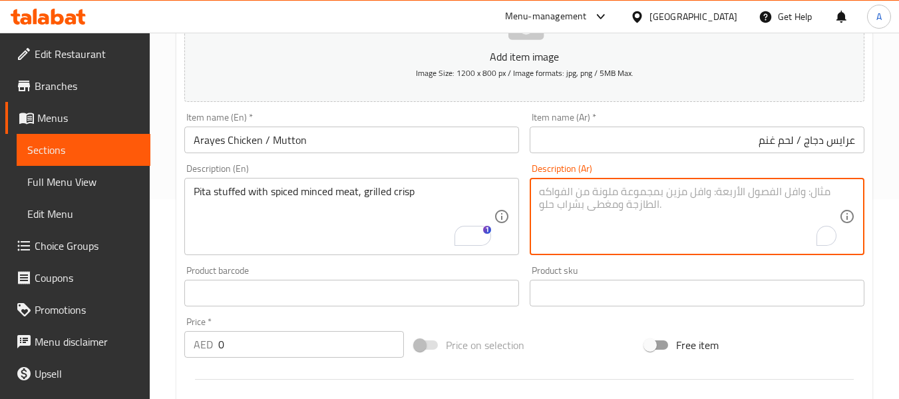
paste textarea "خبز بيتا محشو باللحم المفروم المتبل والمقرمش المشوي"
click at [834, 190] on textarea "خبز بيتا محشو باللحم المفروم المتبل والمقرمش المشوي" at bounding box center [689, 216] width 300 height 63
click at [759, 191] on textarea "بيتا محشو باللحم المفروم المتبل والمقرمش المشوي" at bounding box center [689, 216] width 300 height 63
click at [785, 194] on textarea "بيتا محشو باللحم مفروم المتبل والمقرمش المشوي" at bounding box center [689, 216] width 300 height 63
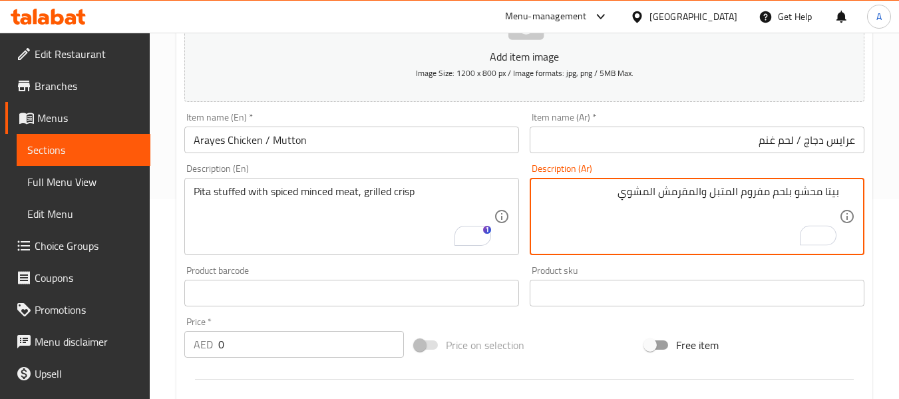
click at [733, 194] on textarea "بيتا محشو بلحم مفروم المتبل والمقرمش المشوي" at bounding box center [689, 216] width 300 height 63
click at [701, 196] on textarea "بيتا محشو بلحم مفروم متبل والمقرمش المشوي" at bounding box center [689, 216] width 300 height 63
drag, startPoint x: 637, startPoint y: 186, endPoint x: 682, endPoint y: 196, distance: 45.8
click at [682, 196] on textarea "بيتا محشو بلحم مفروم متبل ومقرمش المشوي" at bounding box center [689, 216] width 300 height 63
click at [660, 192] on textarea "بيتا محشو بلحم مفروم متبل ومقرمش المشوي" at bounding box center [689, 216] width 300 height 63
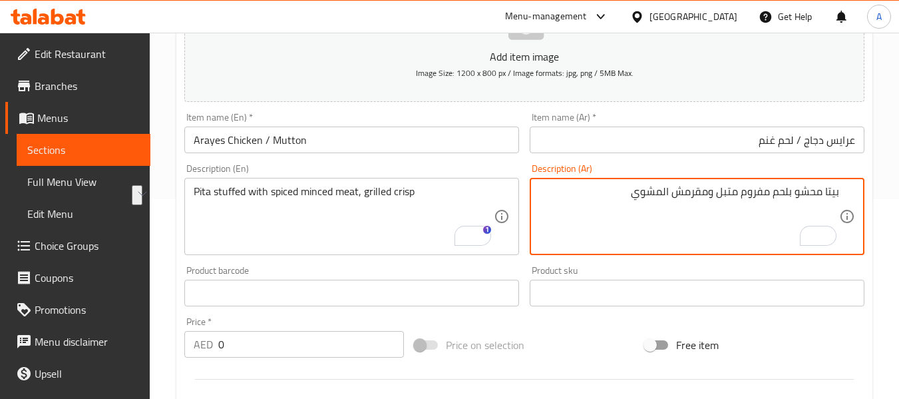
drag, startPoint x: 664, startPoint y: 192, endPoint x: 708, endPoint y: 196, distance: 44.8
click at [708, 196] on textarea "بيتا محشو بلحم مفروم متبل ومقرمش المشوي" at bounding box center [689, 216] width 300 height 63
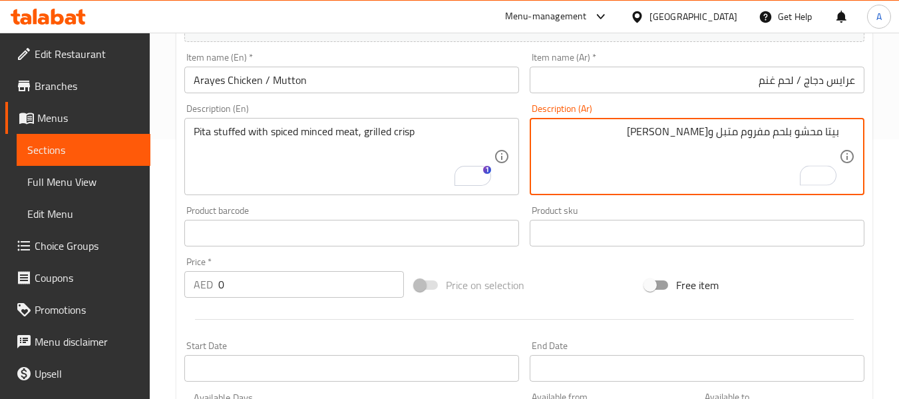
scroll to position [333, 0]
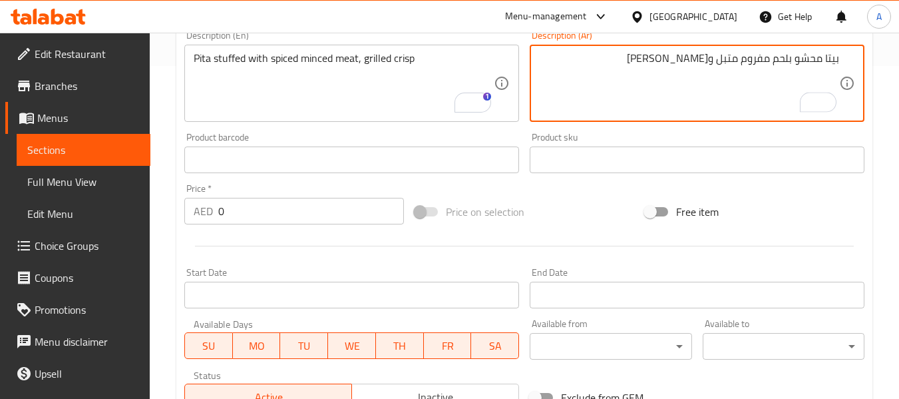
type textarea "بيتا محشو بلحم مفروم متبل و[PERSON_NAME]"
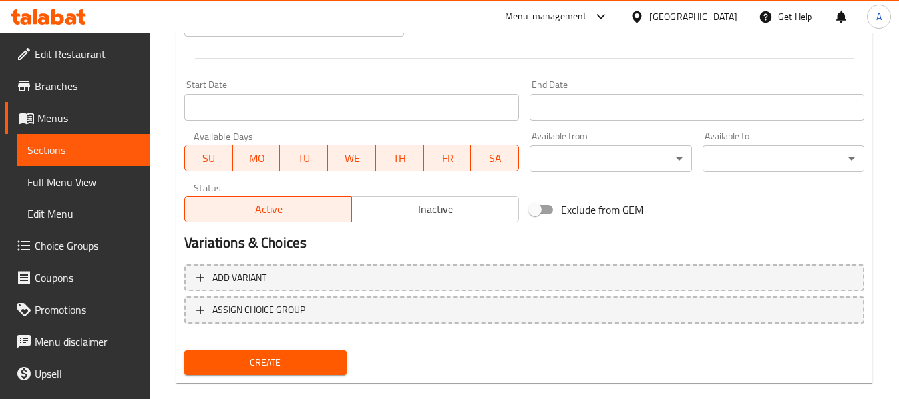
scroll to position [542, 0]
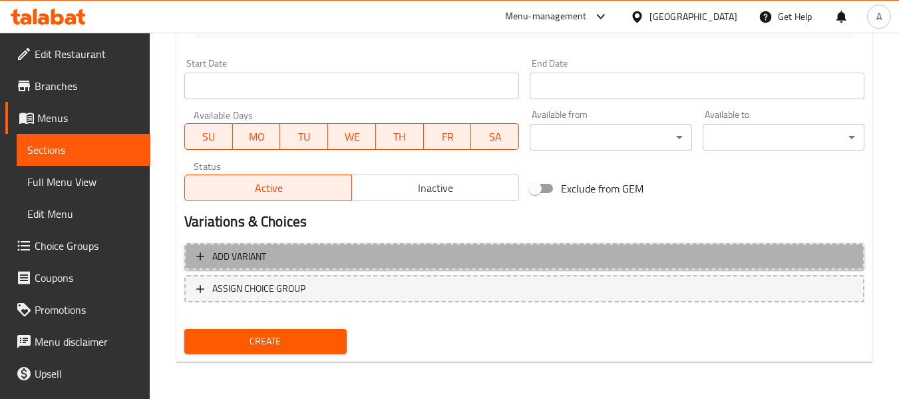
click at [314, 259] on span "Add variant" at bounding box center [524, 256] width 656 height 17
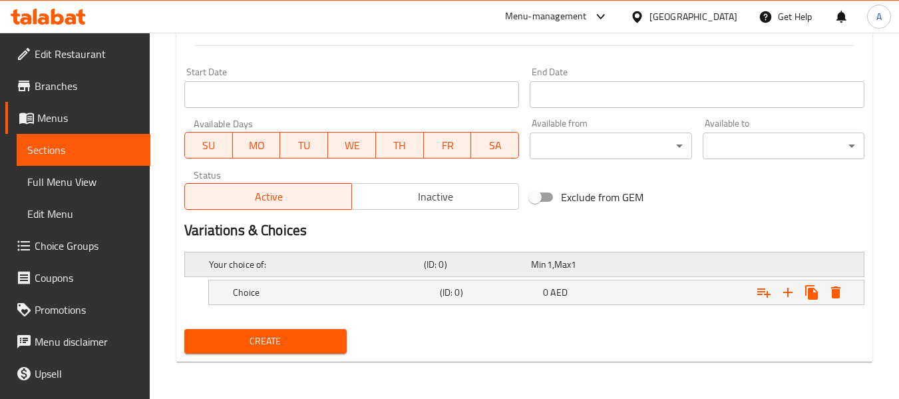
click at [327, 263] on h5 "Your choice of:" at bounding box center [314, 264] width 210 height 13
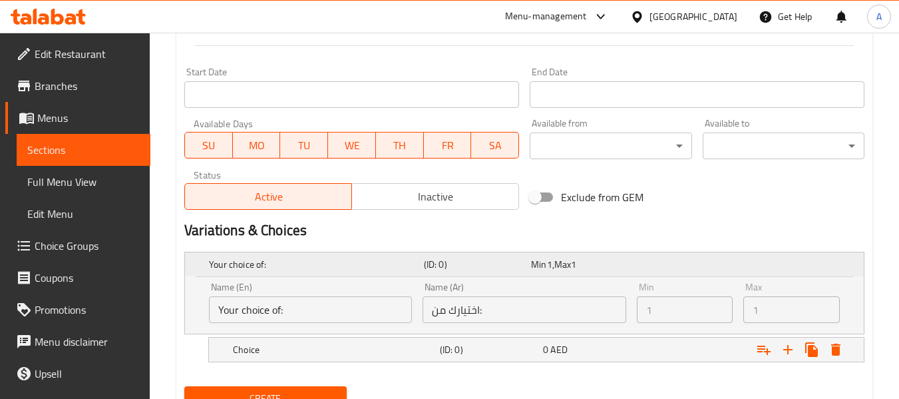
click at [315, 265] on h5 "Your choice of:" at bounding box center [314, 264] width 210 height 13
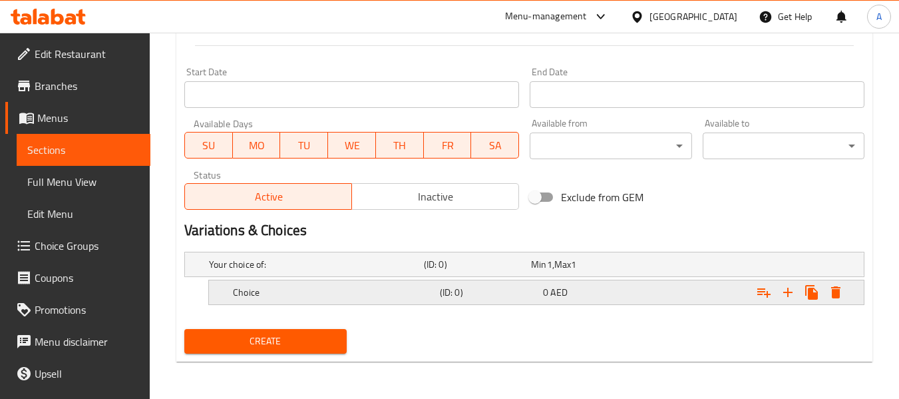
click at [315, 286] on h5 "Choice" at bounding box center [334, 292] width 202 height 13
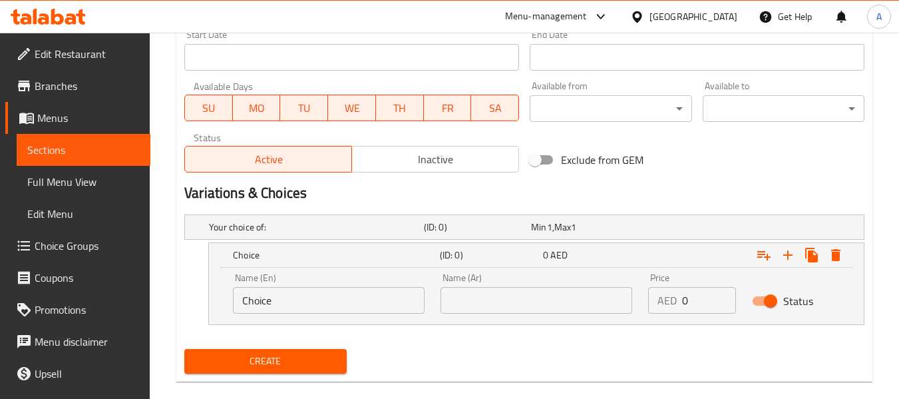
scroll to position [590, 0]
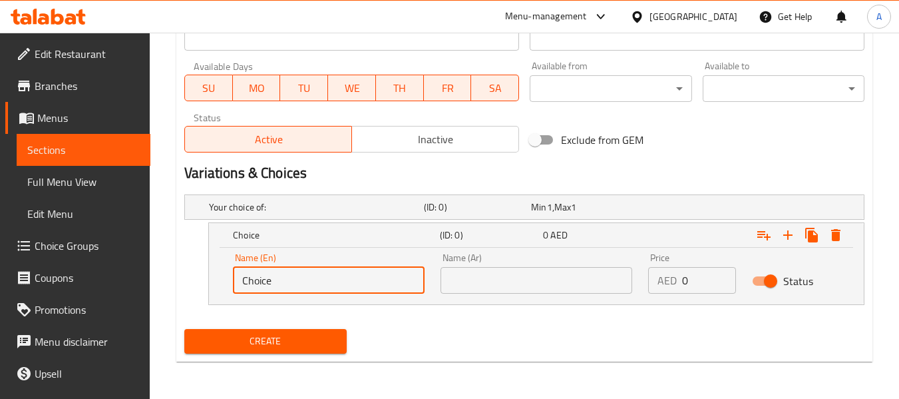
drag, startPoint x: 283, startPoint y: 282, endPoint x: 214, endPoint y: 272, distance: 69.4
click at [214, 272] on div "Name (En) Choice Name (En) Name (Ar) Name (Ar) Price AED 0 Price Status" at bounding box center [536, 276] width 655 height 57
paste input "Arayes Chicken"
type input "Arayes Chicken"
click at [571, 282] on input "text" at bounding box center [537, 280] width 192 height 27
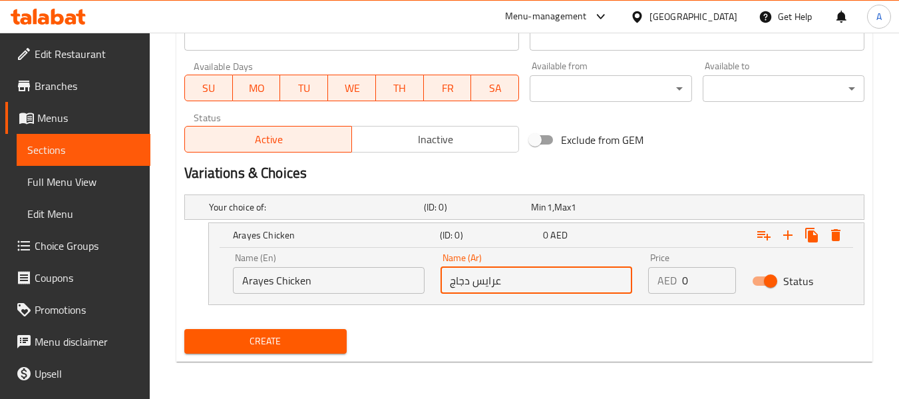
type input "عرايس دجاج"
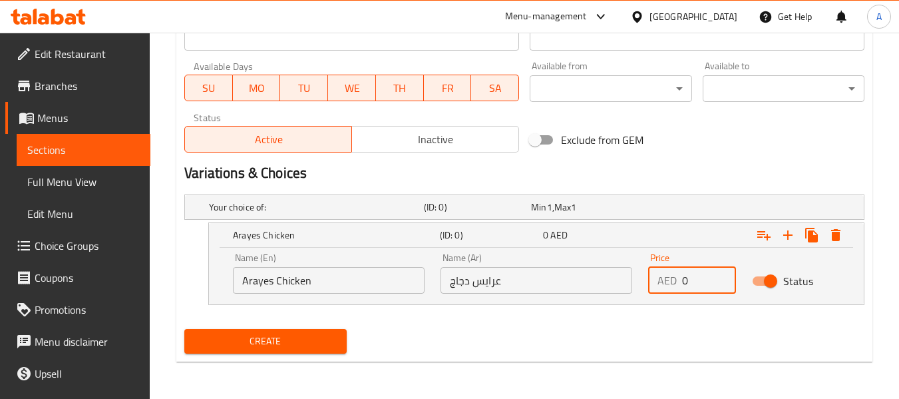
drag, startPoint x: 693, startPoint y: 276, endPoint x: 660, endPoint y: 280, distance: 34.2
click at [660, 280] on div "AED 0 Price" at bounding box center [692, 280] width 88 height 27
type input "29"
click at [654, 333] on div "Create" at bounding box center [524, 340] width 691 height 35
click at [331, 228] on h5 "Arayes Chicken" at bounding box center [334, 234] width 202 height 13
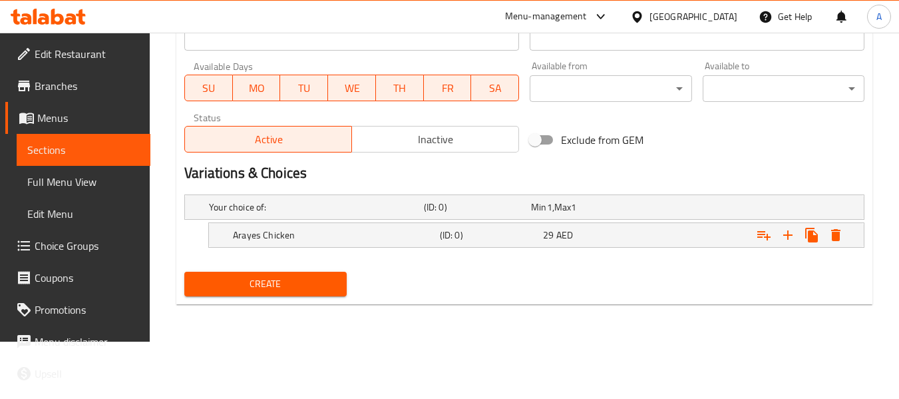
scroll to position [533, 0]
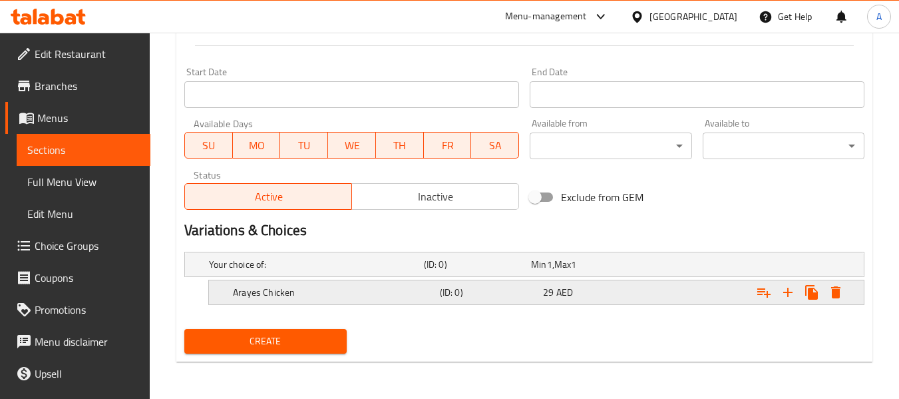
click at [791, 297] on icon "Expand" at bounding box center [788, 292] width 16 height 16
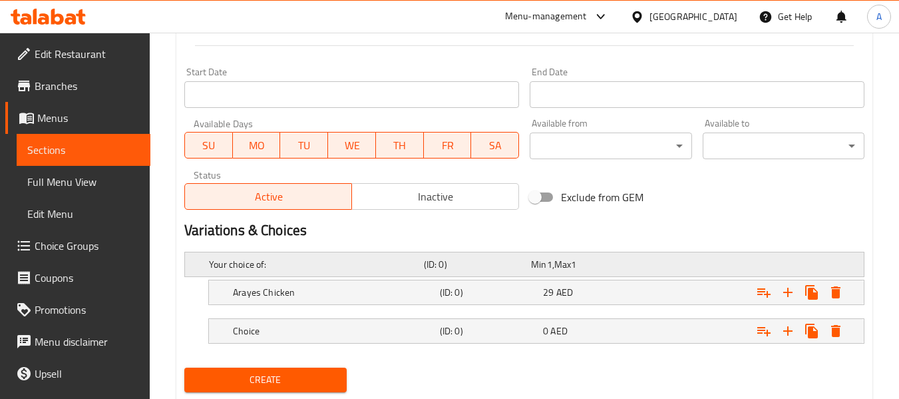
scroll to position [572, 0]
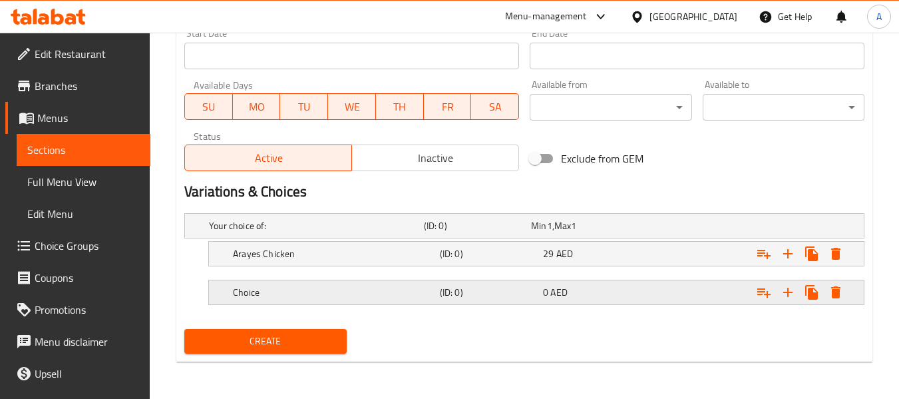
click at [323, 289] on h5 "Choice" at bounding box center [334, 292] width 202 height 13
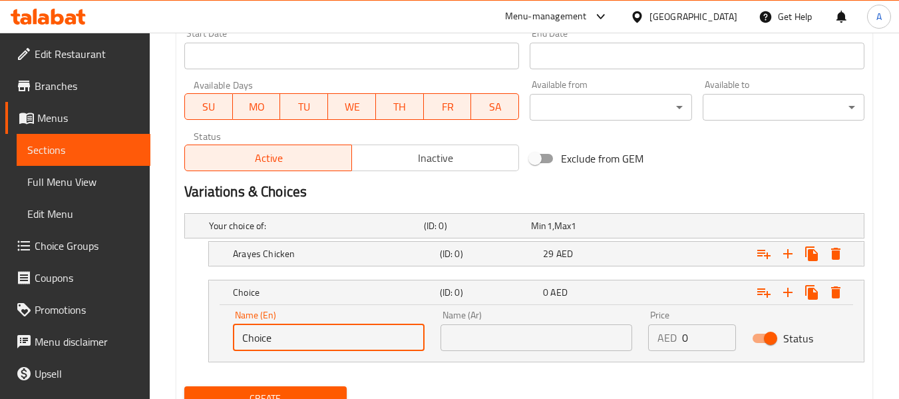
drag, startPoint x: 283, startPoint y: 337, endPoint x: 229, endPoint y: 339, distance: 53.9
click at [229, 339] on div "Name (En) Choice Name (En)" at bounding box center [329, 330] width 208 height 57
paste input "Arayes Chicken"
click at [295, 343] on input "Arayes Chicken" at bounding box center [329, 337] width 192 height 27
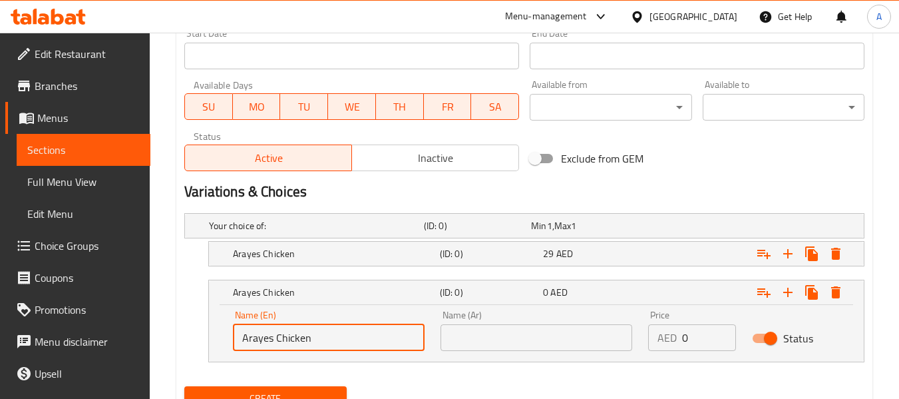
paste input "Mutto"
click at [244, 339] on input "[PERSON_NAME]" at bounding box center [329, 337] width 192 height 27
type input "[PERSON_NAME]"
click at [492, 347] on input "text" at bounding box center [537, 337] width 192 height 27
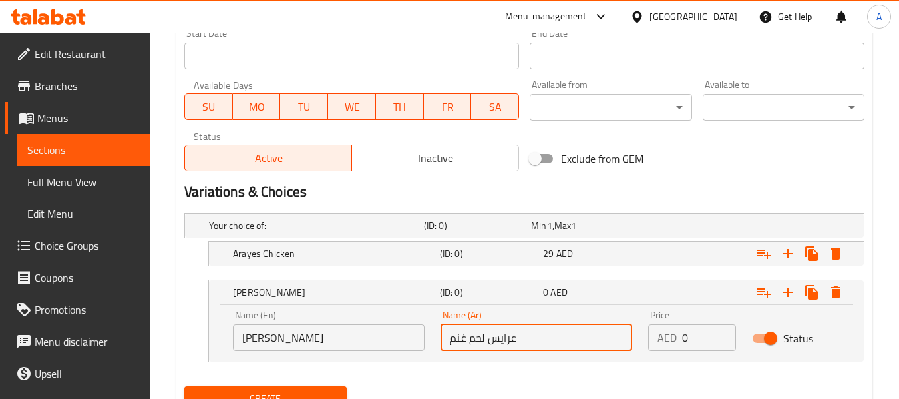
type input "عرايس لحم غنم"
click at [648, 381] on div "Create" at bounding box center [524, 398] width 691 height 35
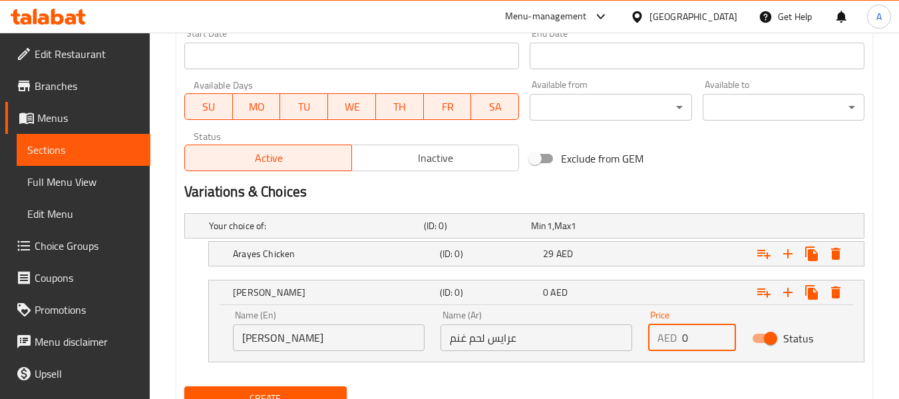
drag, startPoint x: 697, startPoint y: 337, endPoint x: 676, endPoint y: 337, distance: 22.0
click at [676, 337] on div "AED 0 Price" at bounding box center [692, 337] width 88 height 27
type input "34"
click at [502, 297] on h5 "(ID: 0)" at bounding box center [489, 292] width 98 height 13
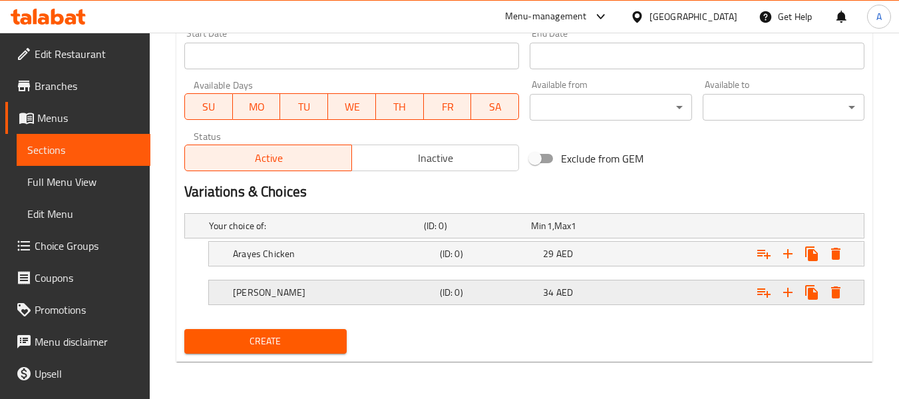
click at [299, 301] on div "[PERSON_NAME]" at bounding box center [333, 292] width 207 height 19
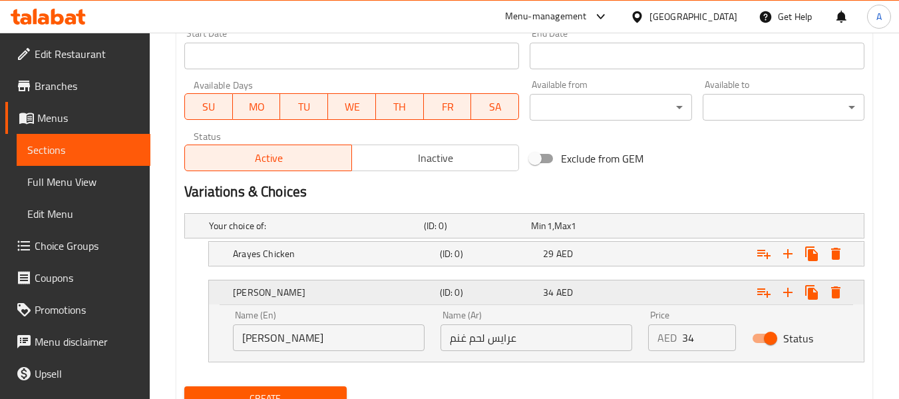
click at [307, 290] on h5 "[PERSON_NAME]" at bounding box center [334, 292] width 202 height 13
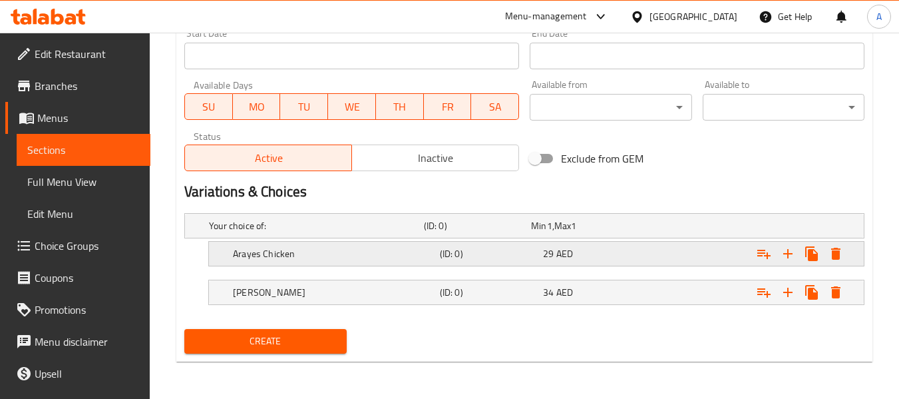
click at [323, 254] on h5 "Arayes Chicken" at bounding box center [334, 253] width 202 height 13
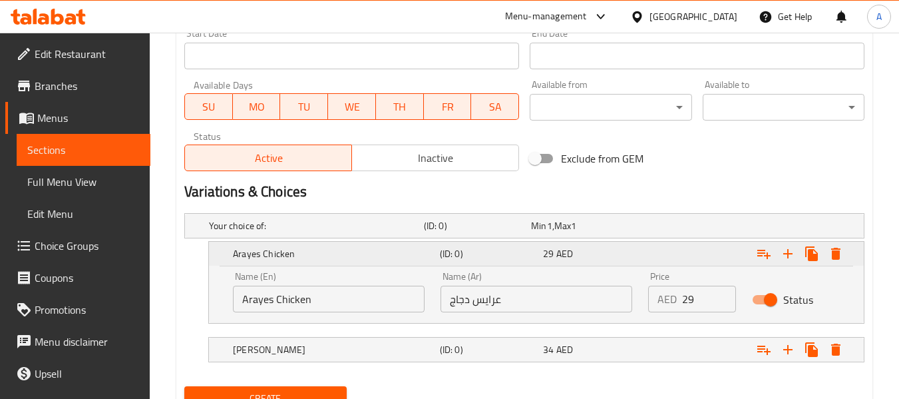
click at [323, 254] on h5 "Arayes Chicken" at bounding box center [334, 253] width 202 height 13
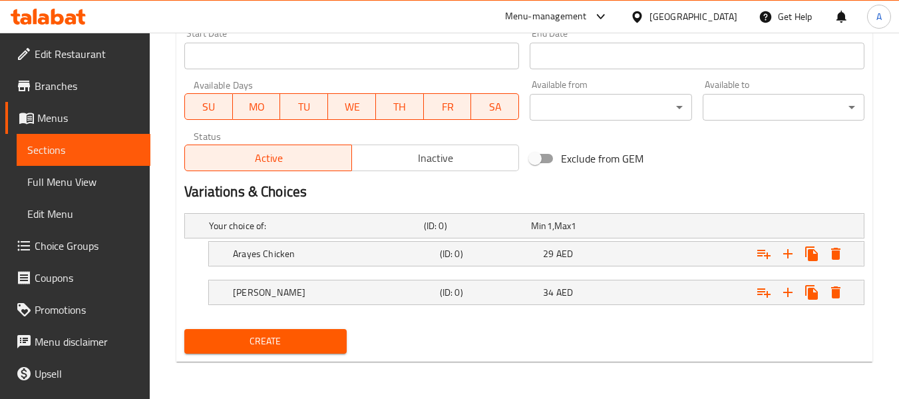
click at [307, 340] on span "Create" at bounding box center [265, 341] width 140 height 17
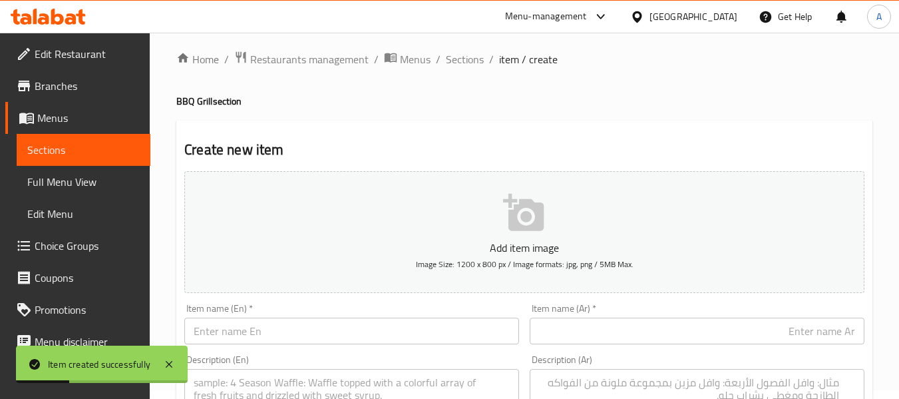
scroll to position [0, 0]
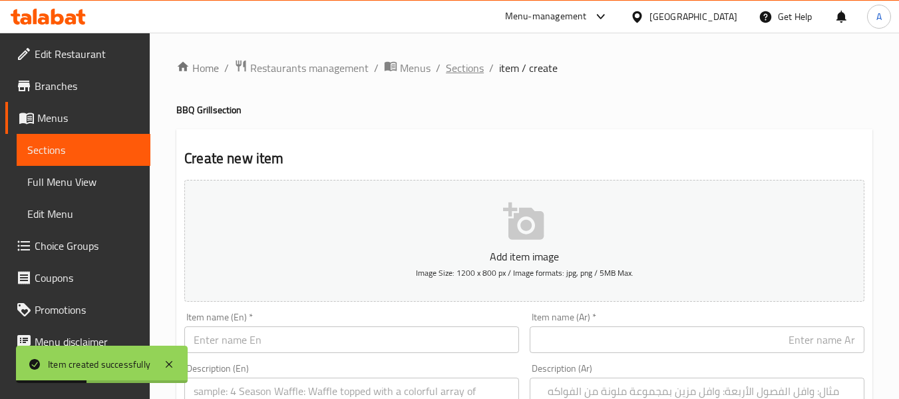
click at [457, 75] on span "Sections" at bounding box center [465, 68] width 38 height 16
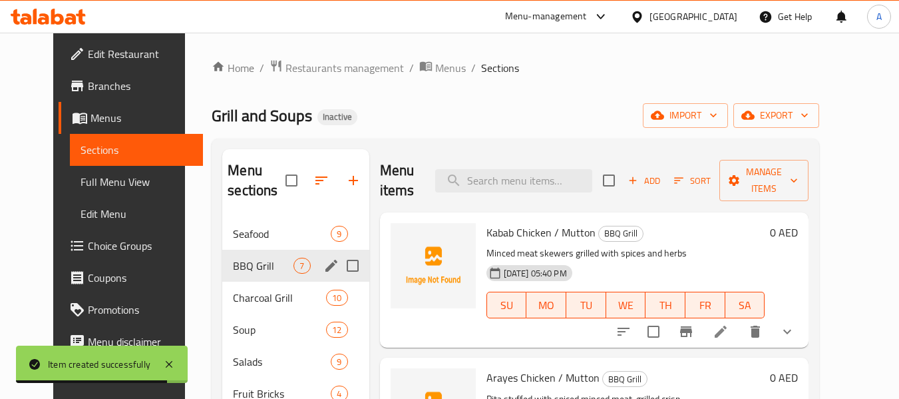
click at [246, 290] on span "Charcoal Grill" at bounding box center [279, 298] width 93 height 16
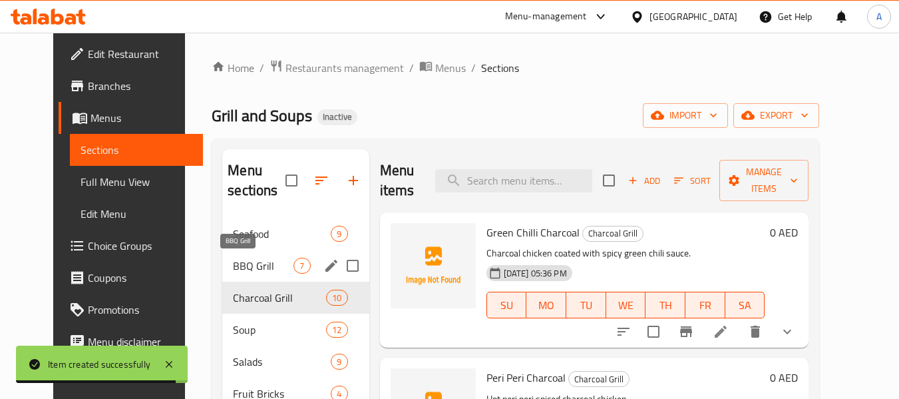
click at [250, 259] on span "BBQ Grill" at bounding box center [263, 266] width 61 height 16
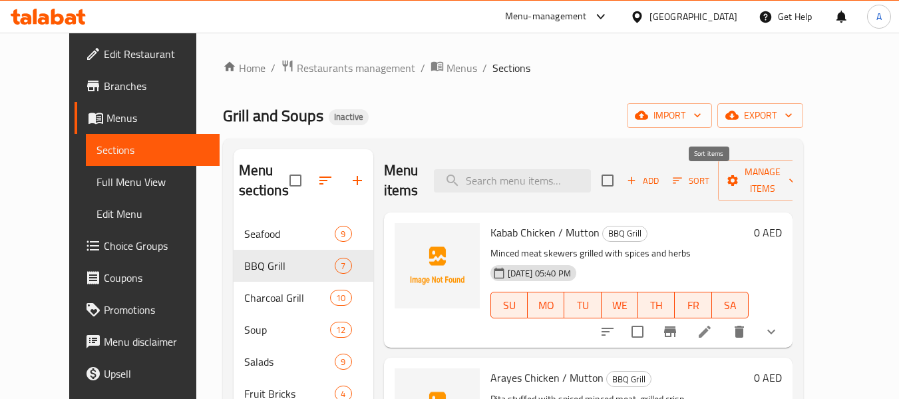
click at [684, 184] on icon "button" at bounding box center [678, 180] width 12 height 12
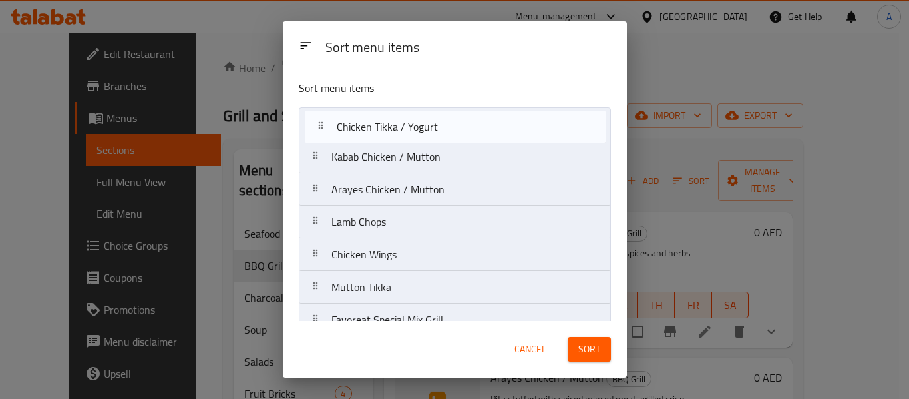
drag, startPoint x: 316, startPoint y: 188, endPoint x: 321, endPoint y: 118, distance: 70.1
click at [321, 118] on nav "Kabab Chicken / Mutton Arayes Chicken / Mutton Chicken Tikka / Yogurt Lamb Chop…" at bounding box center [455, 222] width 312 height 230
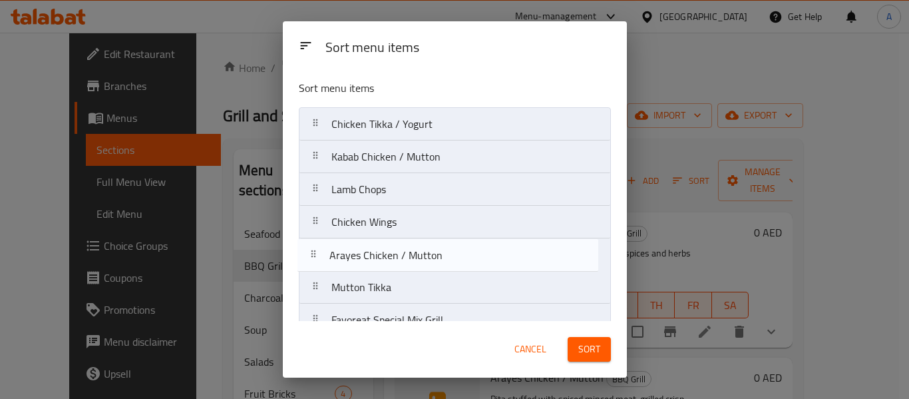
drag, startPoint x: 316, startPoint y: 190, endPoint x: 314, endPoint y: 261, distance: 71.2
click at [314, 261] on nav "Chicken Tikka / Yogurt Kabab Chicken / Mutton Arayes Chicken / Mutton Lamb Chop…" at bounding box center [455, 222] width 312 height 230
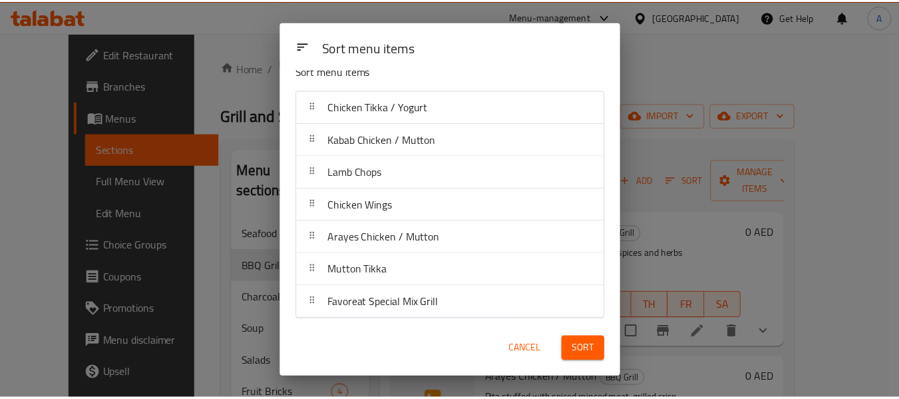
scroll to position [21, 0]
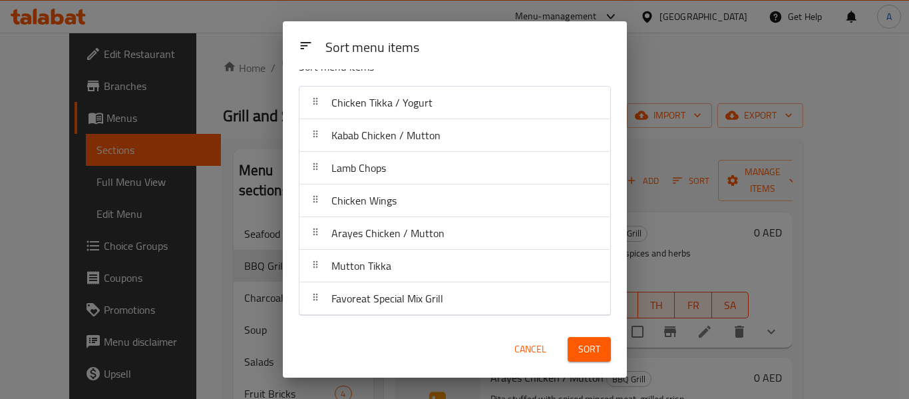
click at [592, 345] on span "Sort" at bounding box center [589, 349] width 22 height 17
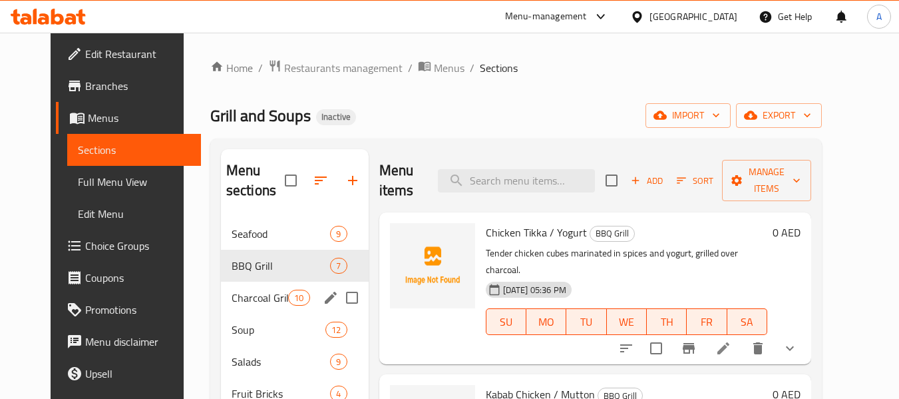
click at [240, 284] on div "Charcoal Grill 10" at bounding box center [295, 298] width 148 height 32
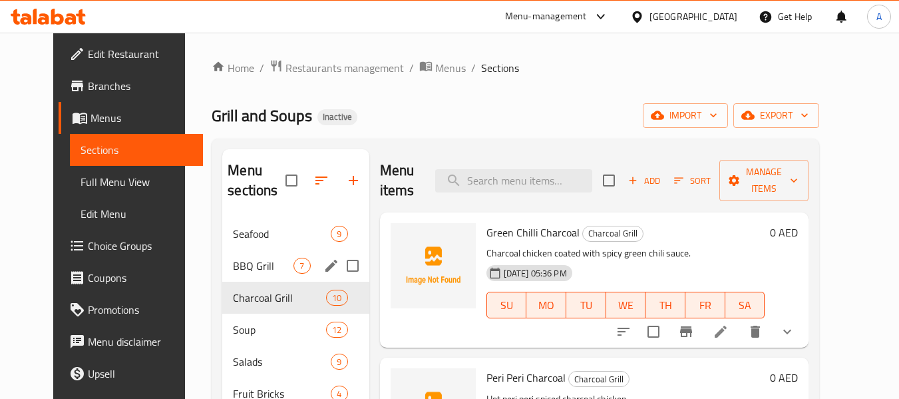
scroll to position [186, 0]
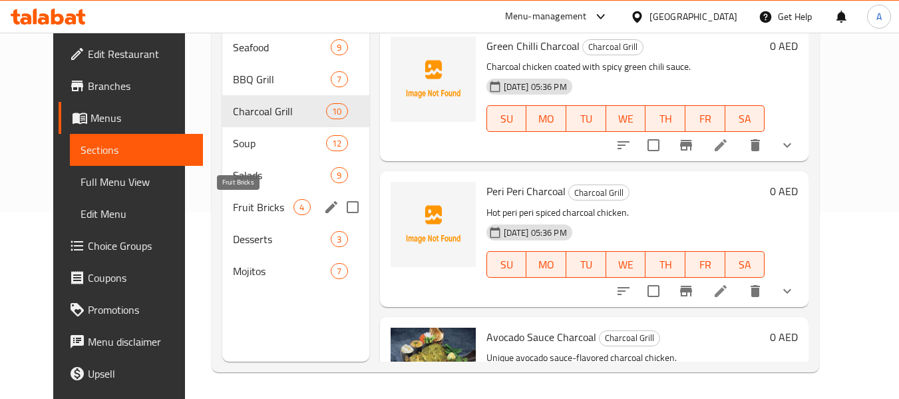
click at [253, 206] on span "Fruit Bricks" at bounding box center [263, 207] width 61 height 16
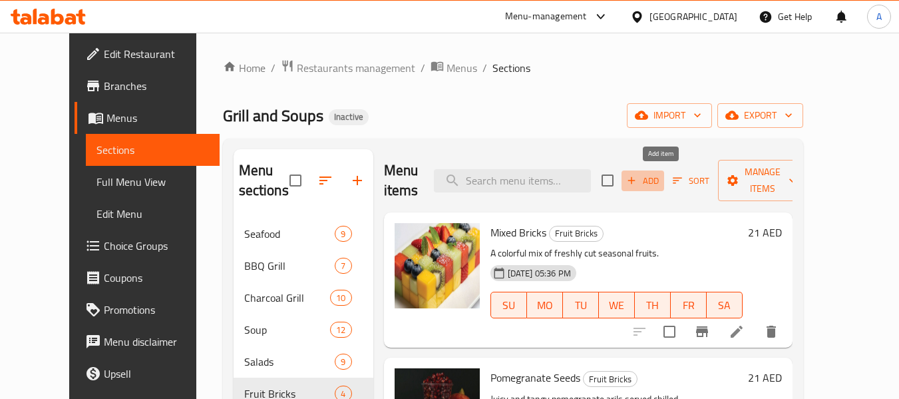
click at [661, 181] on span "Add" at bounding box center [643, 180] width 36 height 15
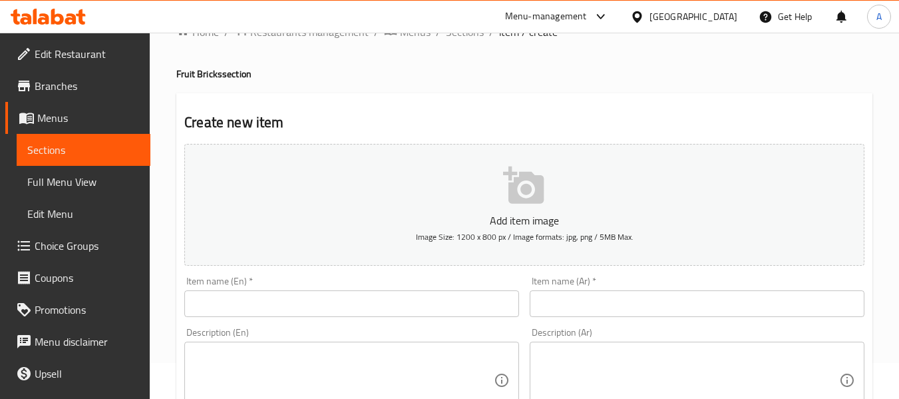
scroll to position [67, 0]
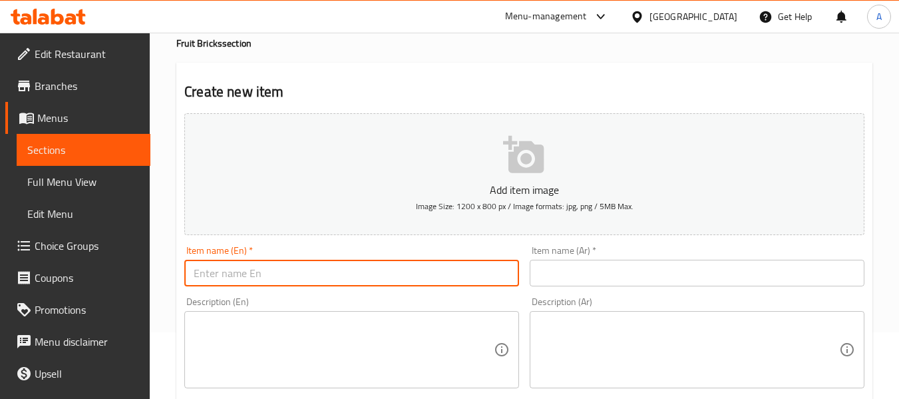
click at [347, 266] on input "text" at bounding box center [351, 273] width 335 height 27
paste input "Watermelon"
type input "Watermelon"
click at [703, 280] on input "text" at bounding box center [697, 273] width 335 height 27
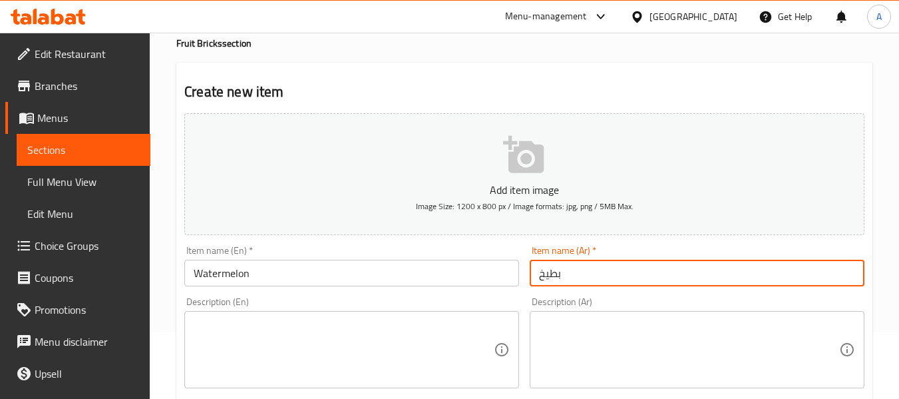
type input "بطيخ"
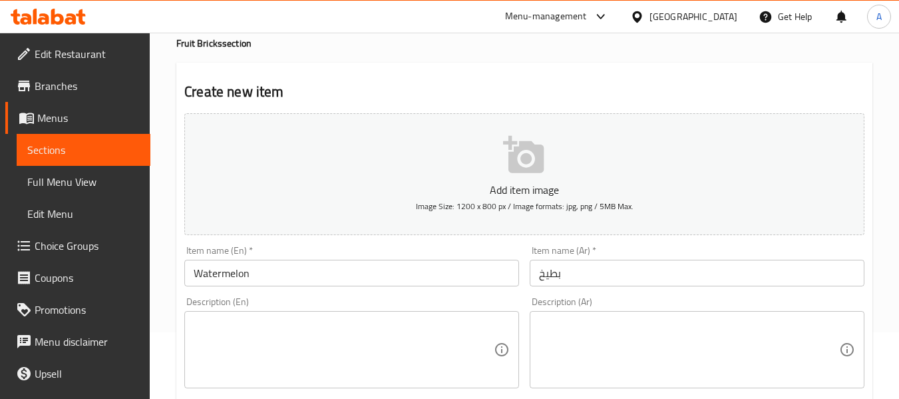
click at [321, 344] on textarea at bounding box center [344, 349] width 300 height 63
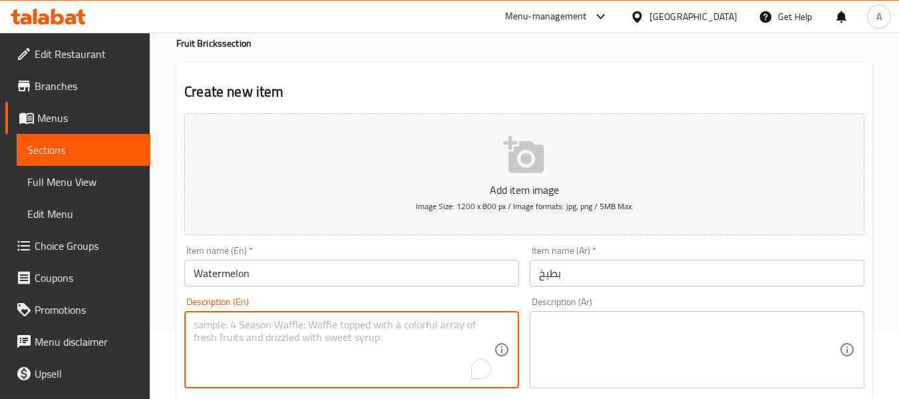
paste textarea "Refreshing watermelon cubes, perfectly chilled"
type textarea "Refreshing watermelon cubes, perfectly chilled"
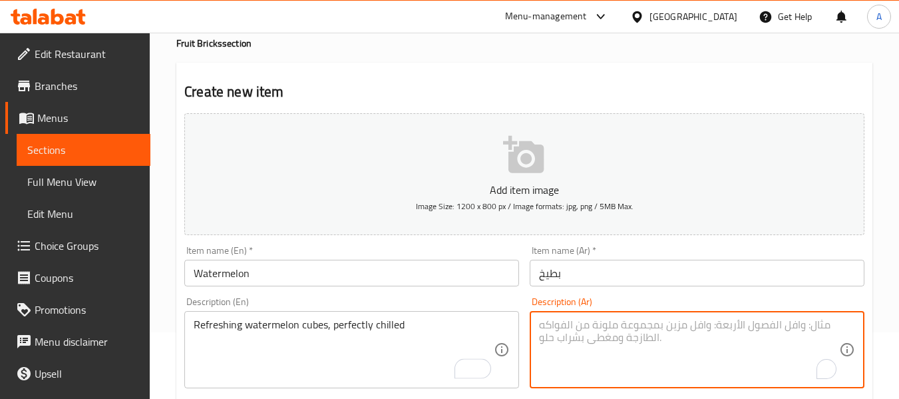
click at [650, 351] on textarea "To enrich screen reader interactions, please activate Accessibility in Grammarl…" at bounding box center [689, 349] width 300 height 63
paste textarea "مكعبات البطيخ المنعشة، مبردة بشكل مثالي"
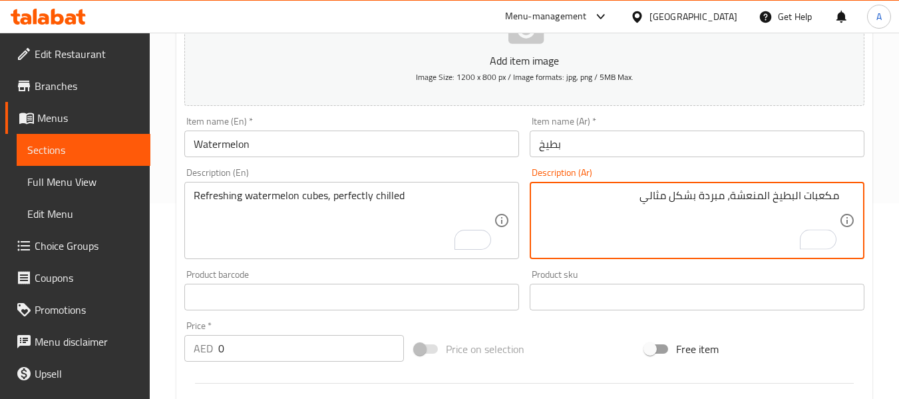
scroll to position [200, 0]
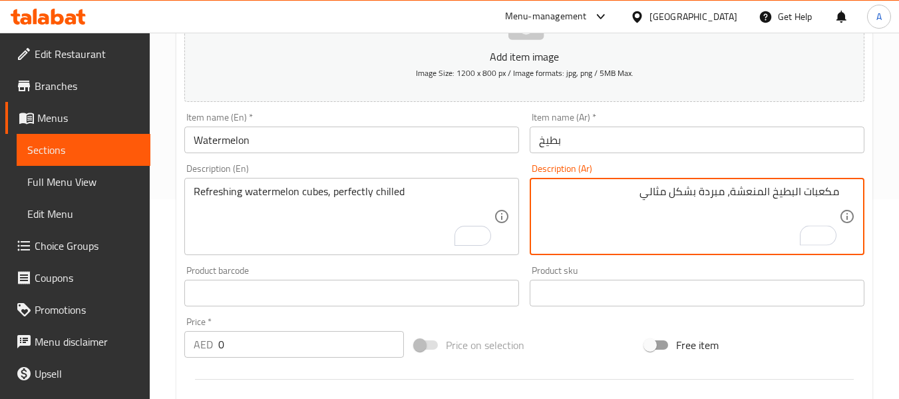
type textarea "مكعبات البطيخ المنعشة، مبردة بشكل مثالي"
click at [598, 162] on div "Description (Ar) مكعبات البطيخ المنعشة، مبردة بشكل مثالي Description (Ar)" at bounding box center [696, 209] width 345 height 102
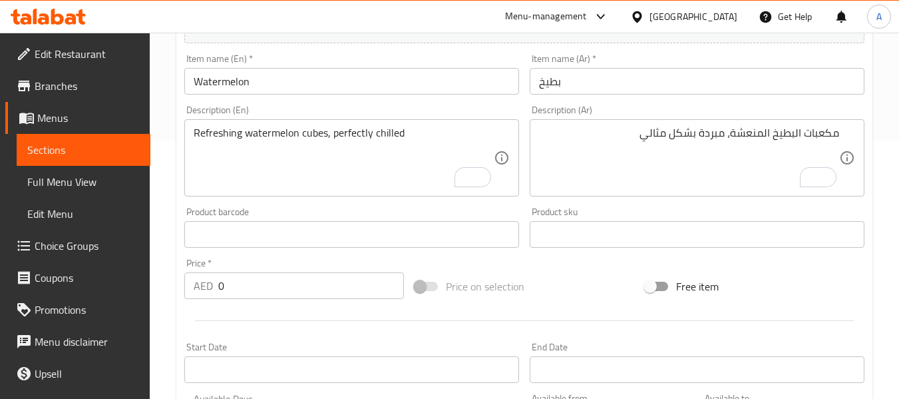
scroll to position [333, 0]
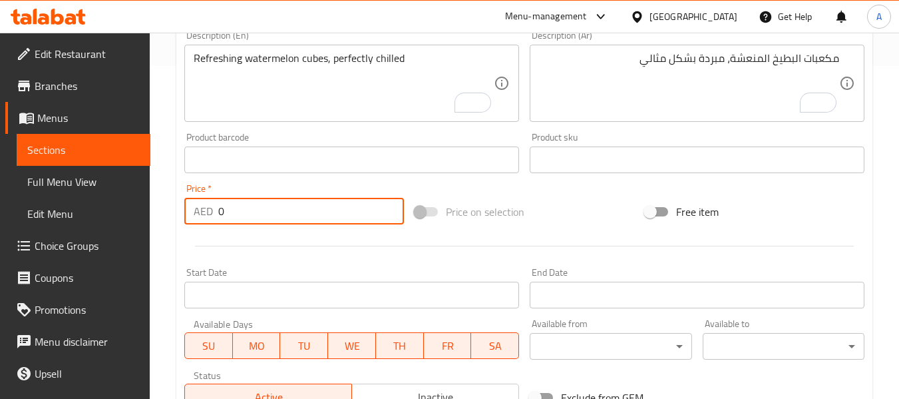
drag, startPoint x: 212, startPoint y: 212, endPoint x: 187, endPoint y: 212, distance: 24.6
click at [187, 212] on div "AED 0 Price *" at bounding box center [294, 211] width 220 height 27
paste input "16.8"
type input "16.8"
click at [180, 237] on div at bounding box center [524, 246] width 691 height 33
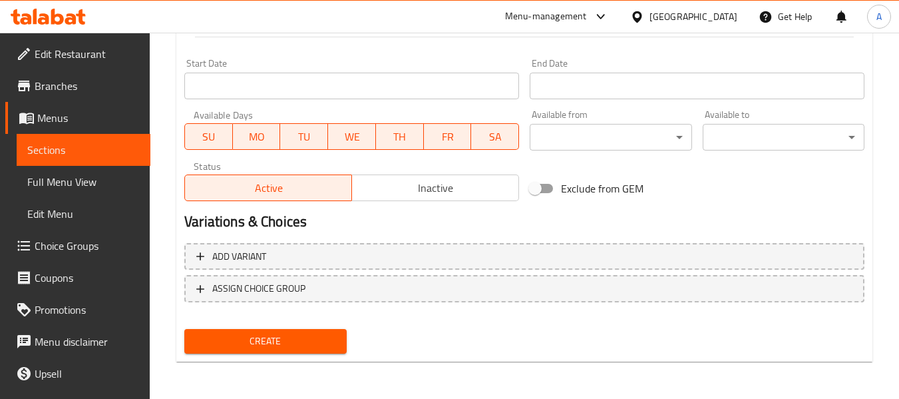
click at [320, 343] on span "Create" at bounding box center [265, 341] width 140 height 17
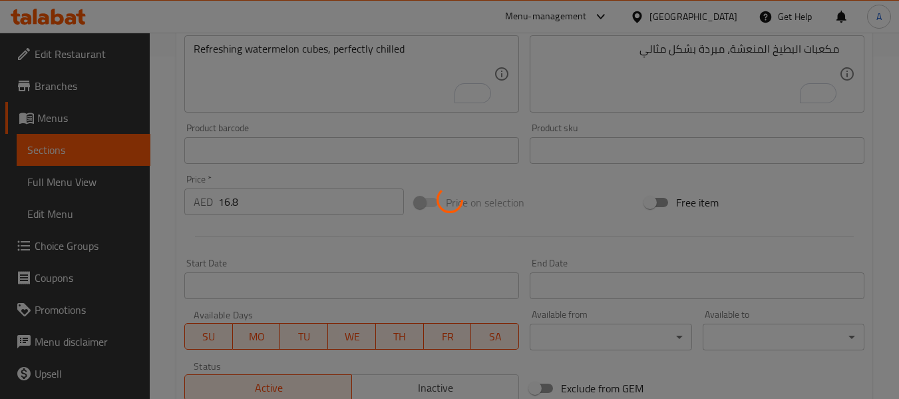
type input "0"
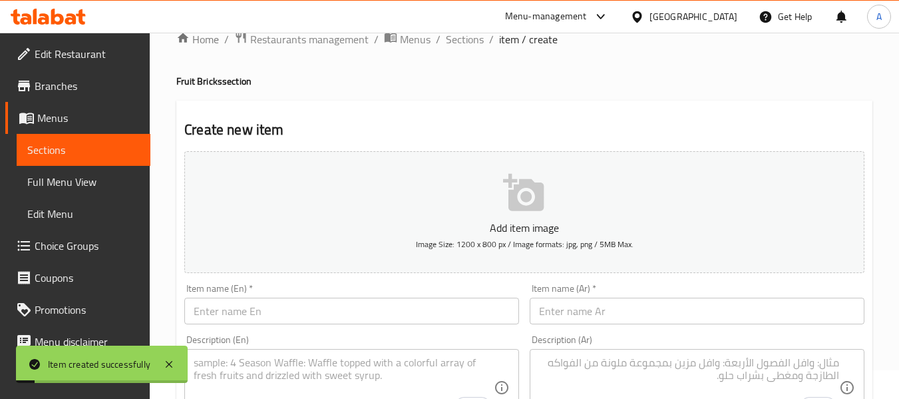
scroll to position [0, 0]
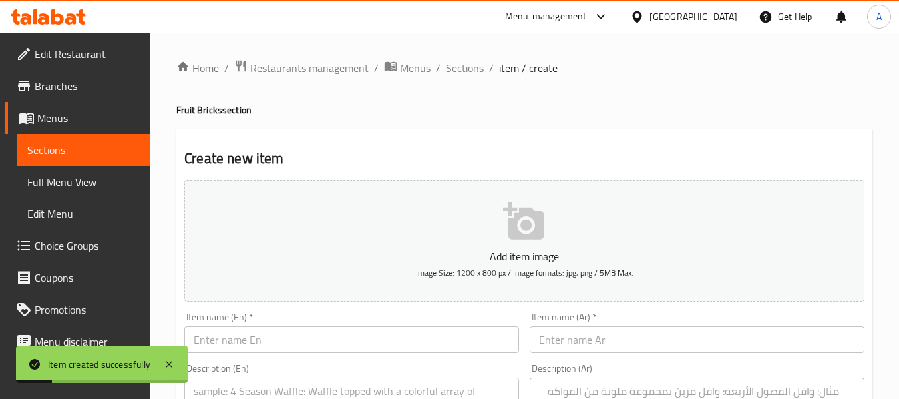
click at [459, 70] on span "Sections" at bounding box center [465, 68] width 38 height 16
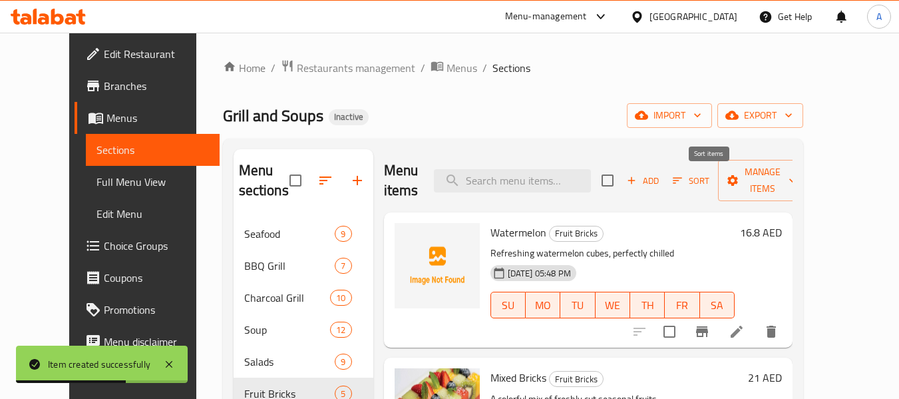
click at [690, 188] on button "Sort" at bounding box center [691, 180] width 43 height 21
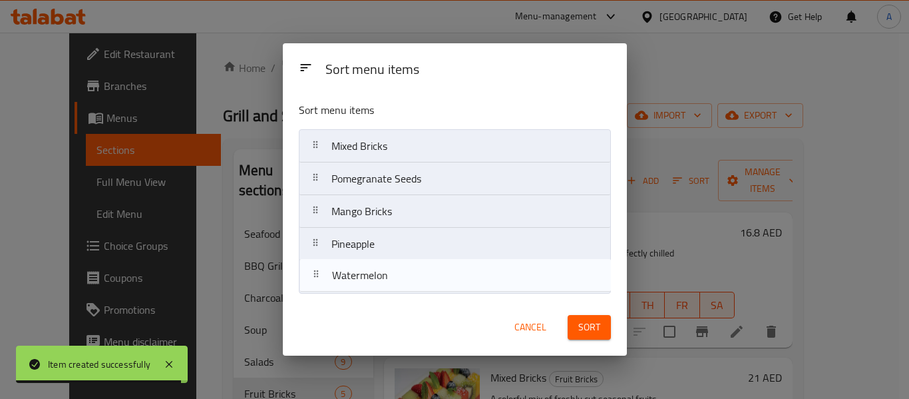
drag, startPoint x: 316, startPoint y: 142, endPoint x: 316, endPoint y: 280, distance: 138.4
click at [316, 280] on nav "Watermelon Mixed Bricks Pomegranate Seeds Mango Bricks Pineapple" at bounding box center [455, 211] width 312 height 164
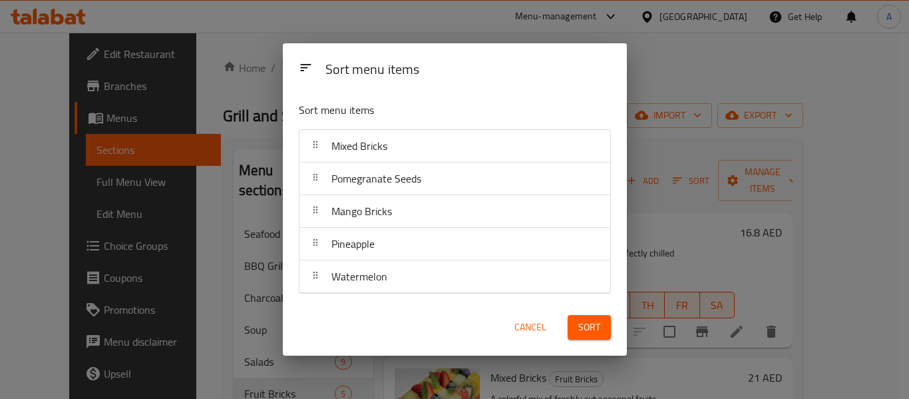
click at [579, 327] on span "Sort" at bounding box center [589, 327] width 22 height 17
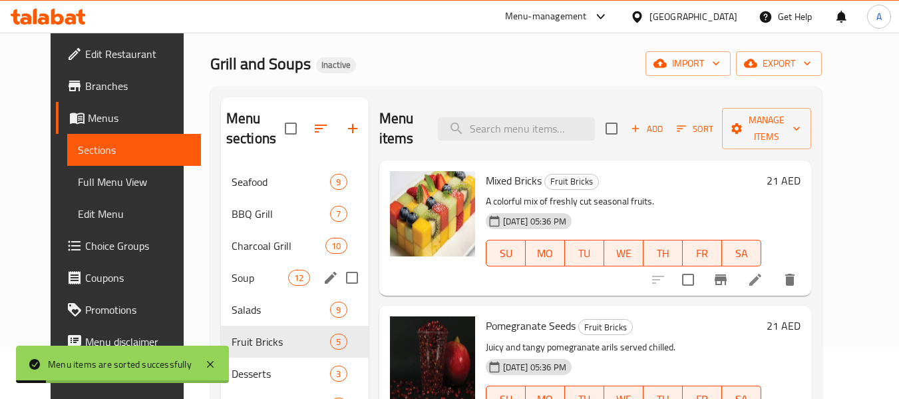
scroll to position [133, 0]
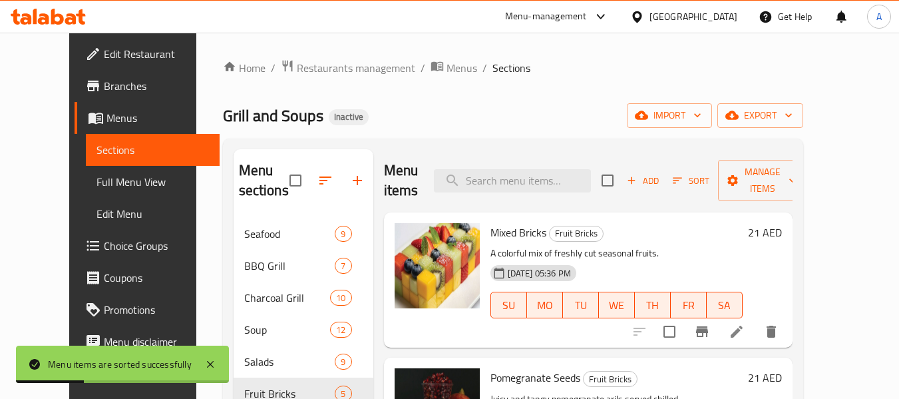
scroll to position [133, 0]
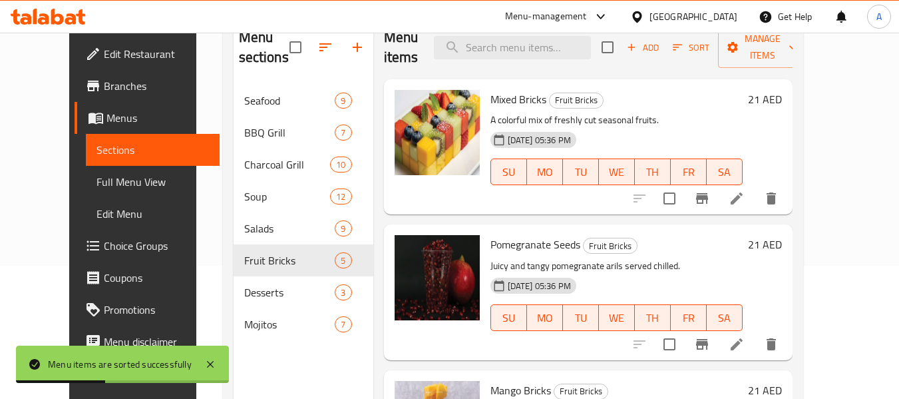
drag, startPoint x: 82, startPoint y: 176, endPoint x: 153, endPoint y: 197, distance: 74.1
click at [97, 176] on span "Full Menu View" at bounding box center [153, 182] width 112 height 16
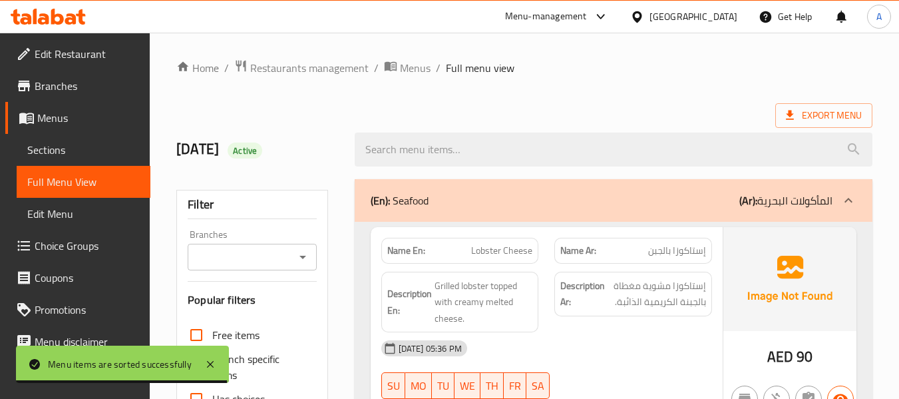
scroll to position [333, 0]
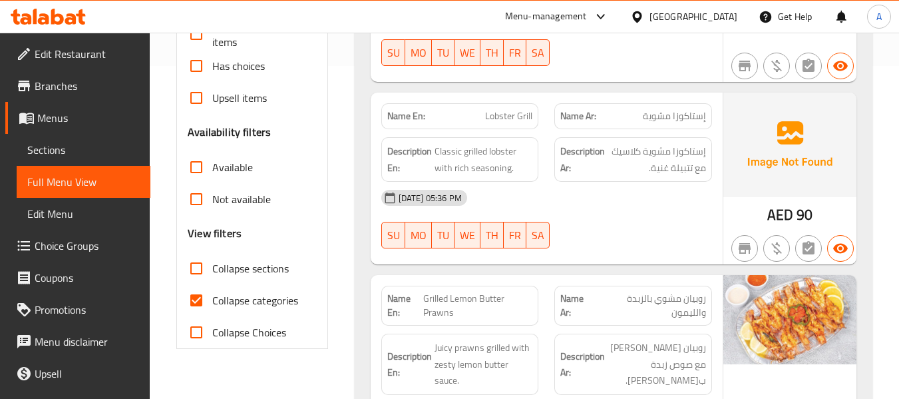
click at [278, 292] on span "Collapse categories" at bounding box center [255, 300] width 86 height 16
click at [212, 290] on input "Collapse categories" at bounding box center [196, 300] width 32 height 32
checkbox input "false"
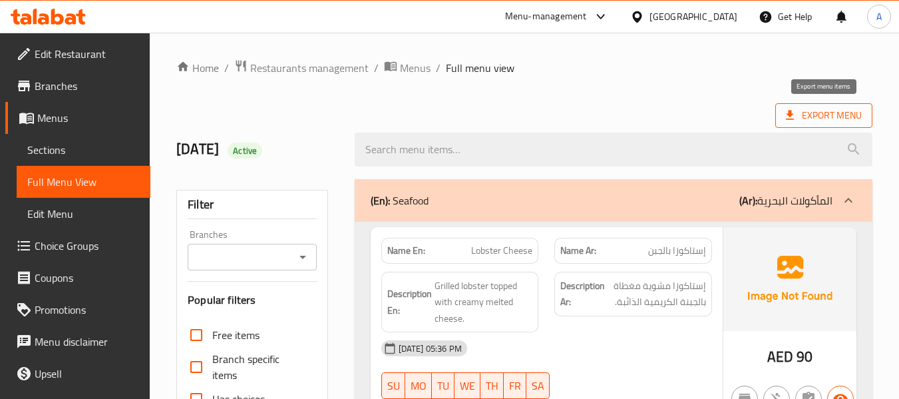
click at [831, 108] on span "Export Menu" at bounding box center [824, 115] width 76 height 17
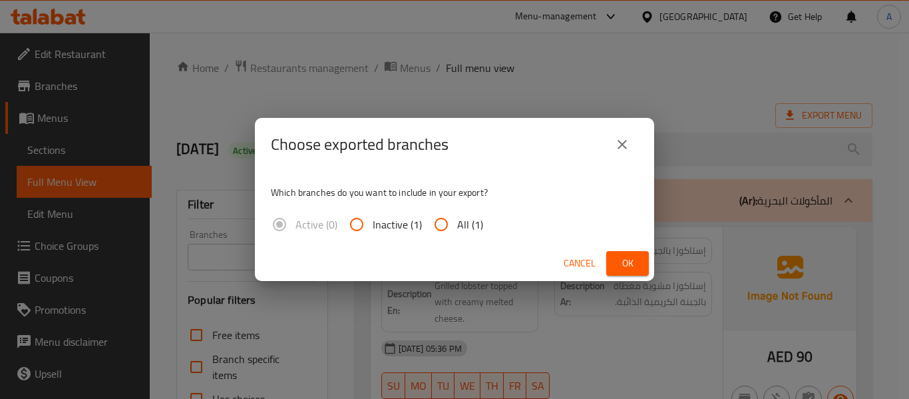
click at [440, 230] on input "All (1)" at bounding box center [441, 224] width 32 height 32
radio input "true"
click at [629, 262] on span "Ok" at bounding box center [627, 263] width 21 height 17
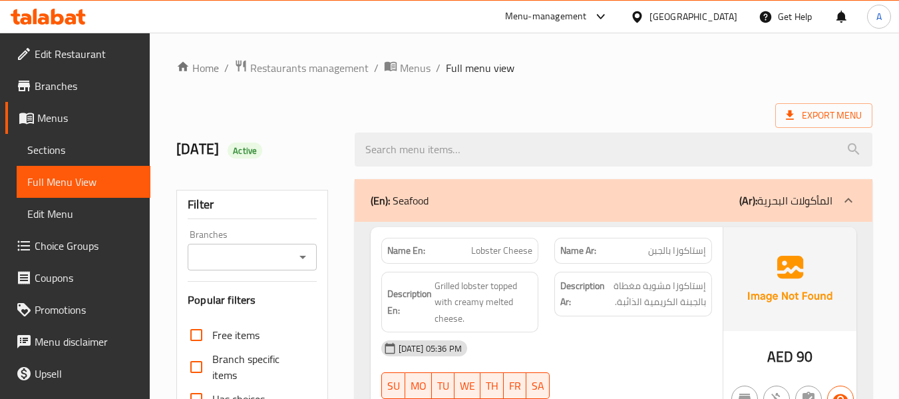
click at [817, 109] on span "Export Menu" at bounding box center [824, 115] width 76 height 17
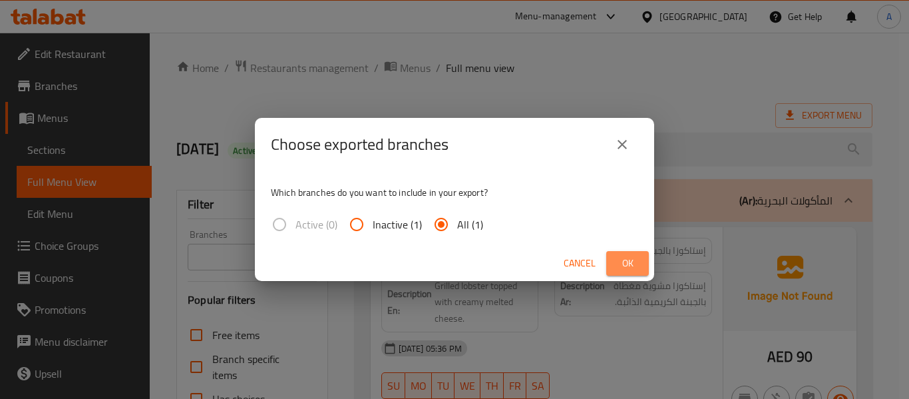
click at [634, 265] on span "Ok" at bounding box center [627, 263] width 21 height 17
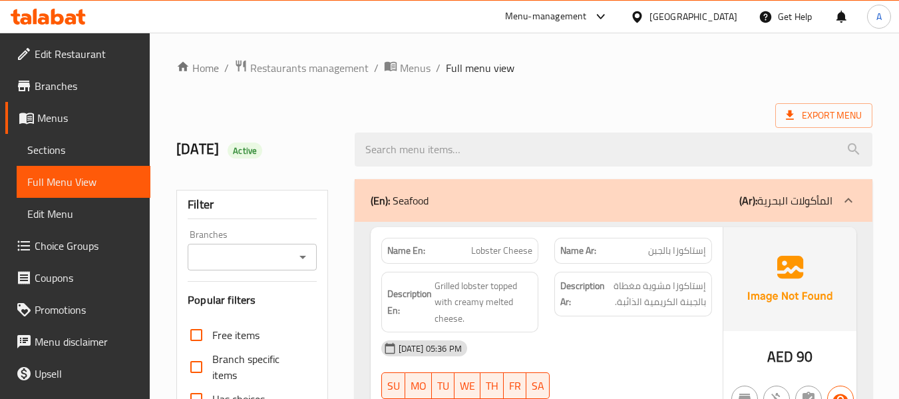
drag, startPoint x: 459, startPoint y: 103, endPoint x: 646, endPoint y: 112, distance: 186.6
click at [459, 103] on div "Export Menu" at bounding box center [524, 115] width 696 height 25
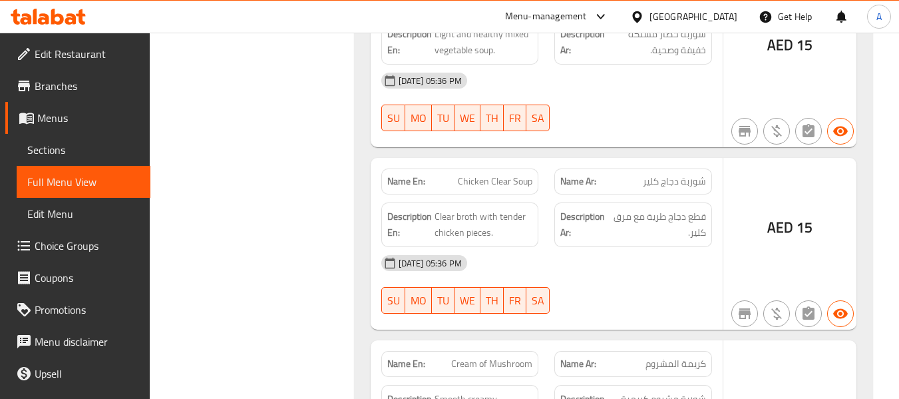
scroll to position [9850, 0]
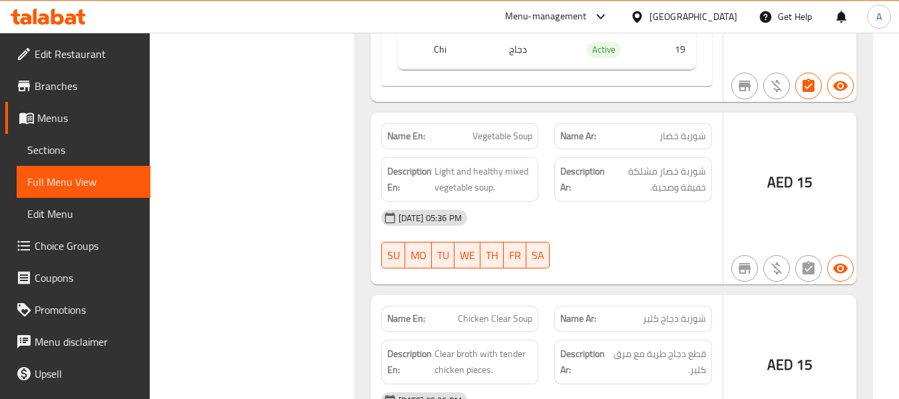
click at [83, 150] on span "Sections" at bounding box center [83, 150] width 112 height 16
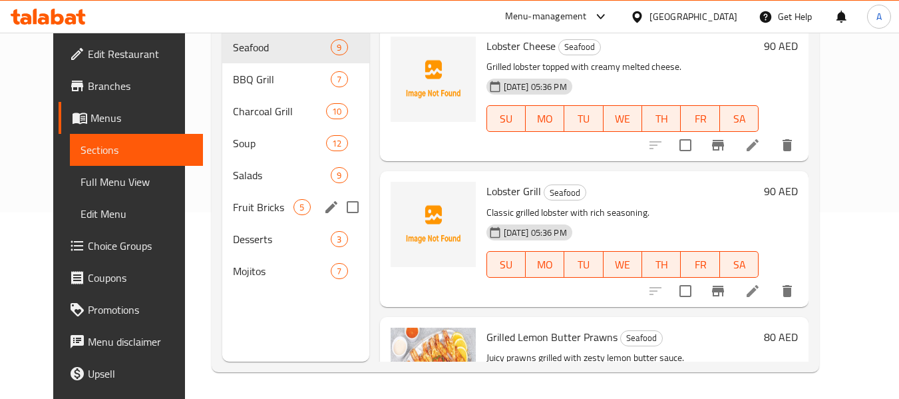
scroll to position [186, 0]
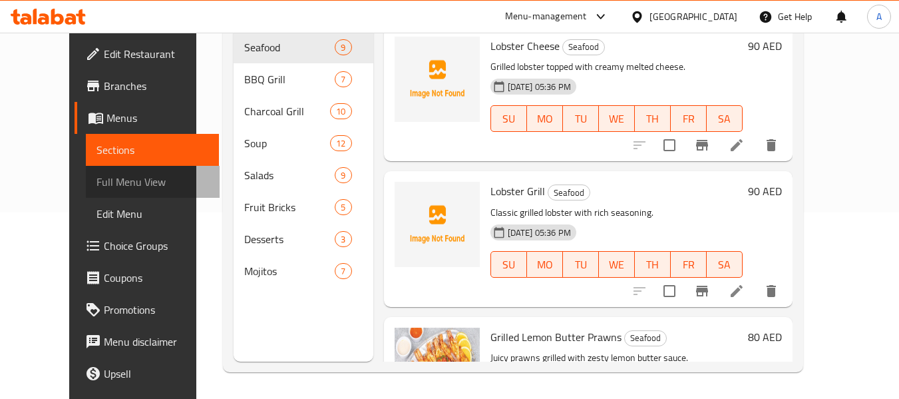
click at [99, 187] on span "Full Menu View" at bounding box center [153, 182] width 112 height 16
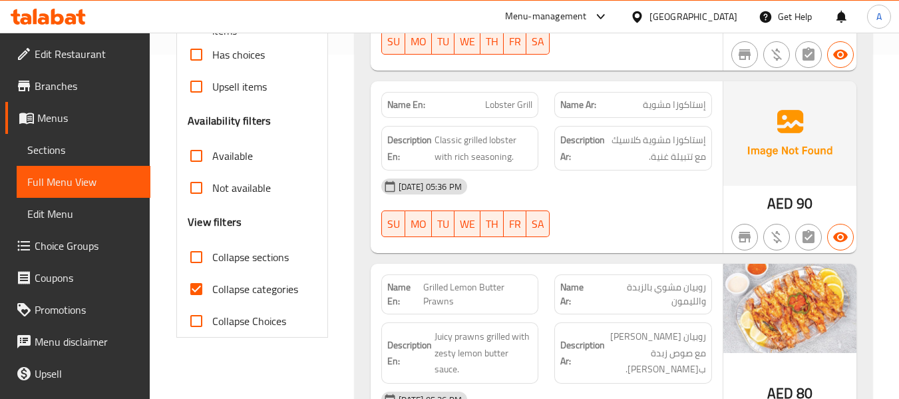
scroll to position [466, 0]
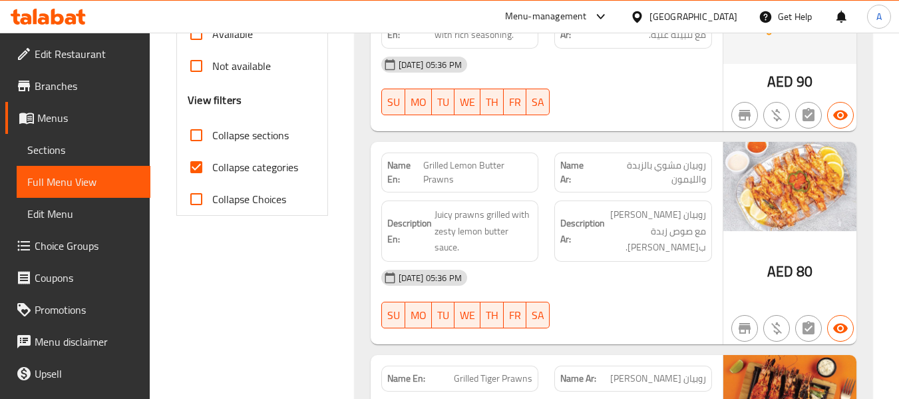
click at [272, 168] on span "Collapse categories" at bounding box center [255, 167] width 86 height 16
click at [212, 168] on input "Collapse categories" at bounding box center [196, 167] width 32 height 32
checkbox input "false"
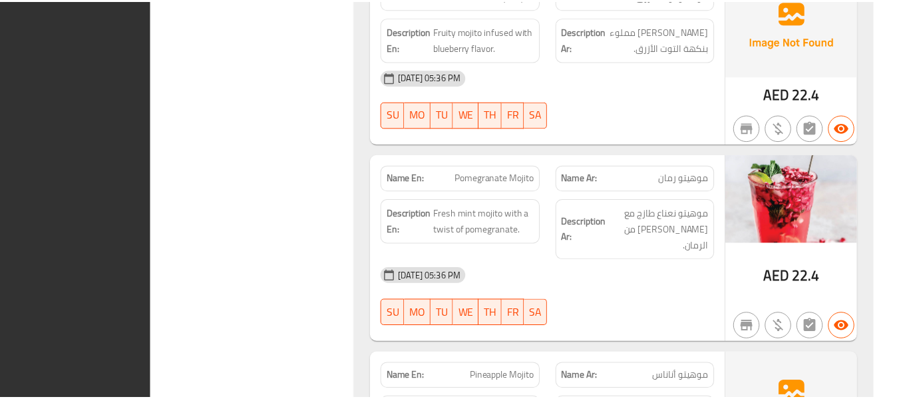
scroll to position [16258, 0]
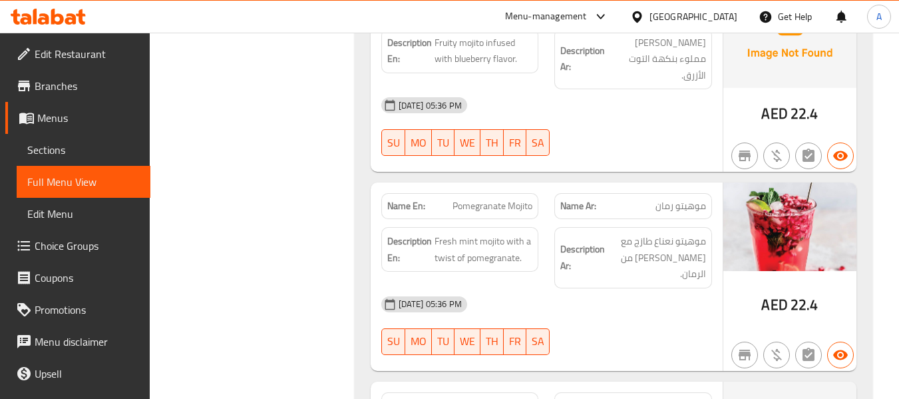
click at [70, 143] on span "Sections" at bounding box center [83, 150] width 112 height 16
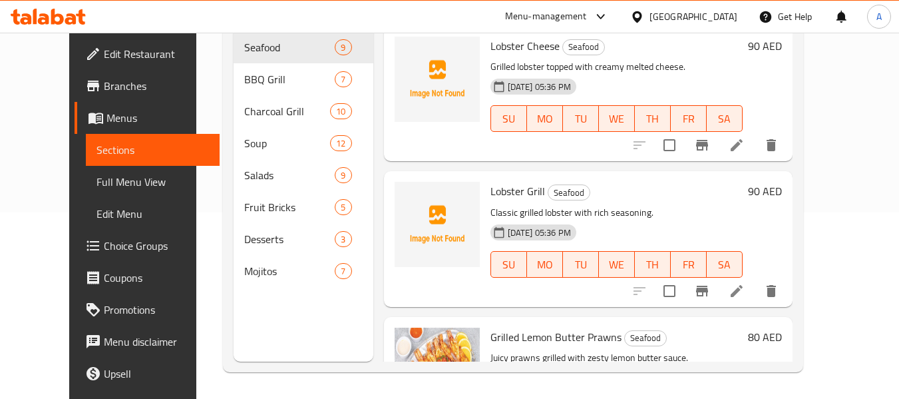
scroll to position [186, 0]
click at [89, 122] on icon at bounding box center [96, 118] width 15 height 11
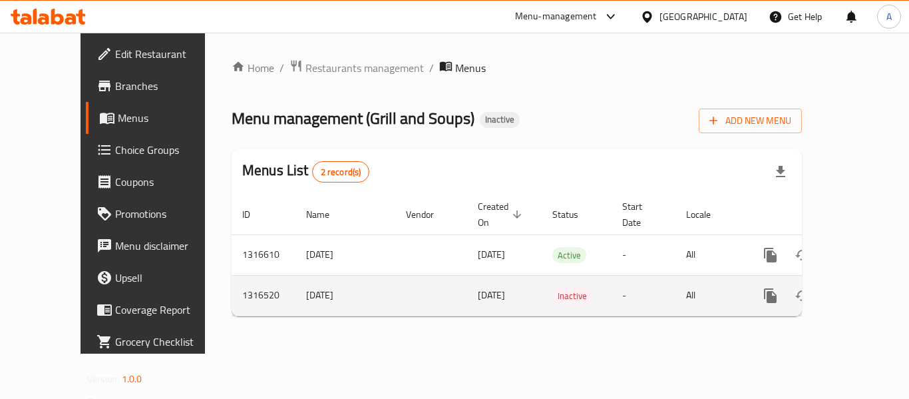
drag, startPoint x: 250, startPoint y: 282, endPoint x: 309, endPoint y: 287, distance: 58.8
click at [309, 287] on td "[DATE]" at bounding box center [345, 295] width 100 height 41
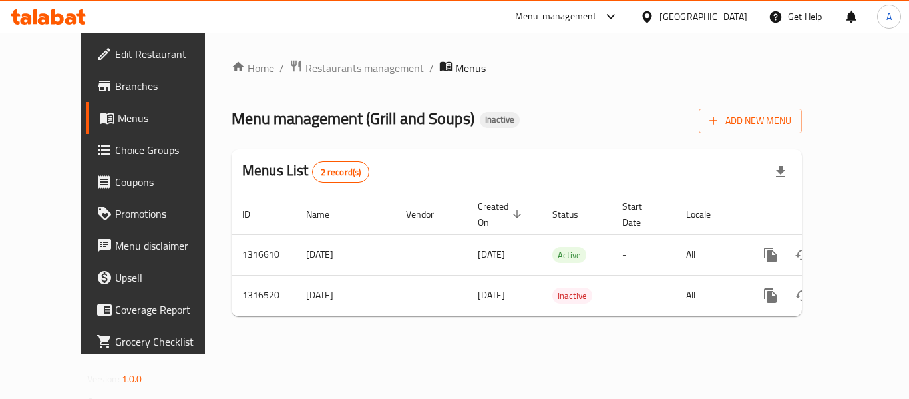
copy td "[DATE]"
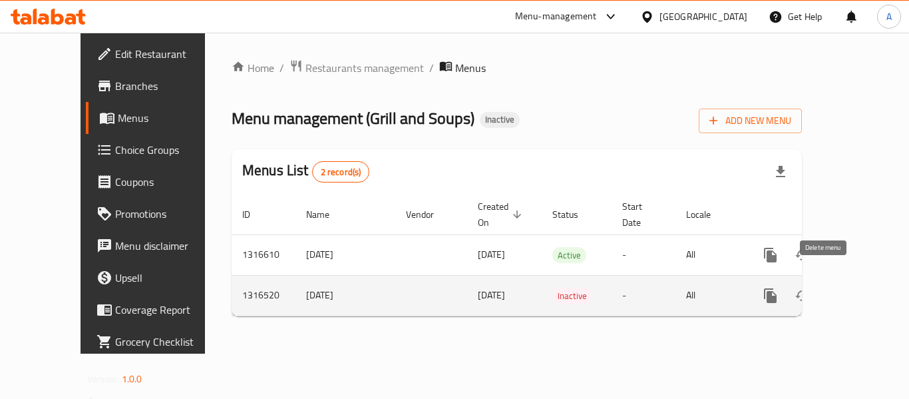
click at [827, 288] on icon "enhanced table" at bounding box center [835, 296] width 16 height 16
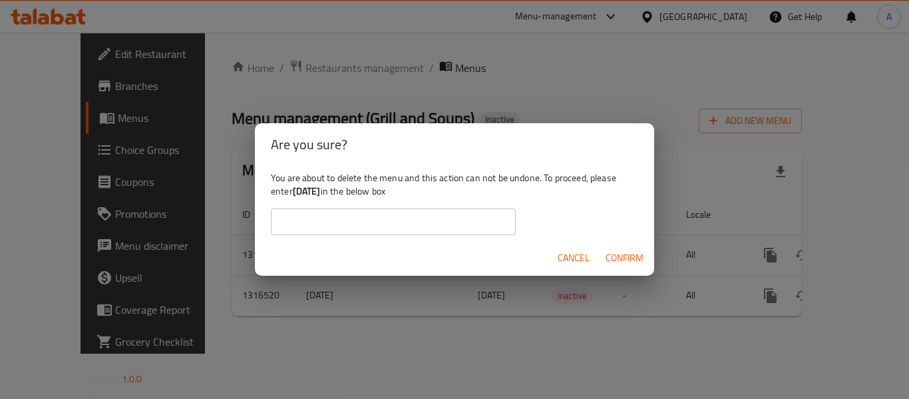
click at [374, 218] on input "text" at bounding box center [393, 221] width 245 height 27
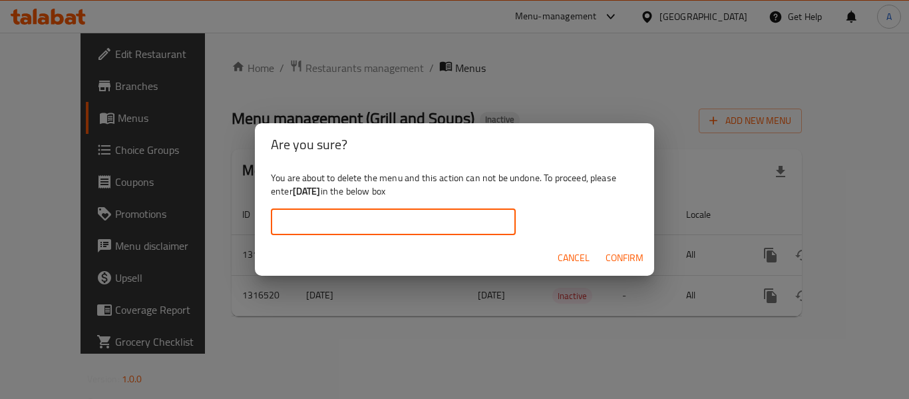
paste input "[DATE]"
type input "[DATE]"
click at [614, 260] on span "Confirm" at bounding box center [625, 258] width 38 height 17
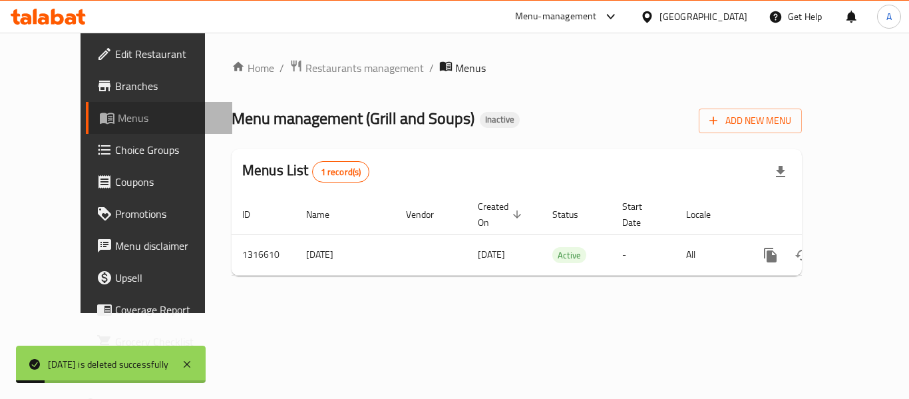
click at [118, 115] on span "Menus" at bounding box center [170, 118] width 104 height 16
click at [118, 54] on span "Edit Restaurant" at bounding box center [168, 54] width 106 height 16
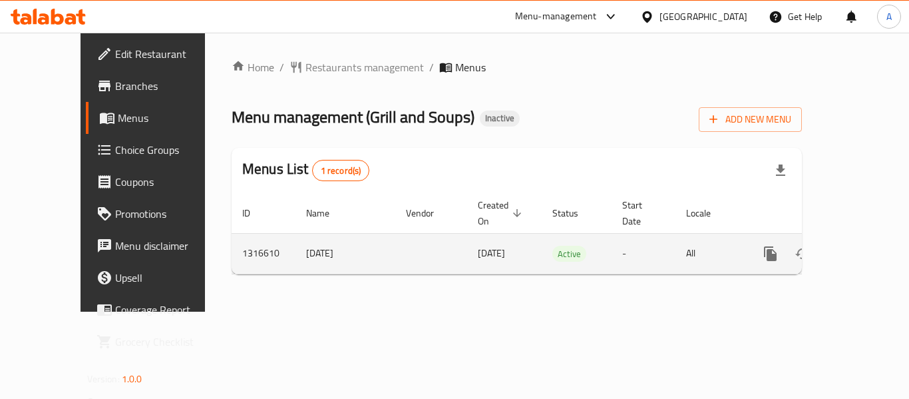
click at [861, 248] on icon "enhanced table" at bounding box center [867, 254] width 12 height 12
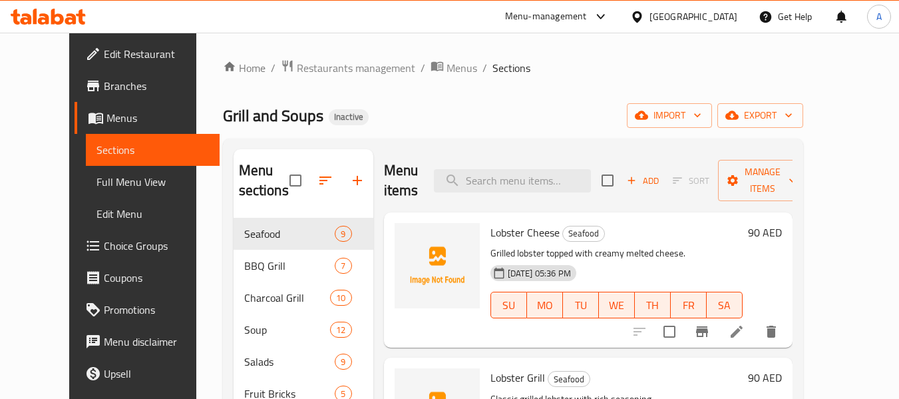
click at [97, 181] on span "Full Menu View" at bounding box center [153, 182] width 112 height 16
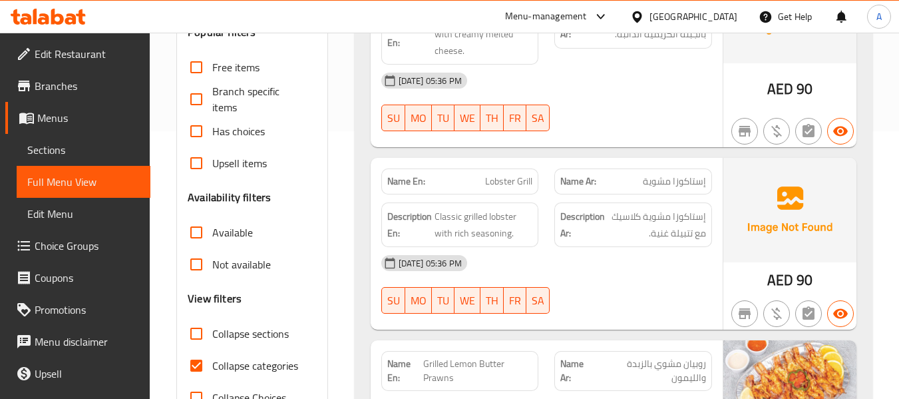
scroll to position [333, 0]
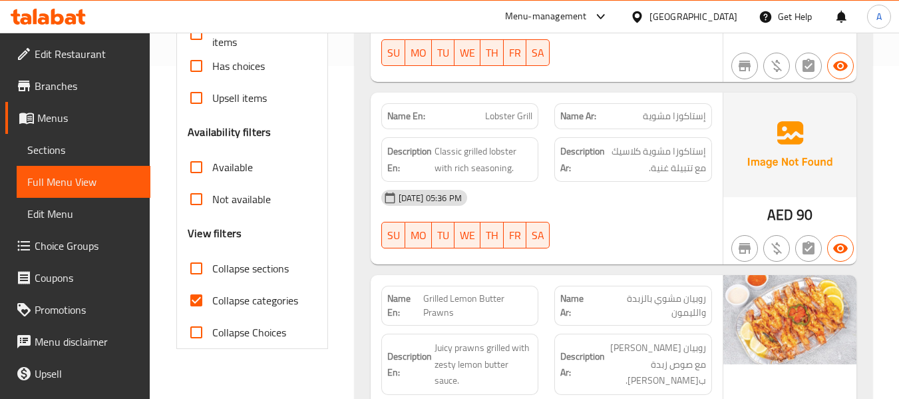
click at [254, 301] on span "Collapse categories" at bounding box center [255, 300] width 86 height 16
click at [212, 301] on input "Collapse categories" at bounding box center [196, 300] width 32 height 32
checkbox input "false"
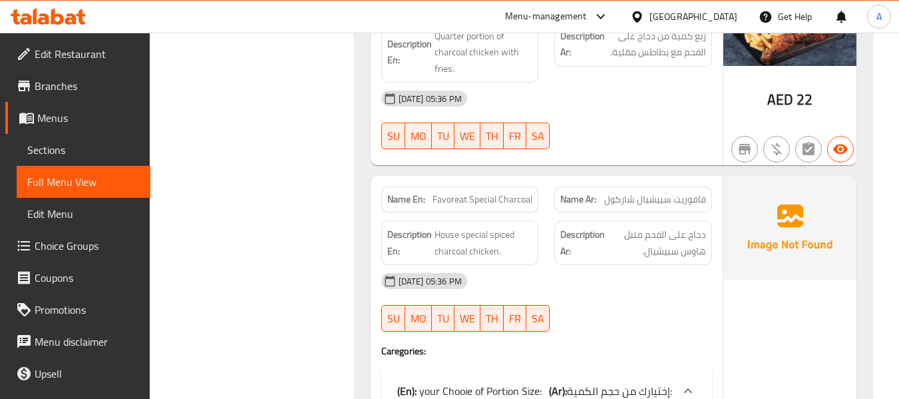
click at [875, 176] on div "(En): Seafood (Ar): المأكولات البحرية Name En: Lobster Cheese Name Ar: إستاكوزا…" at bounding box center [614, 243] width 534 height 16674
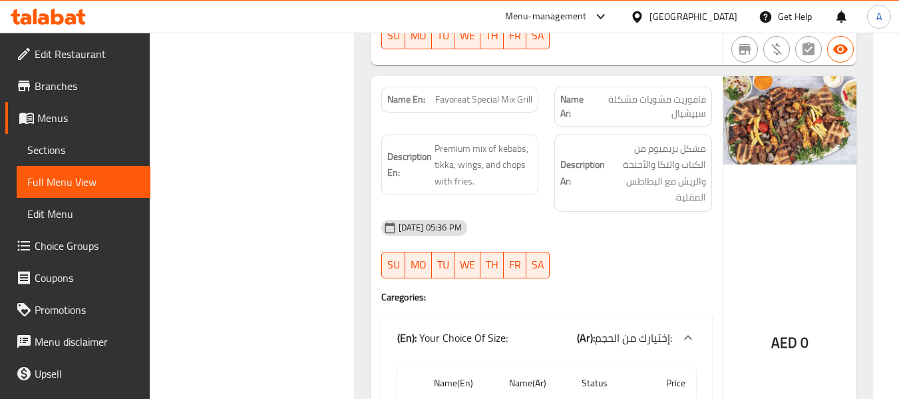
scroll to position [0, 0]
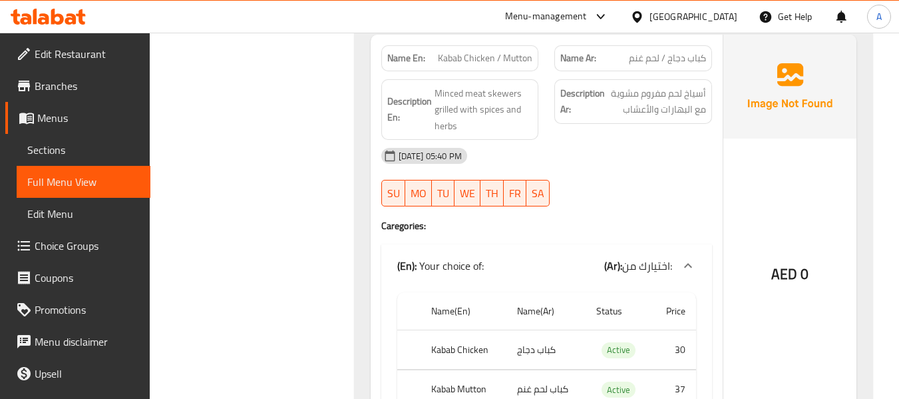
scroll to position [3011, 0]
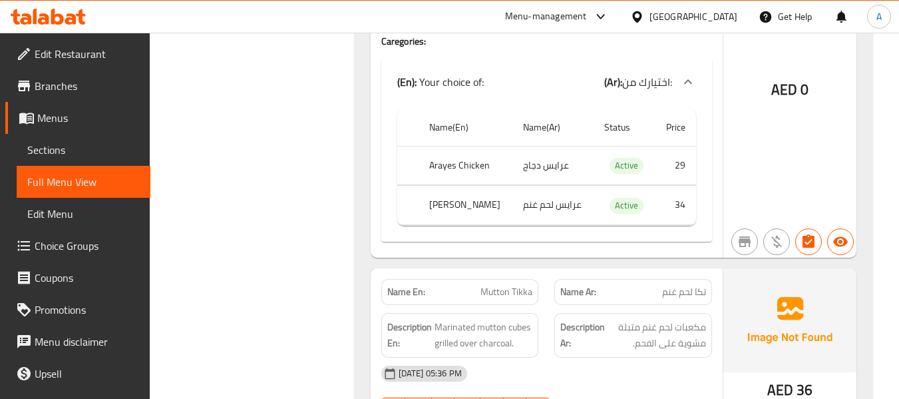
scroll to position [3943, 0]
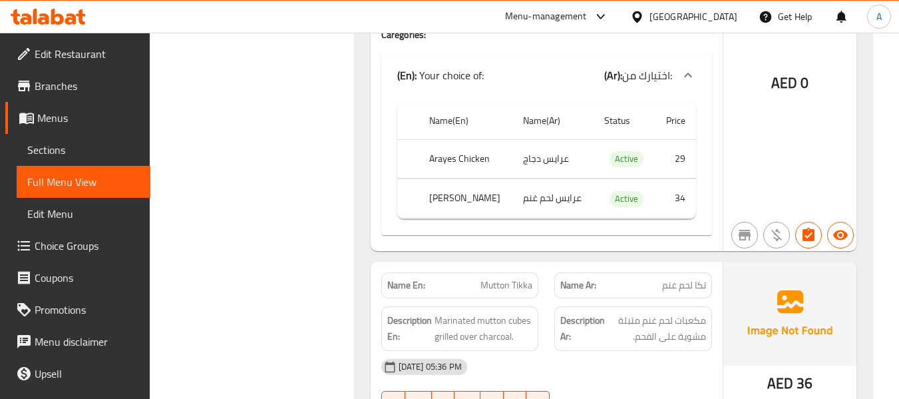
click at [390, 182] on div "Name(En) Name(Ar) Status Price Arayes Chicken عرايس دجاج Active 29 Arayes Mutto…" at bounding box center [546, 166] width 331 height 138
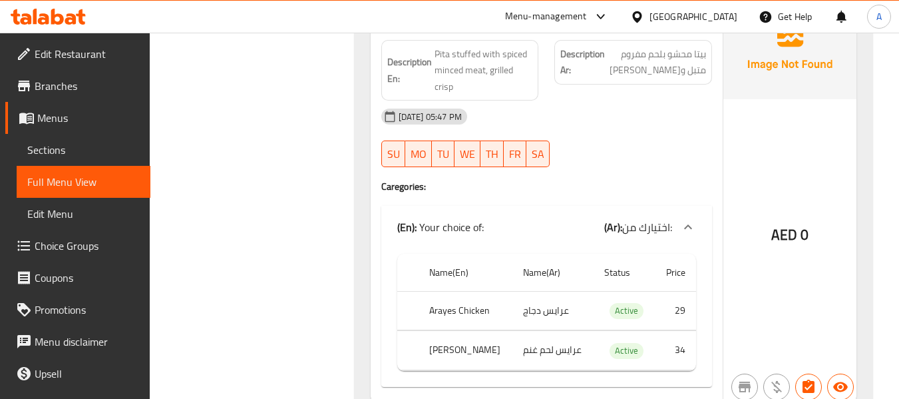
scroll to position [3810, 0]
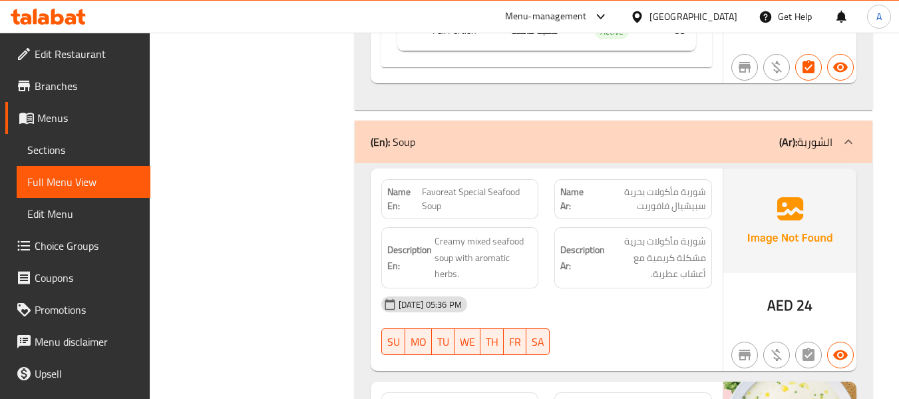
click at [94, 51] on span "Edit Restaurant" at bounding box center [87, 54] width 105 height 16
